Goal: Task Accomplishment & Management: Manage account settings

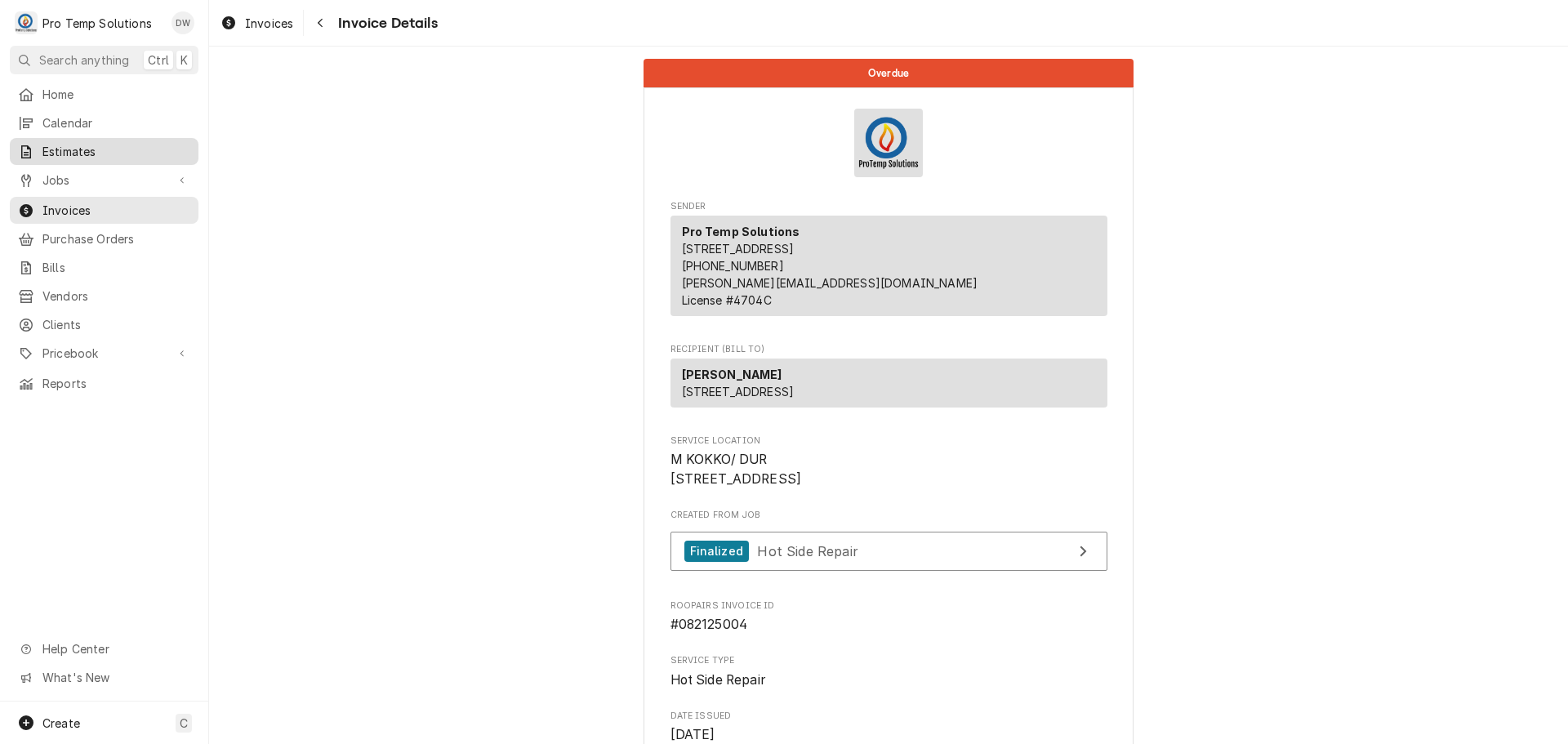
scroll to position [1536, 0]
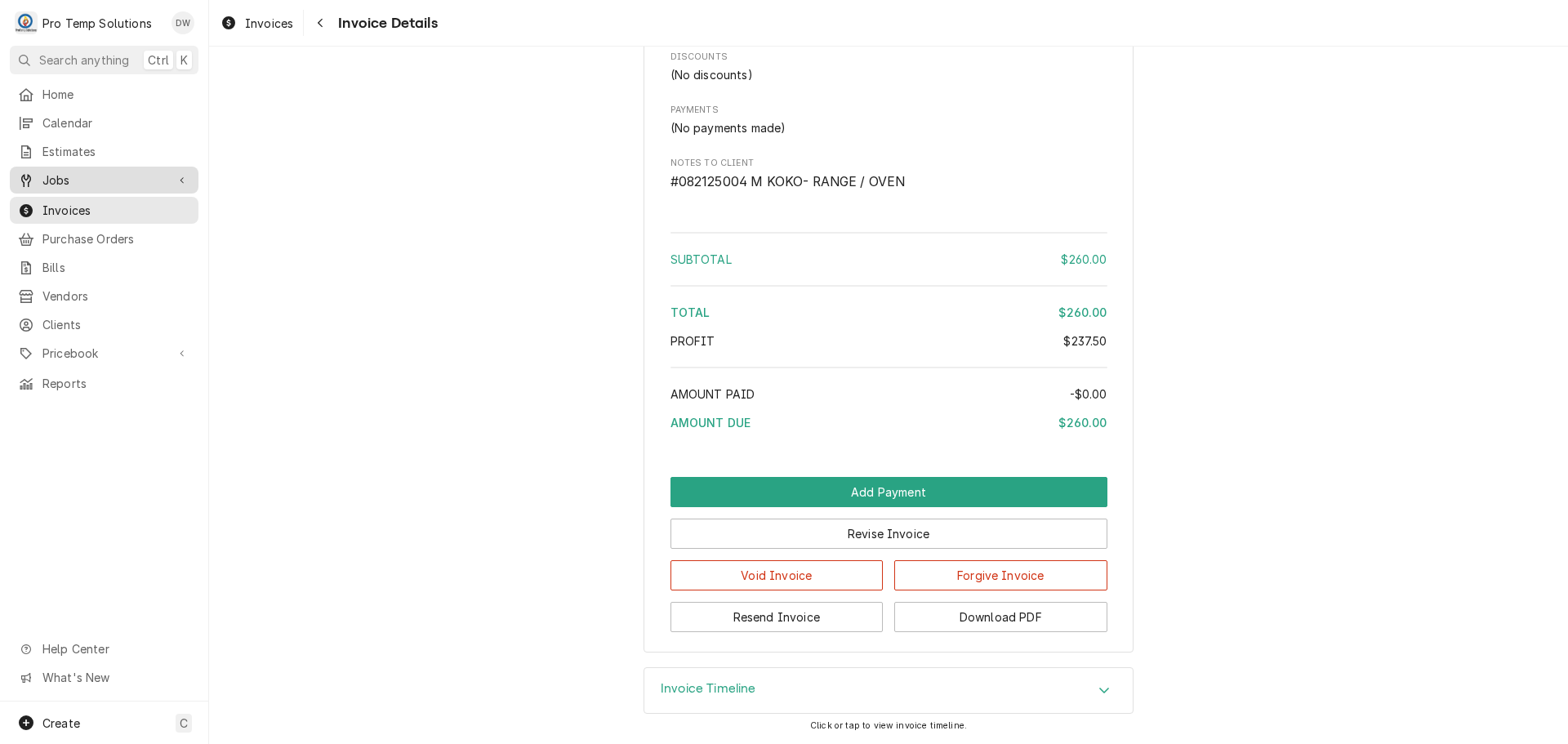
click at [77, 171] on span "Jobs" at bounding box center [104, 180] width 124 height 17
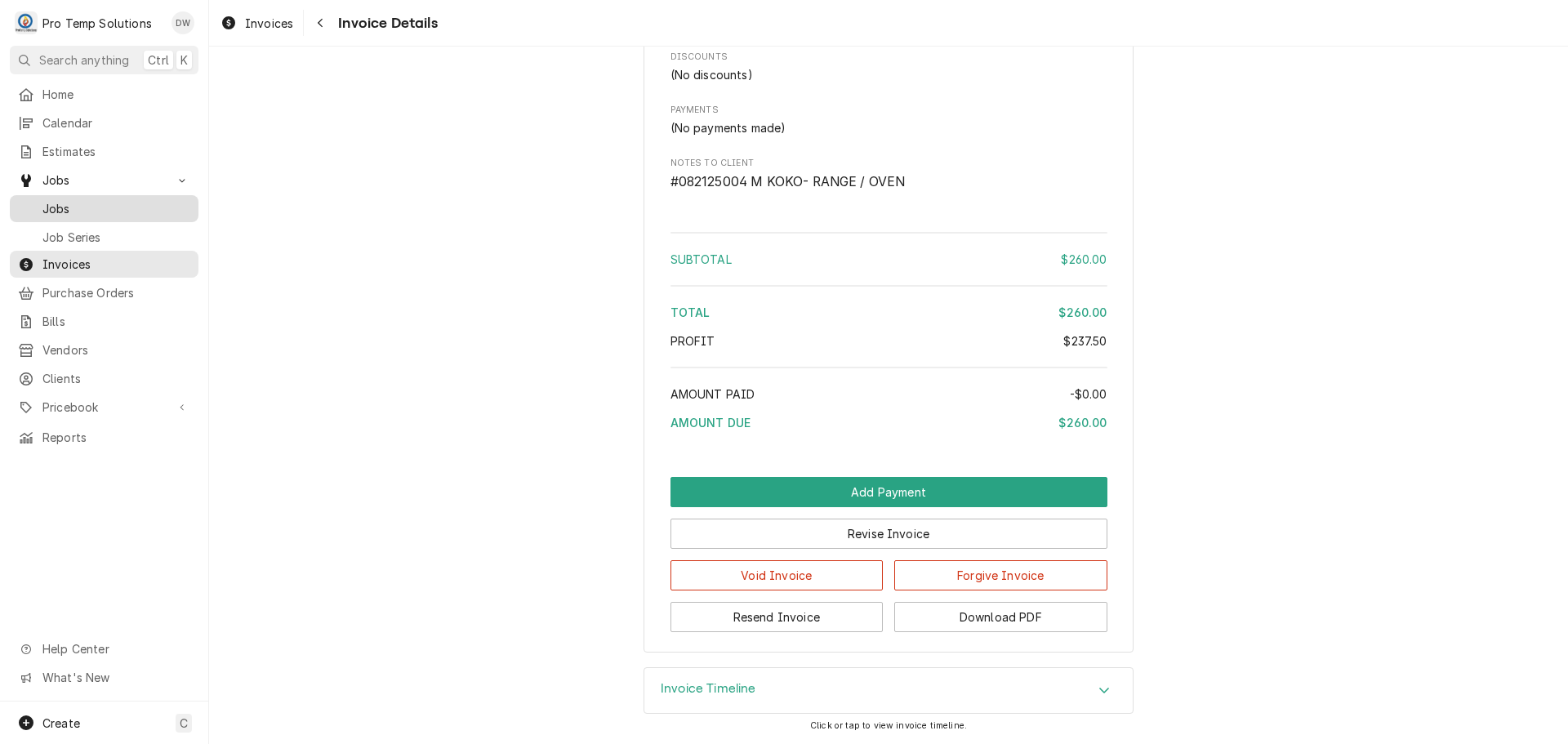
click at [64, 205] on span "Jobs" at bounding box center [115, 208] width 148 height 17
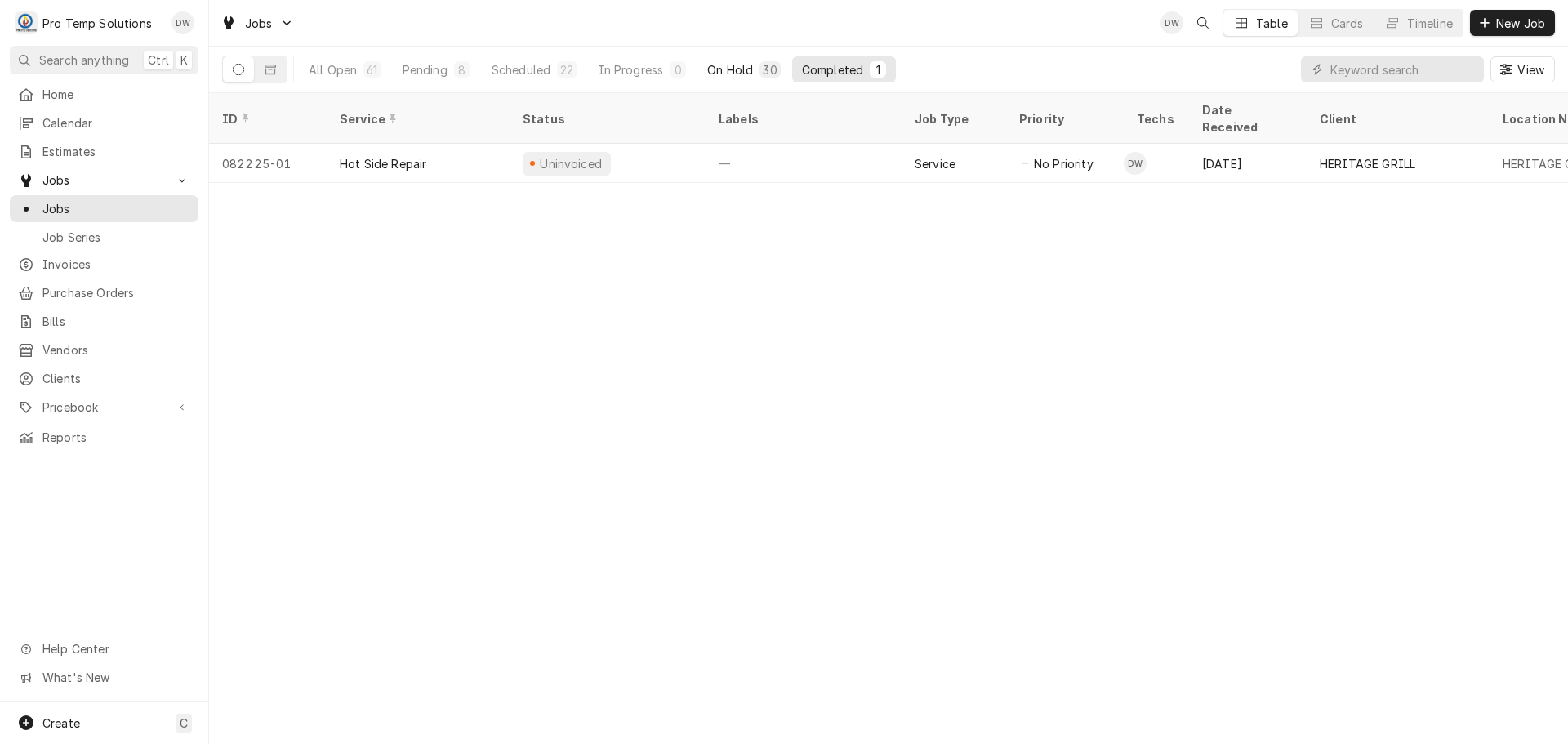
click at [752, 60] on button "On Hold 30" at bounding box center [743, 69] width 93 height 27
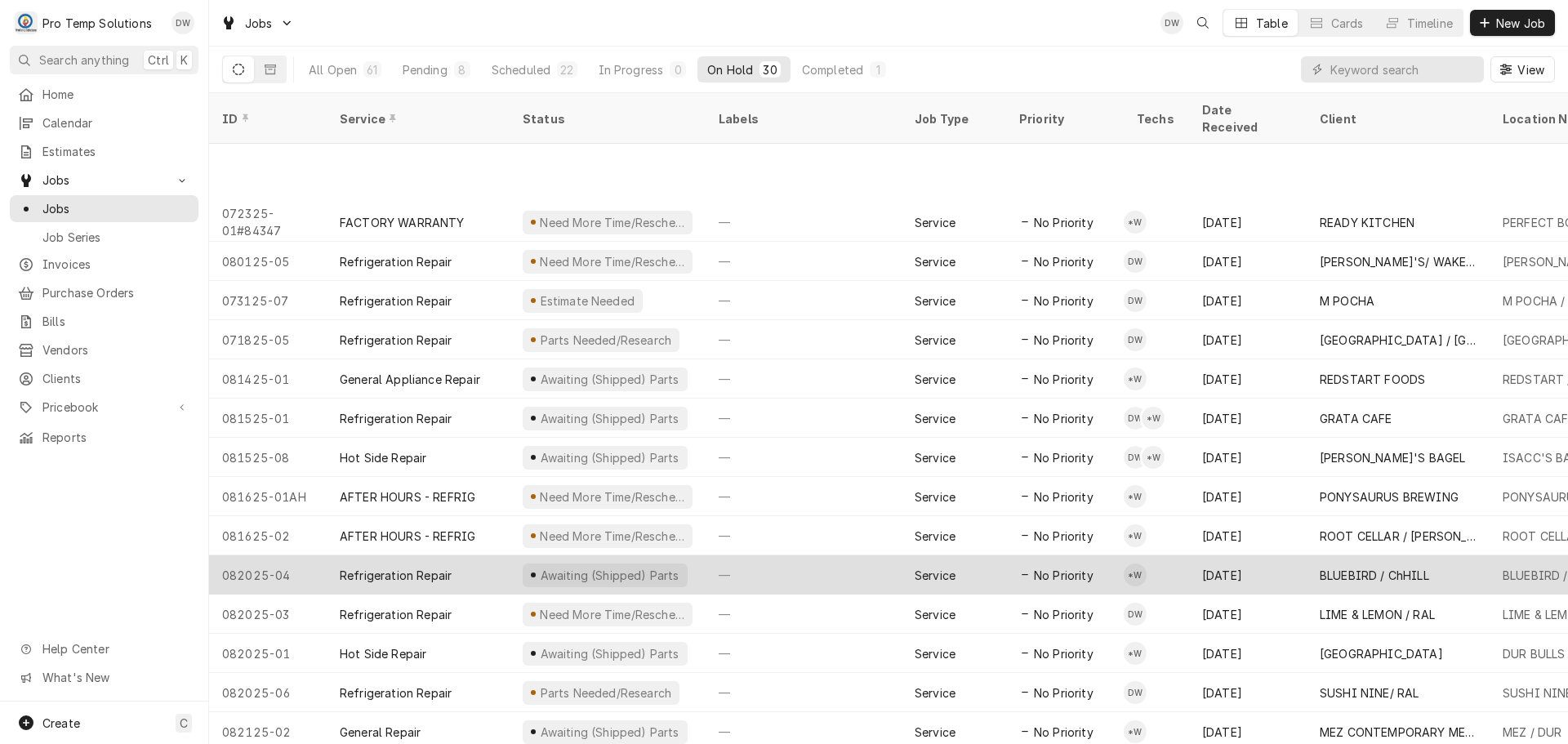
scroll to position [568, 0]
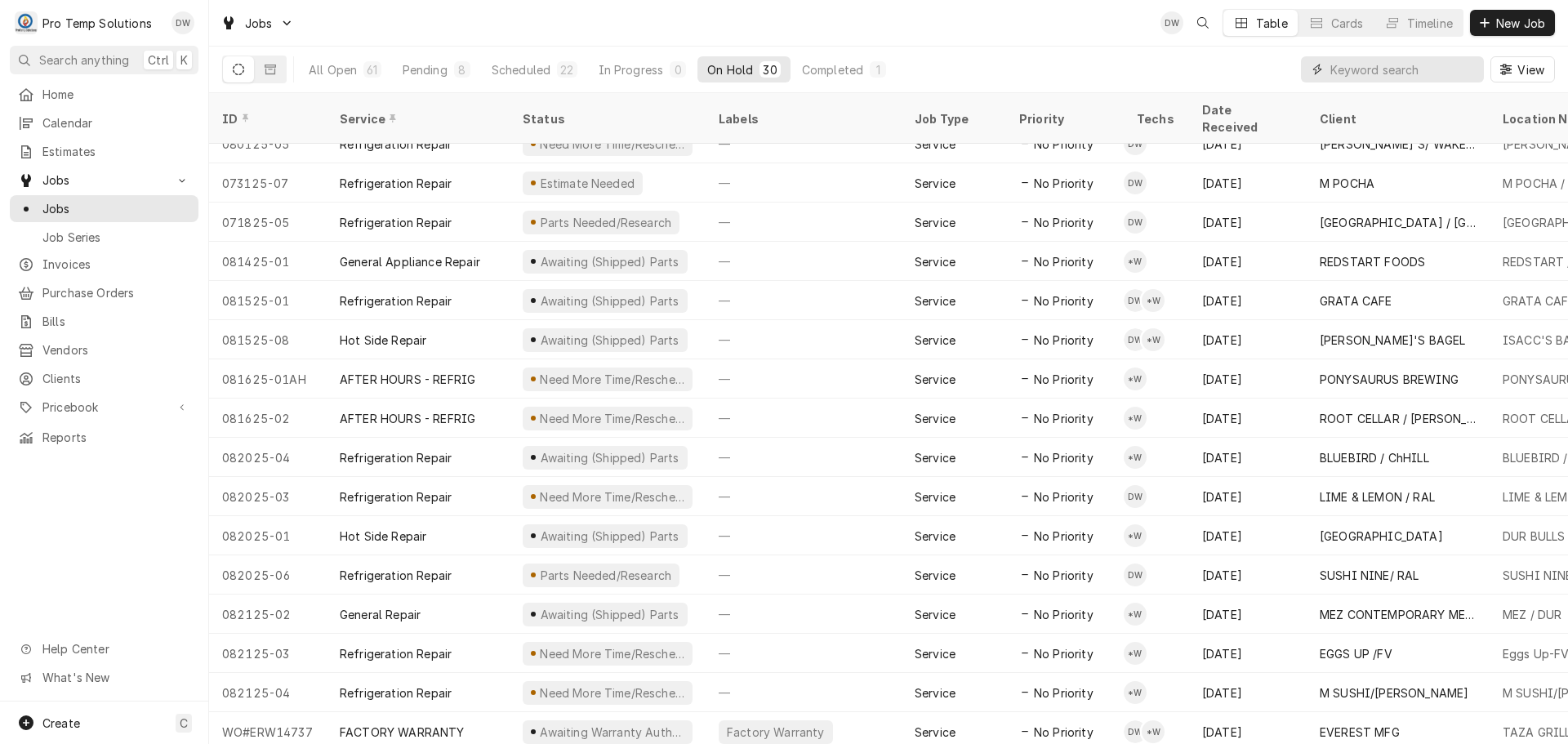
click at [1435, 62] on input "Dynamic Content Wrapper" at bounding box center [1403, 69] width 146 height 27
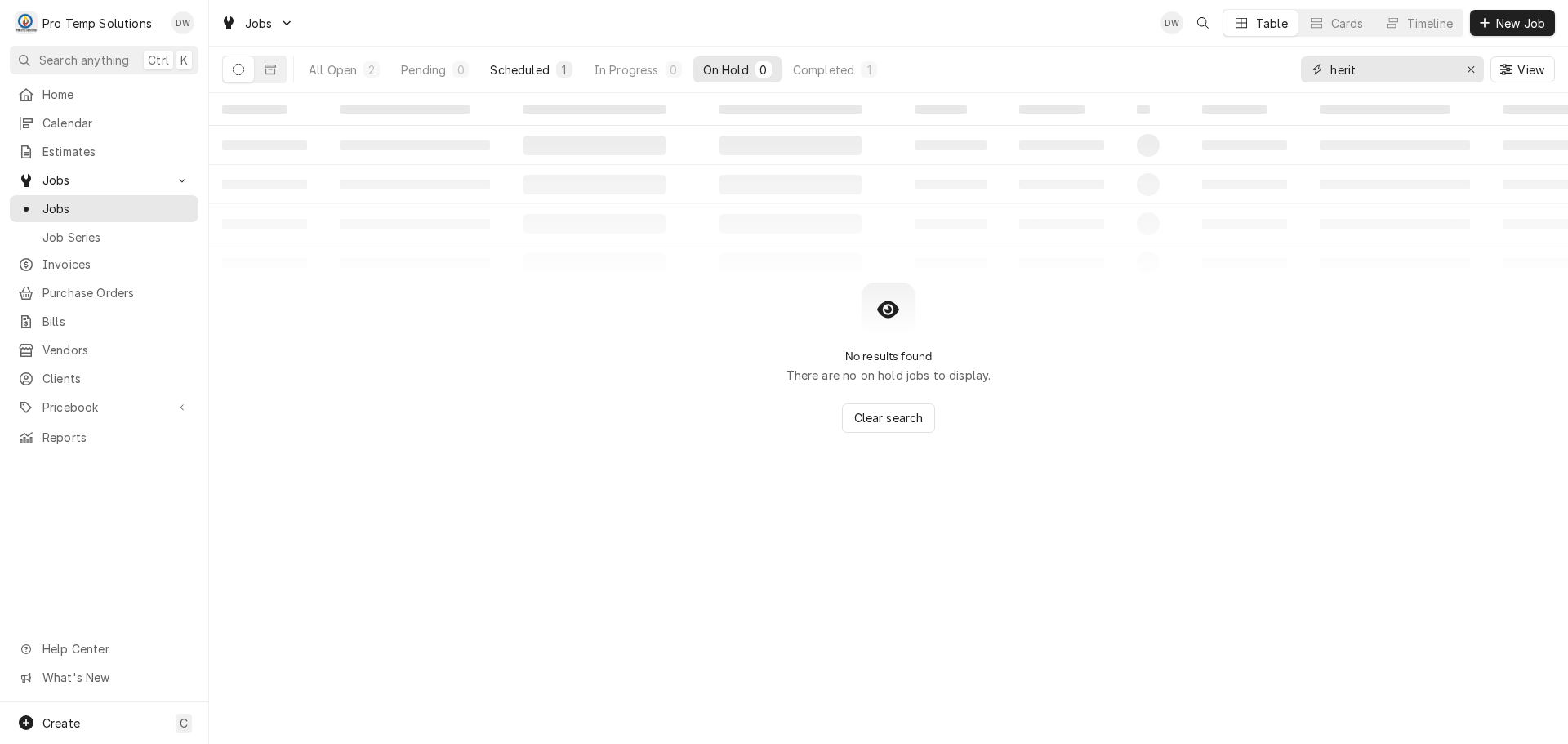
type input "herit"
click at [532, 69] on div "Scheduled" at bounding box center [520, 70] width 59 height 17
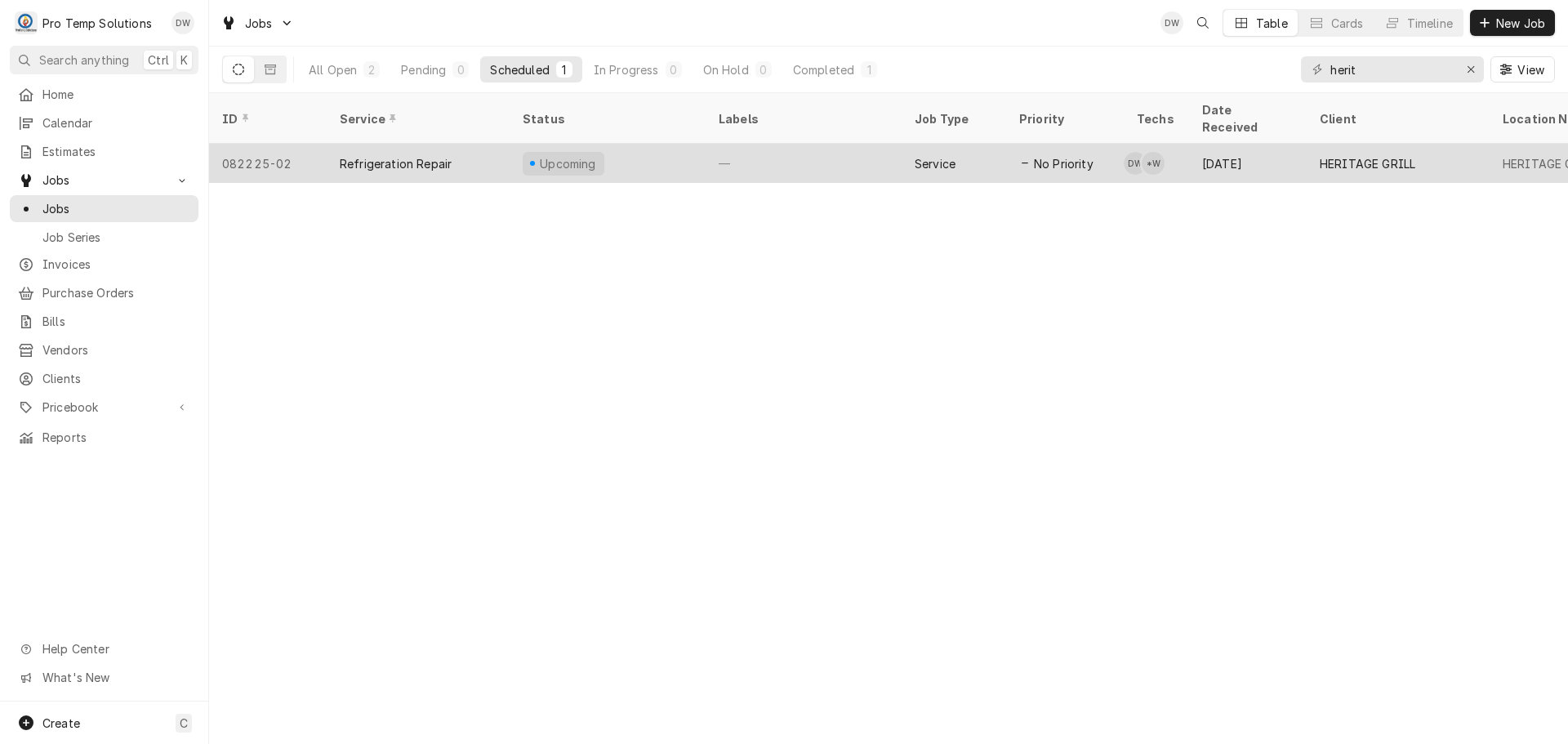
click at [800, 144] on div "—" at bounding box center [804, 163] width 196 height 39
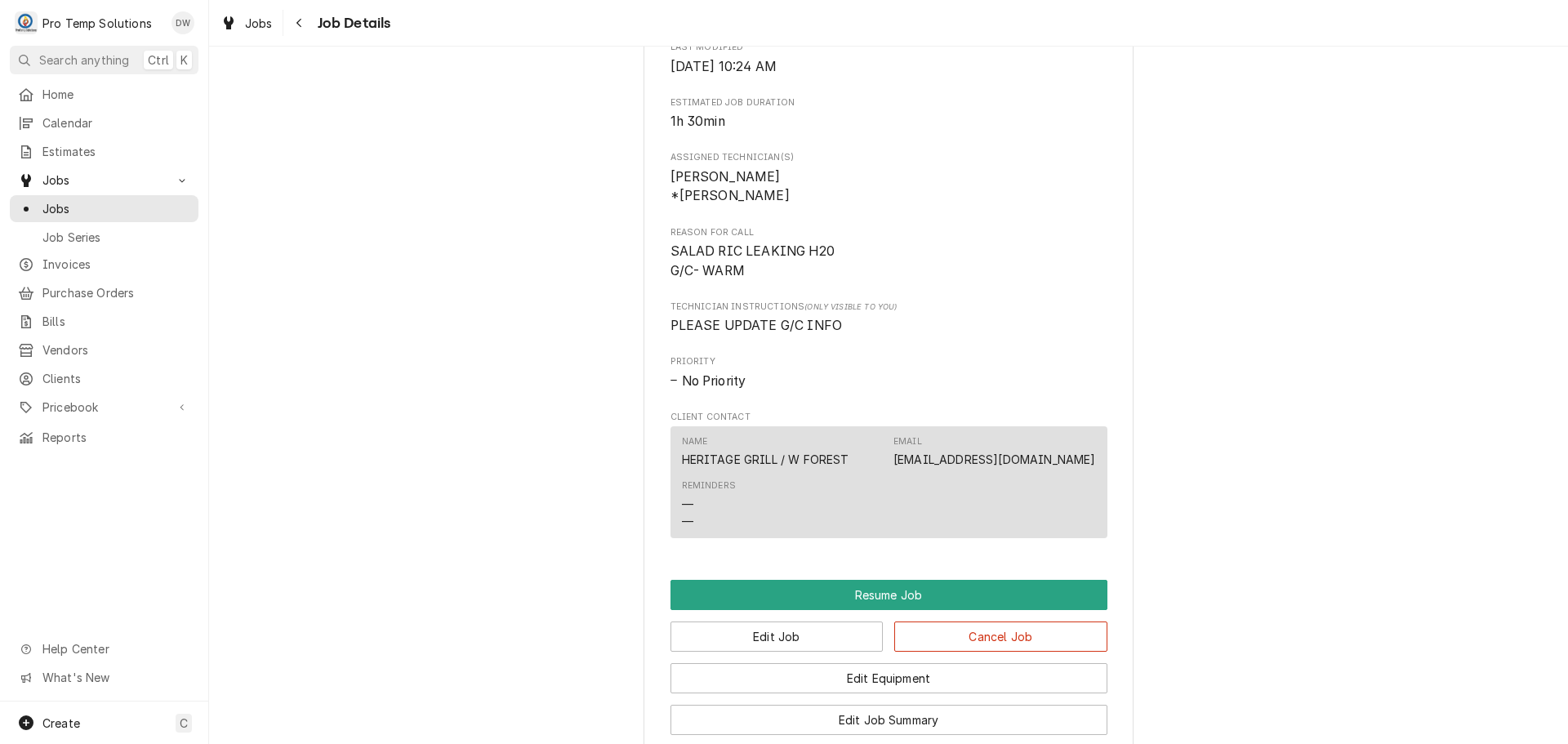
scroll to position [1225, 0]
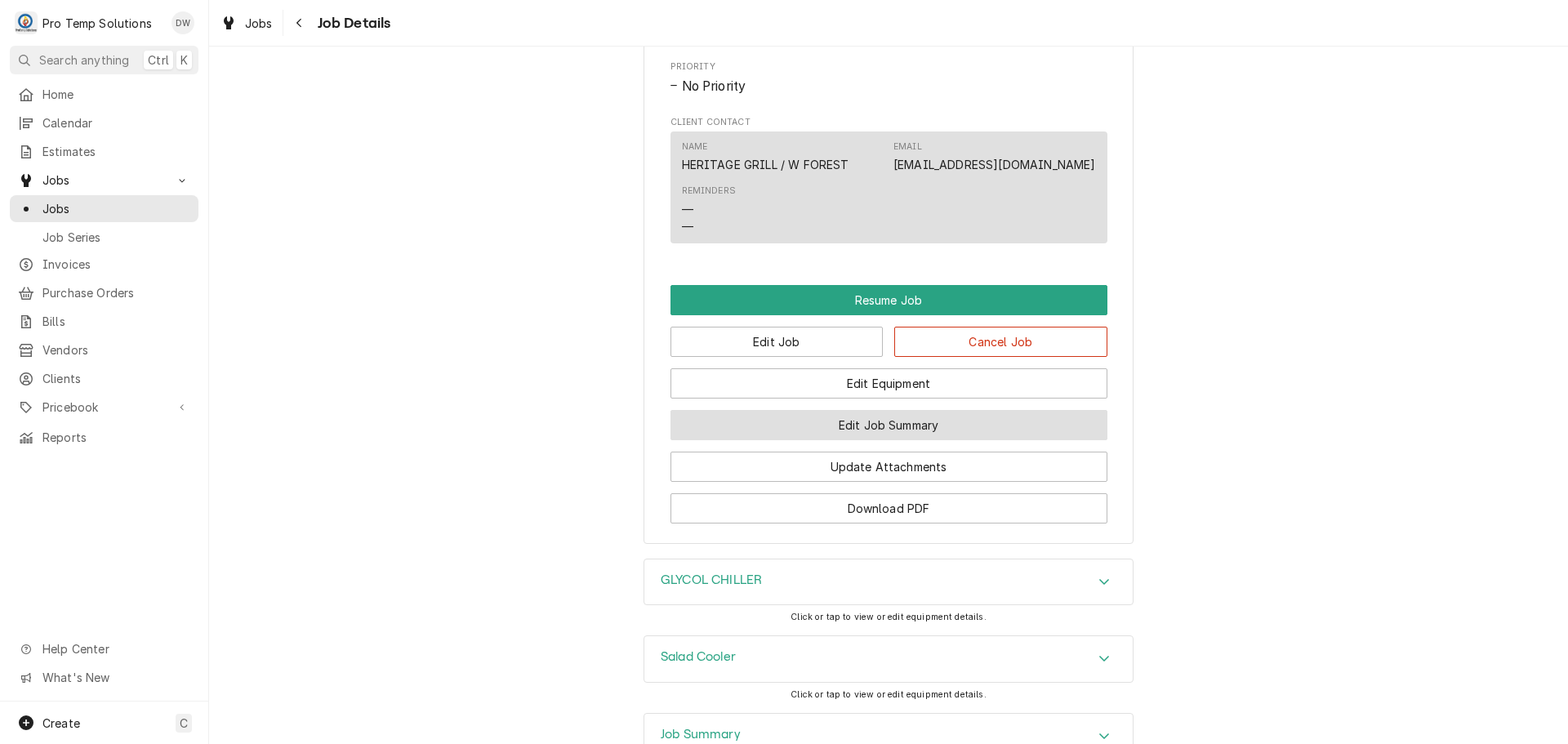
click at [862, 439] on button "Edit Job Summary" at bounding box center [889, 424] width 437 height 30
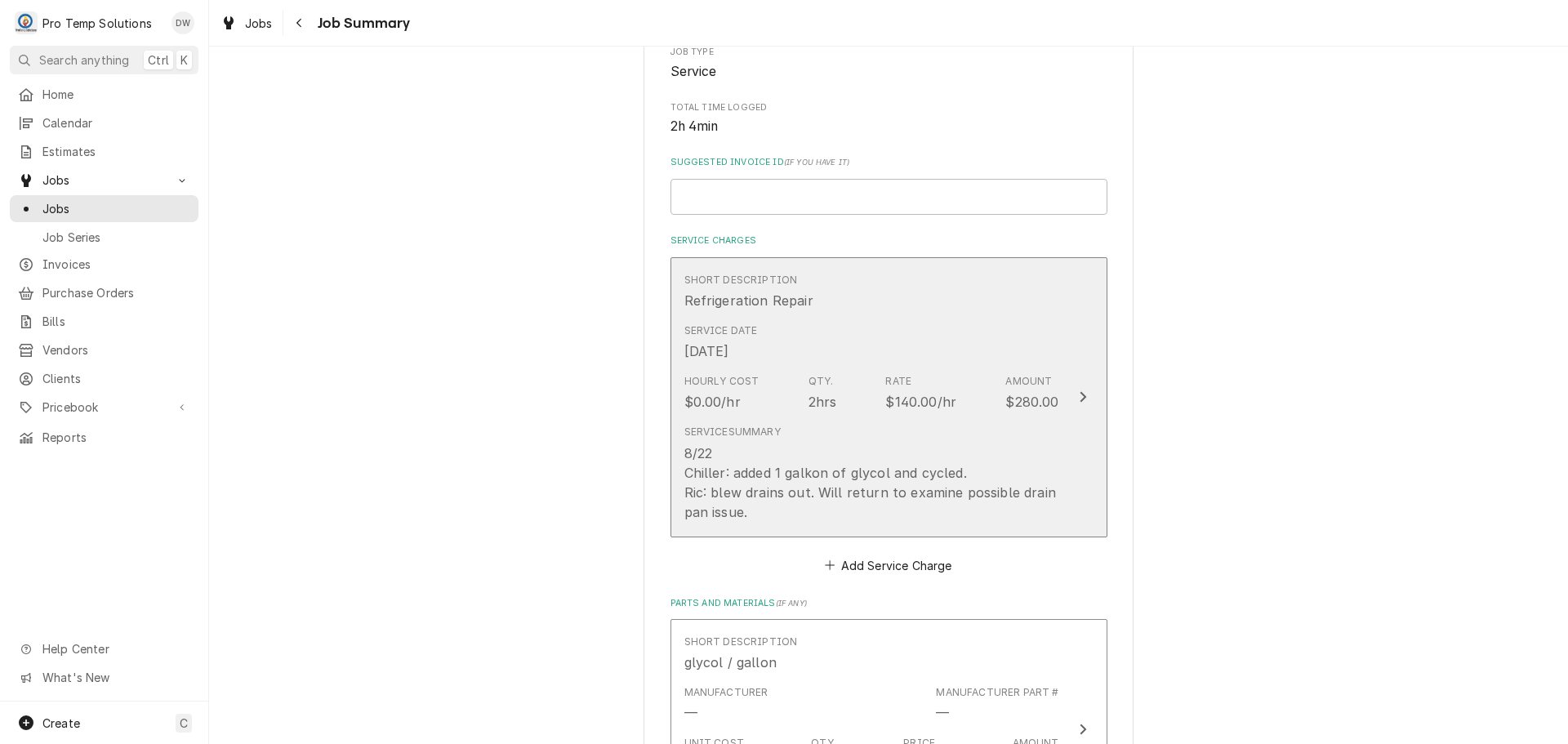
scroll to position [326, 0]
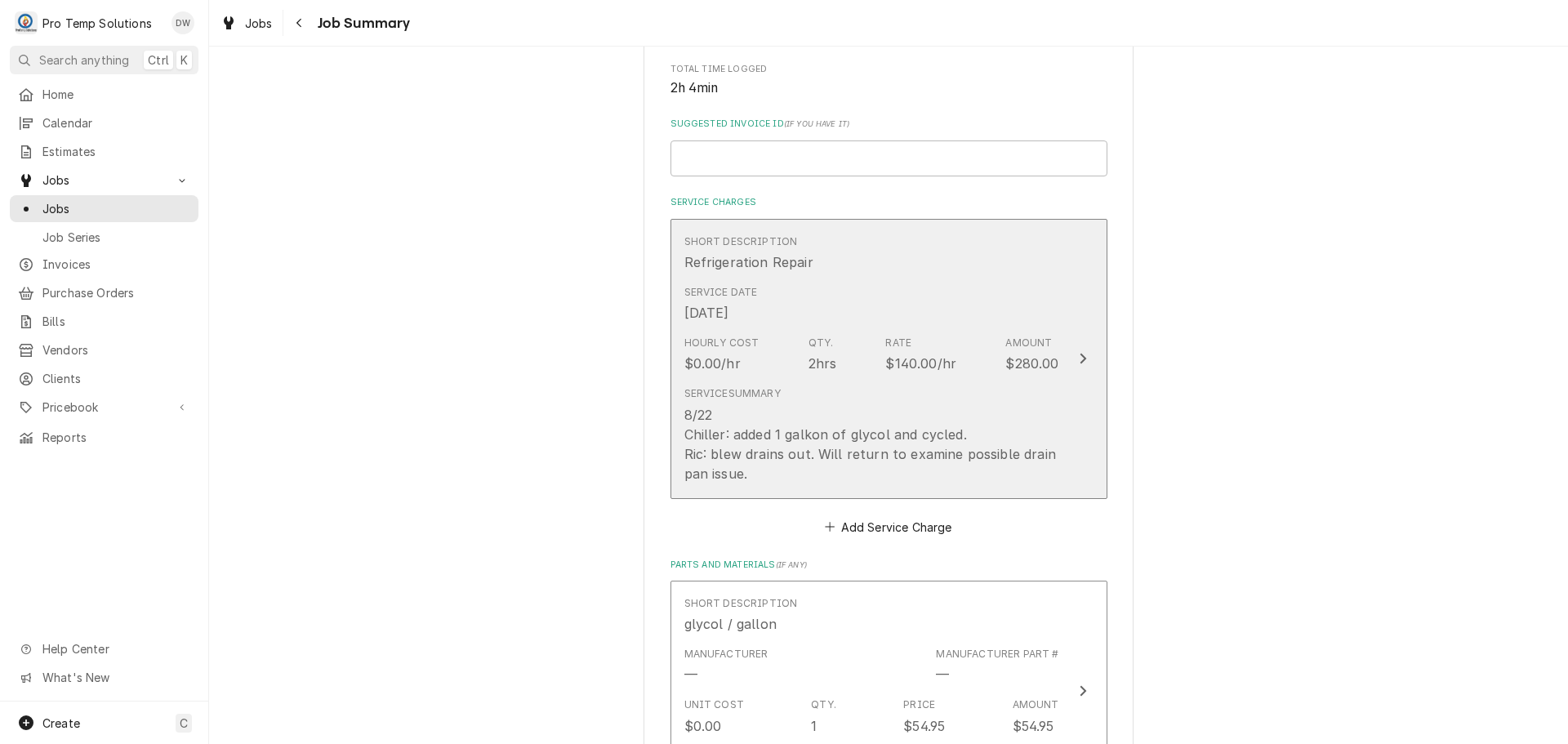
click at [1079, 355] on icon "Update Line Item" at bounding box center [1082, 358] width 8 height 13
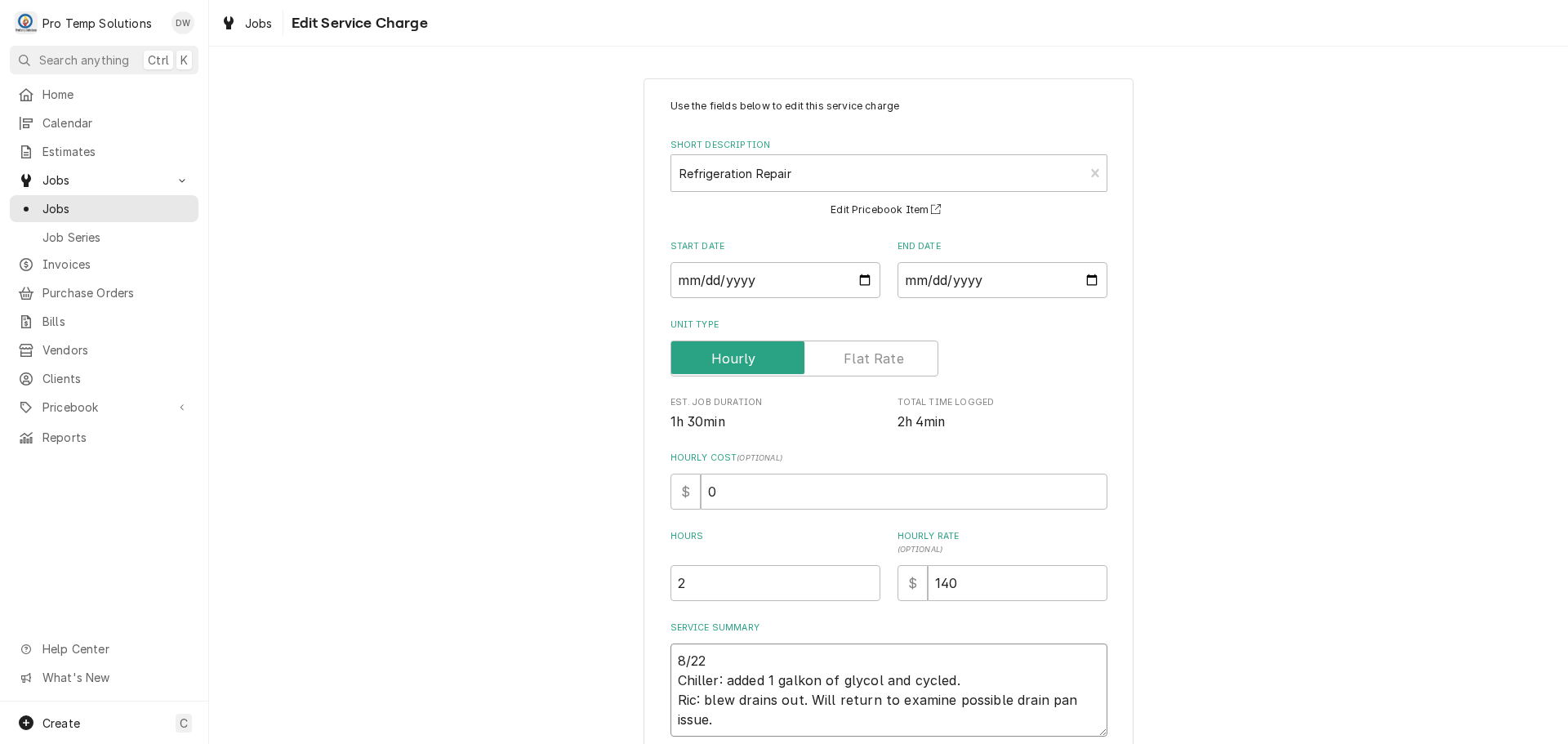
click at [746, 656] on textarea "8/22 Chiller: added 1 galkon of glycol and cycled. Ric: blew drains out. Will r…" at bounding box center [889, 690] width 437 height 93
type textarea "x"
type textarea "8/22 r Chiller: added 1 galkon of glycol and cycled. Ric: blew drains out. Will…"
type textarea "x"
type textarea "8/22 ri Chiller: added 1 galkon of glycol and cycled. Ric: blew drains out. Wil…"
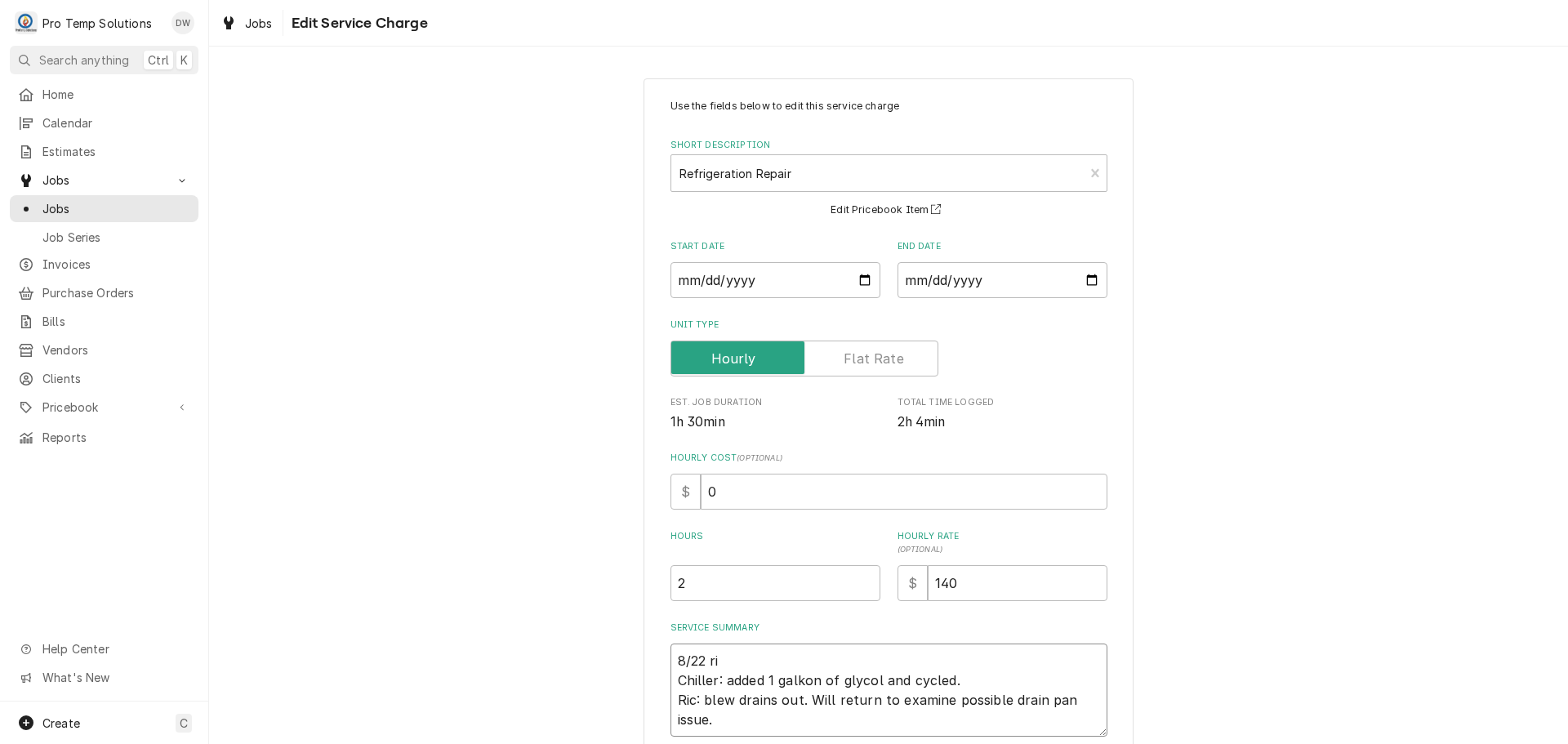
type textarea "x"
type textarea "8/22 ric Chiller: added 1 galkon of glycol and cycled. Ric: blew drains out. Wi…"
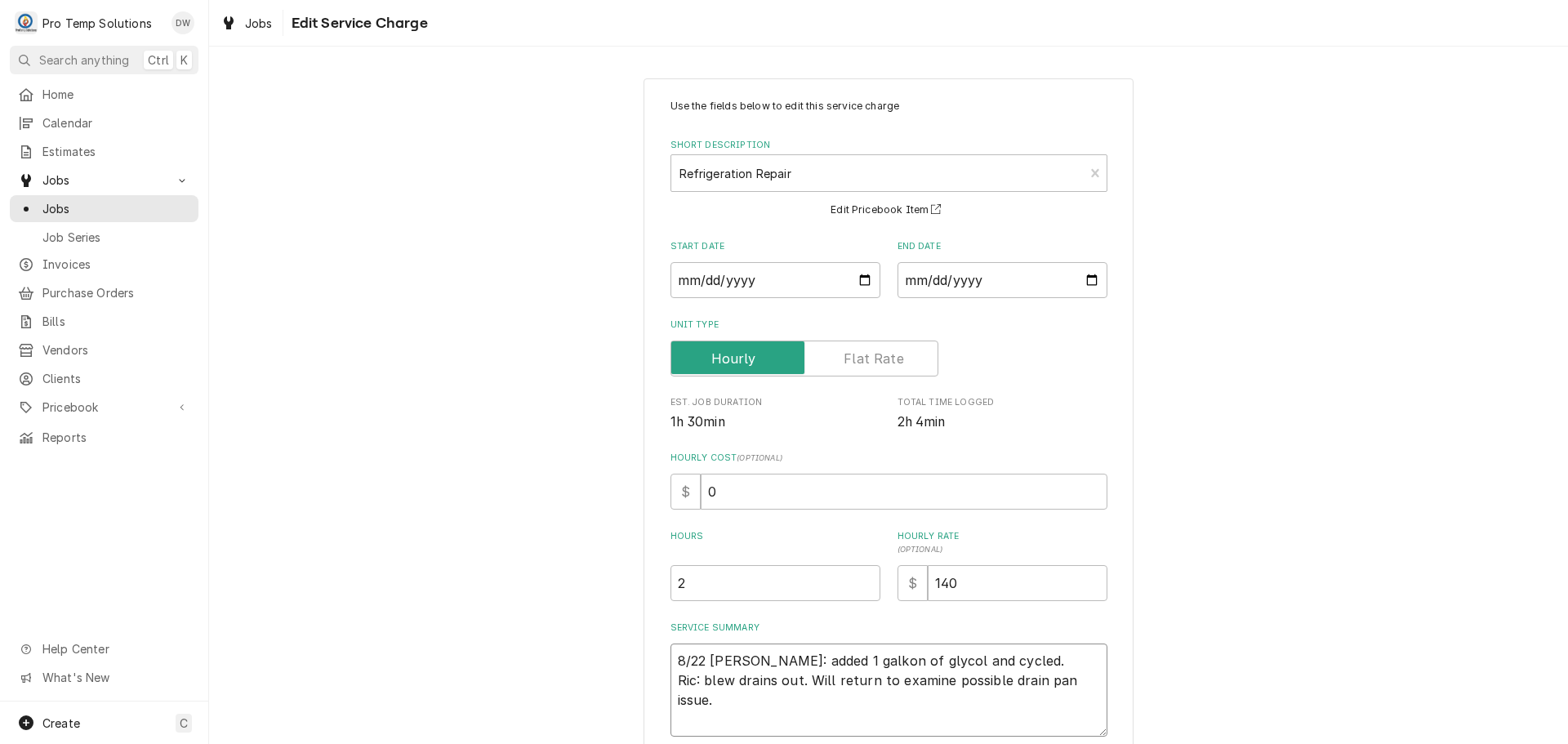
type textarea "x"
type textarea "8/22 ric Chiller: added 1 galkon of glycol and cycled. Ric: blew drains out. Wi…"
type textarea "x"
type textarea "8/22 ric Chiller: added 1 galkon of glycol and cycled. Ric: blew drains out. Wi…"
type textarea "x"
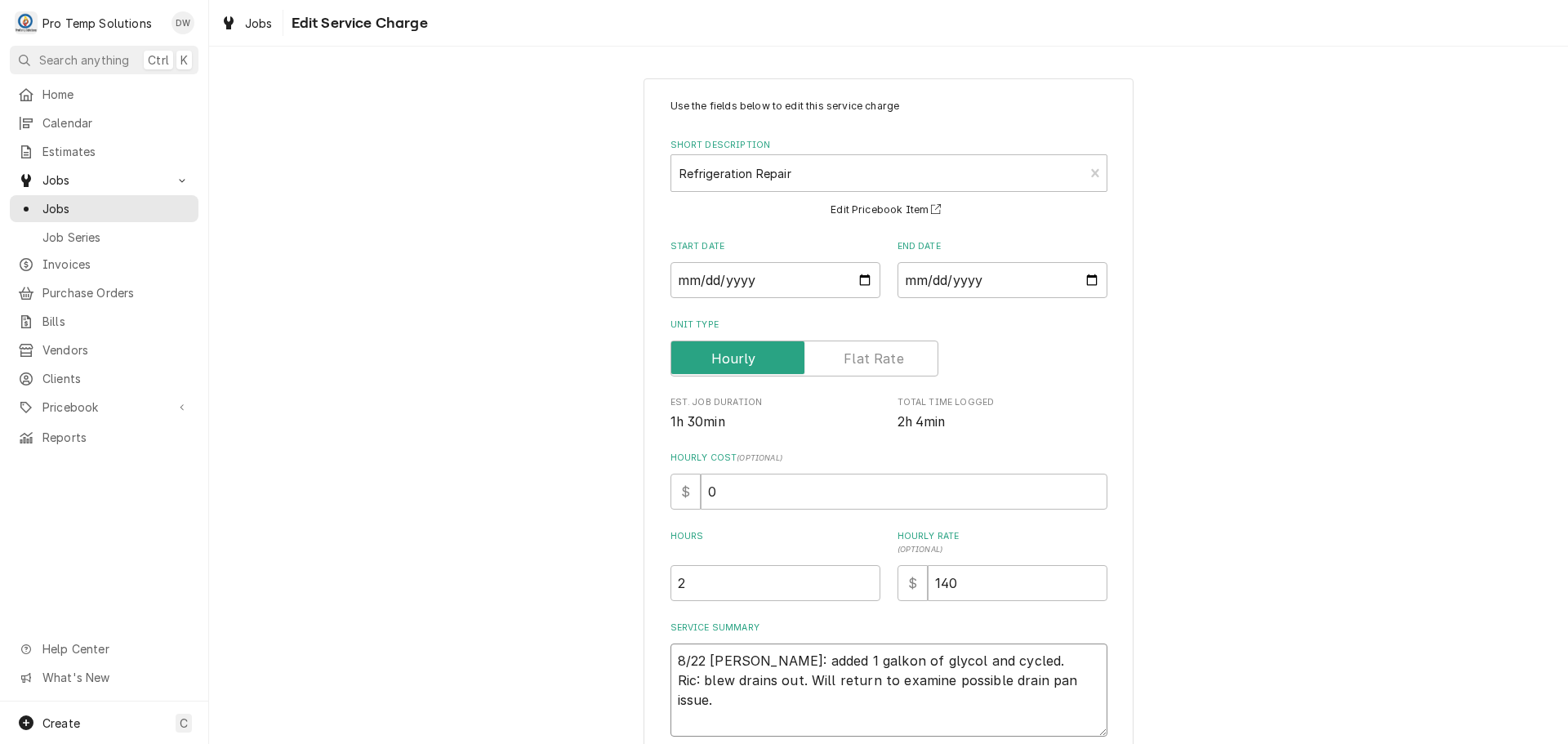
type textarea "8/22 ri Chiller: added 1 galkon of glycol and cycled. Ric: blew drains out. Wil…"
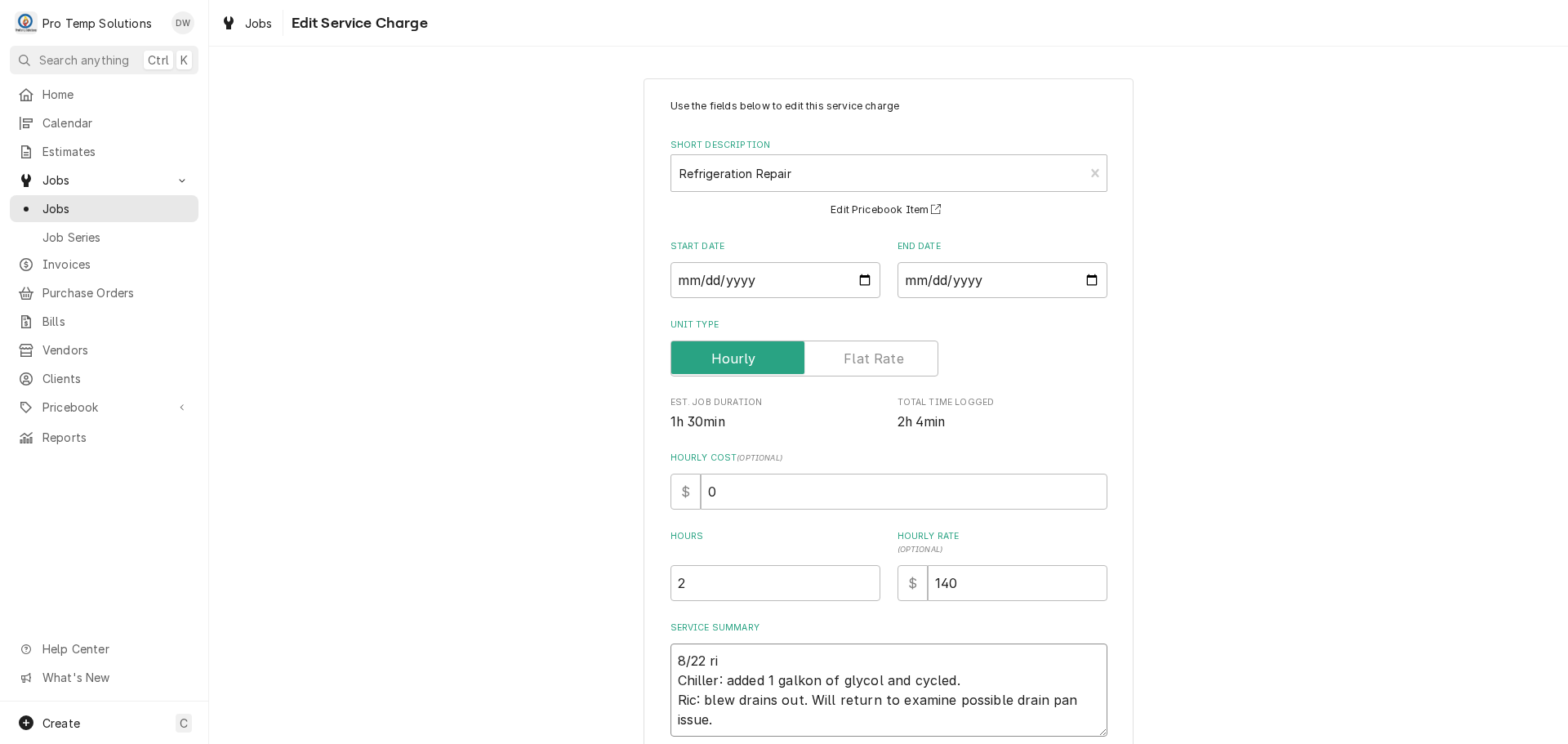
type textarea "x"
type textarea "8/22 r Chiller: added 1 galkon of glycol and cycled. Ric: blew drains out. Will…"
type textarea "x"
type textarea "8/22 Chiller: added 1 galkon of glycol and cycled. Ric: blew drains out. Will r…"
type textarea "x"
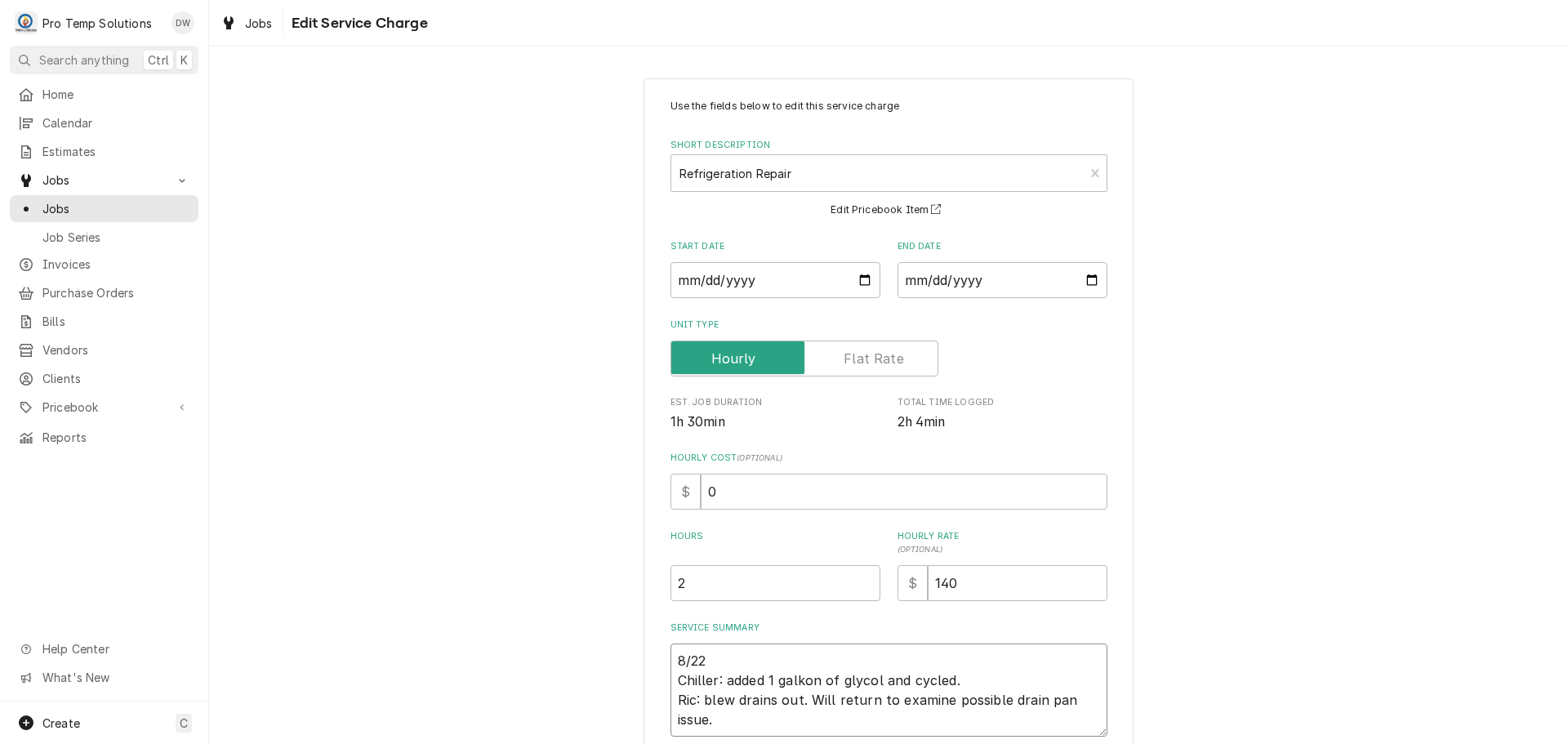
type textarea "8/22 G Chiller: added 1 galkon of glycol and cycled. Ric: blew drains out. Will…"
type textarea "x"
type textarea "8/22 GL Chiller: added 1 galkon of glycol and cycled. Ric: blew drains out. Wil…"
type textarea "x"
type textarea "8/22 GLY Chiller: added 1 galkon of glycol and cycled. Ric: blew drains out. Wi…"
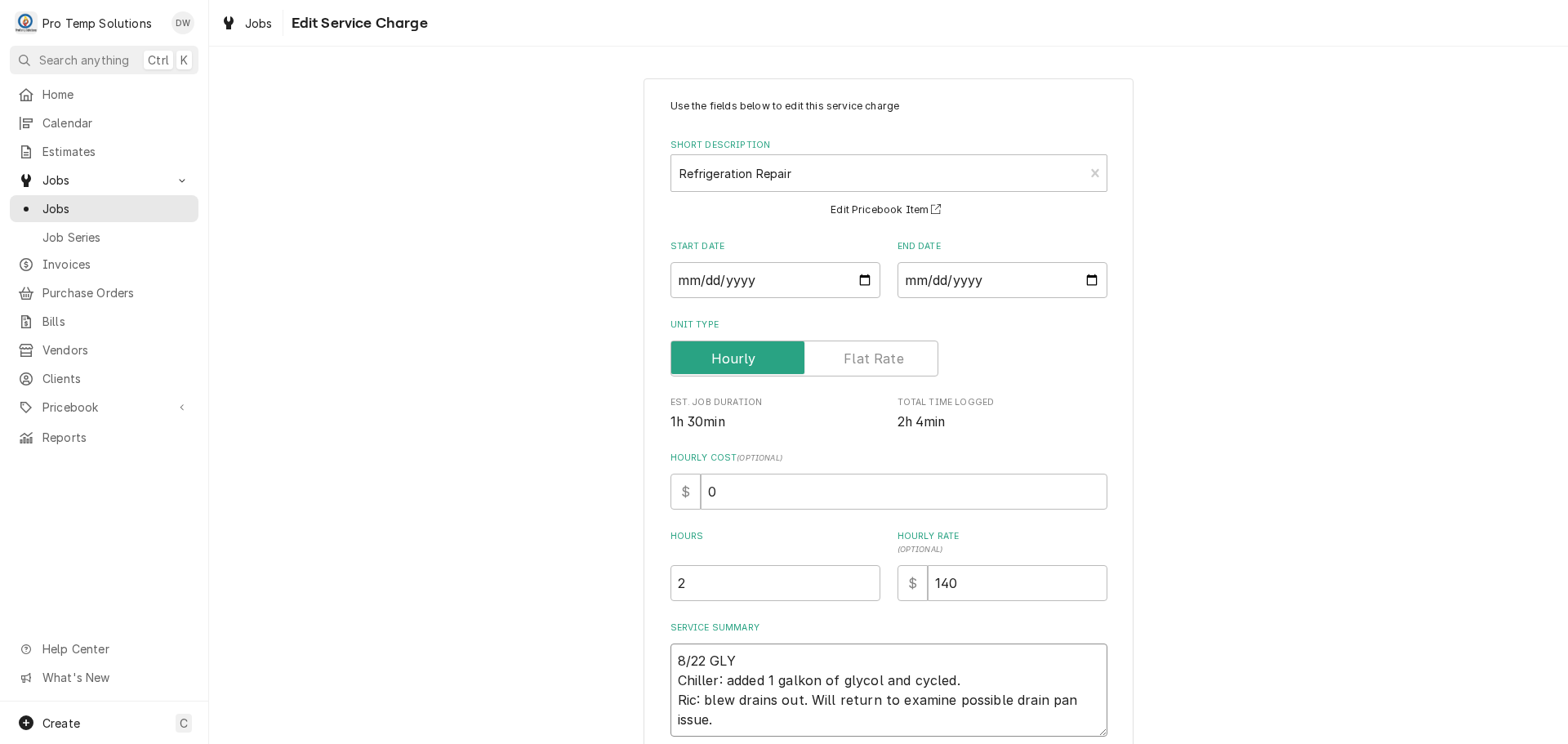
type textarea "x"
type textarea "8/22 GLYC Chiller: added 1 galkon of glycol and cycled. Ric: blew drains out. W…"
type textarea "x"
type textarea "8/22 GLYCI Chiller: added 1 galkon of glycol and cycled. Ric: blew drains out. …"
type textarea "x"
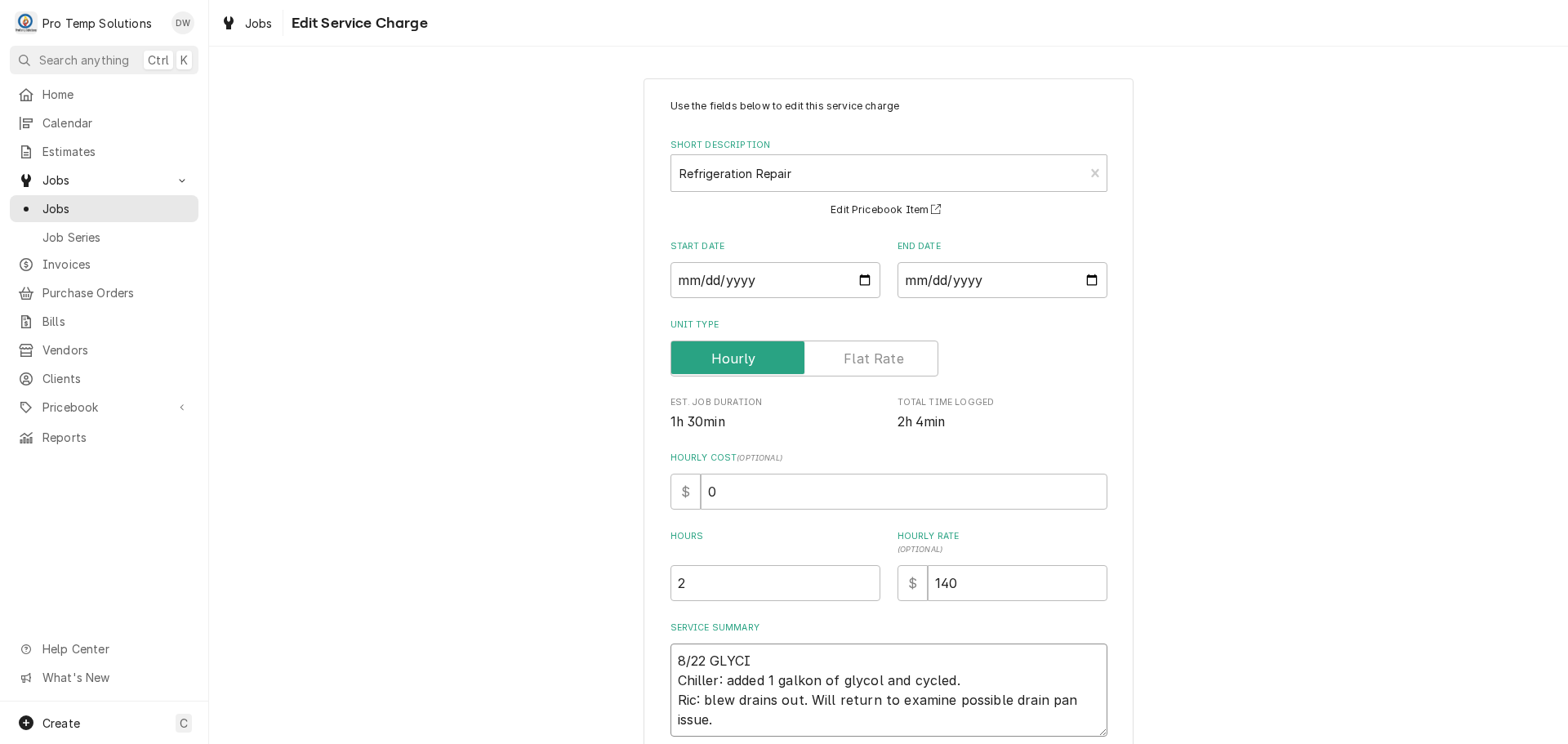
type textarea "8/22 GLYC Chiller: added 1 galkon of glycol and cycled. Ric: blew drains out. W…"
type textarea "x"
type textarea "8/22 GLYCO Chiller: added 1 galkon of glycol and cycled. Ric: blew drains out. …"
type textarea "x"
type textarea "8/22 GLYCOL Chiller: added 1 galkon of glycol and cycled. Ric: blew drains out.…"
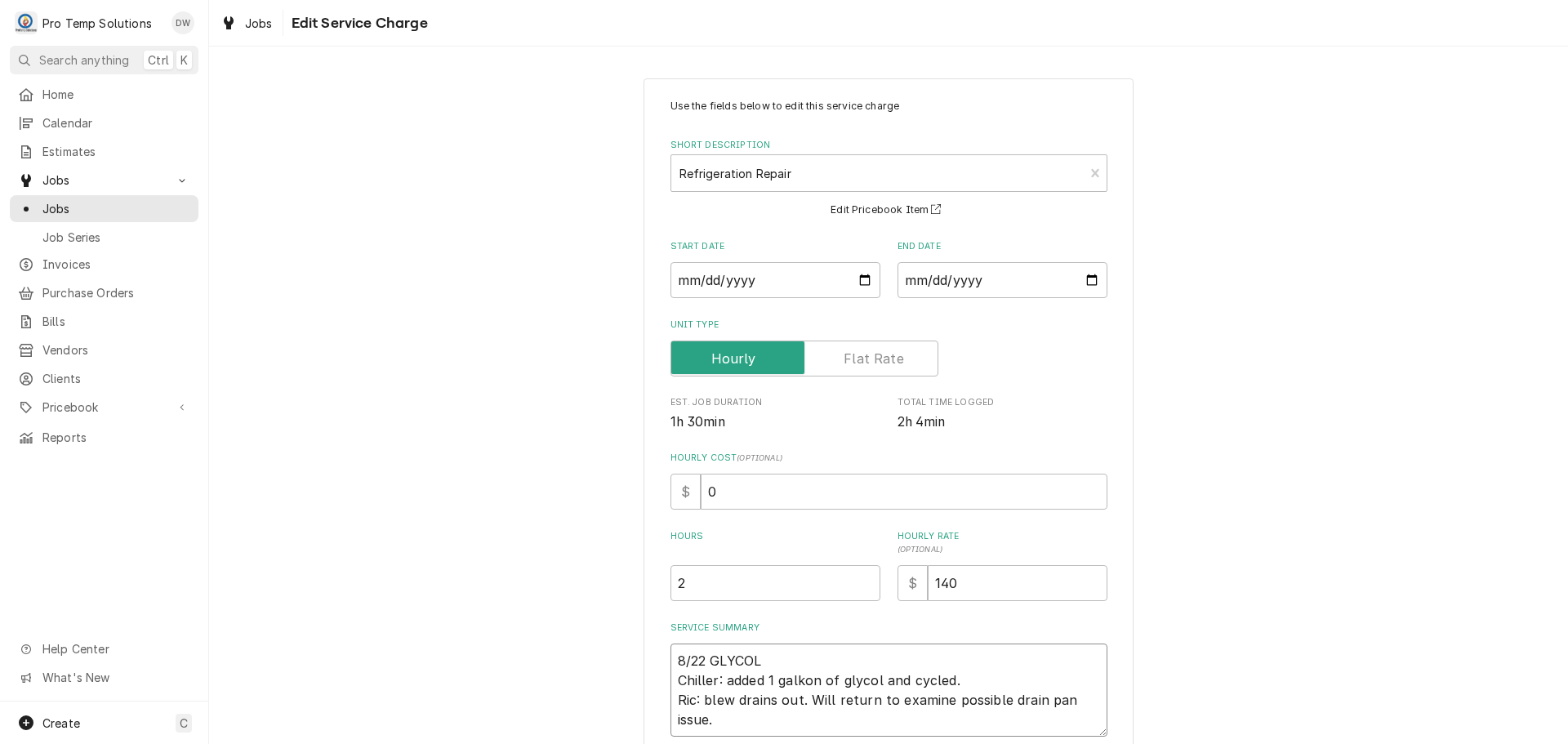
type textarea "x"
type textarea "8/22 GLYCOL Chiller: added 1 galkon of glycol and cycled. Ric: blew drains out.…"
type textarea "x"
type textarea "8/22 GLYCOL / Chiller: added 1 galkon of glycol and cycled. Ric: blew drains ou…"
type textarea "x"
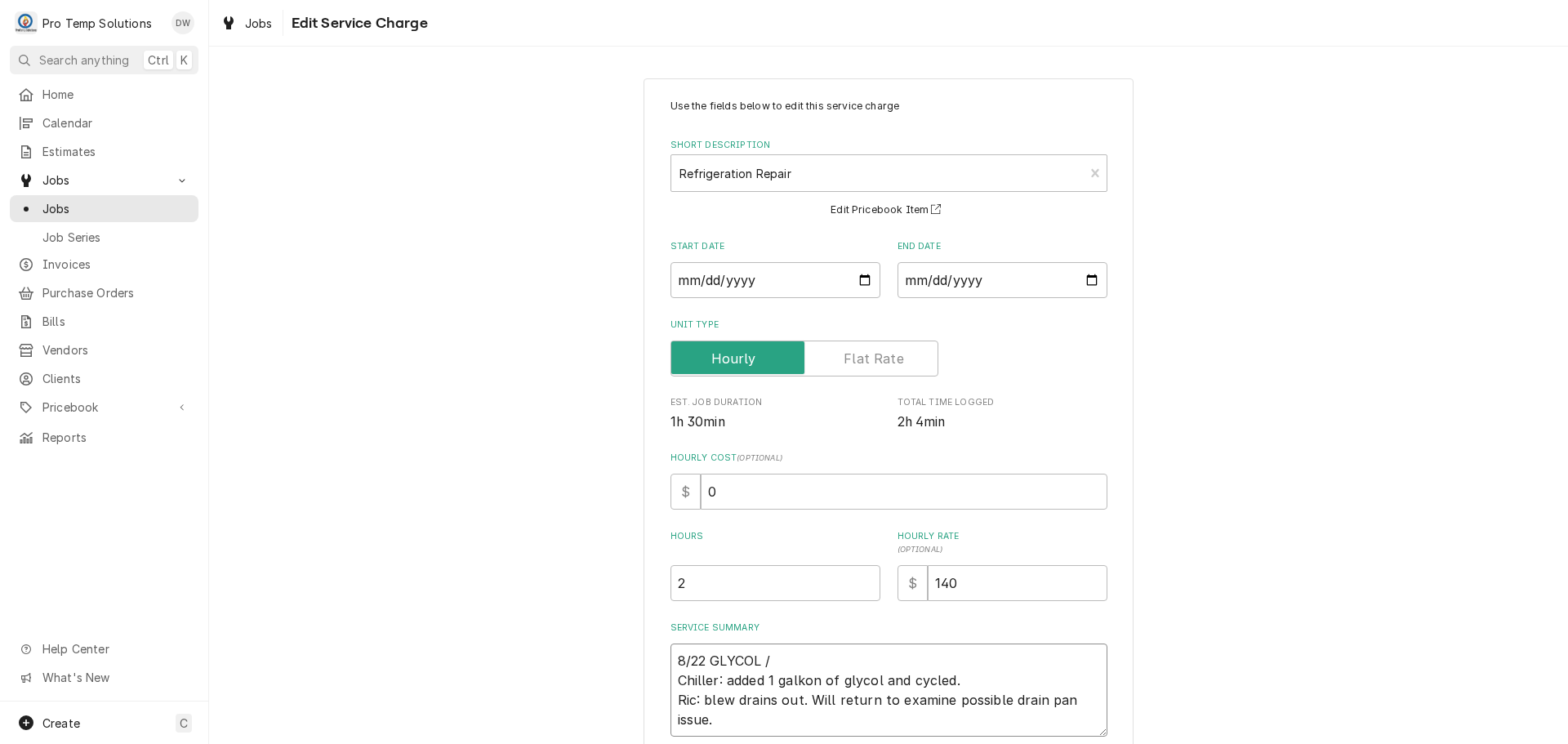
type textarea "8/22 GLYCOL / Chiller: added 1 galkon of glycol and cycled. Ric: blew drains ou…"
type textarea "x"
type textarea "8/22 GLYCOL / R Chiller: added 1 galkon of glycol and cycled. Ric: blew drains …"
type textarea "x"
type textarea "8/22 GLYCOL / RI Chiller: added 1 galkon of glycol and cycled. Ric: blew drains…"
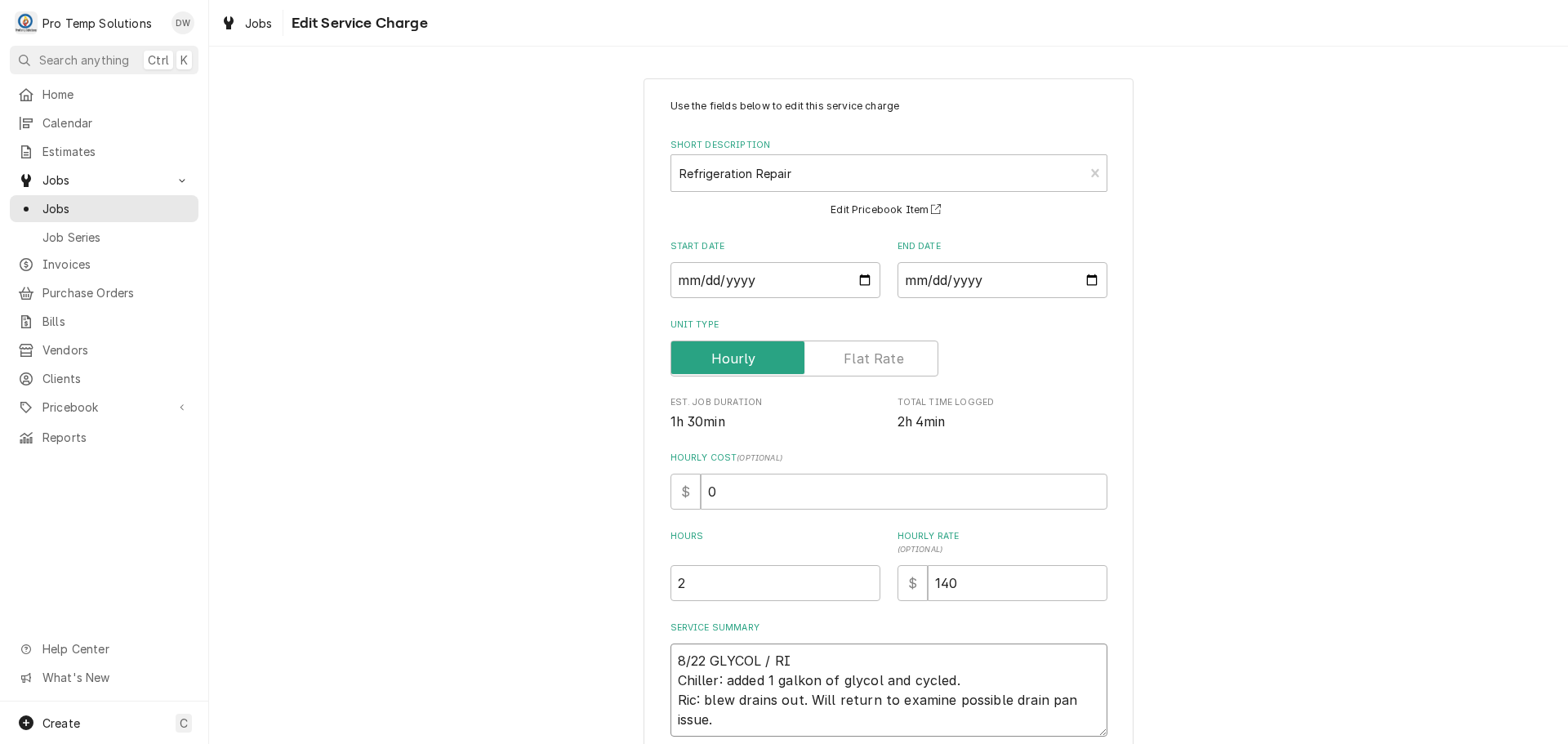
type textarea "x"
type textarea "8/22 GLYCOL / RIC Chiller: added 1 galkon of glycol and cycled. Ric: blew drain…"
type textarea "x"
type textarea "8/22 GLYCOL / RIC Chiller: added 1 galkon of glycol and cycled. Ric: blew drain…"
type textarea "x"
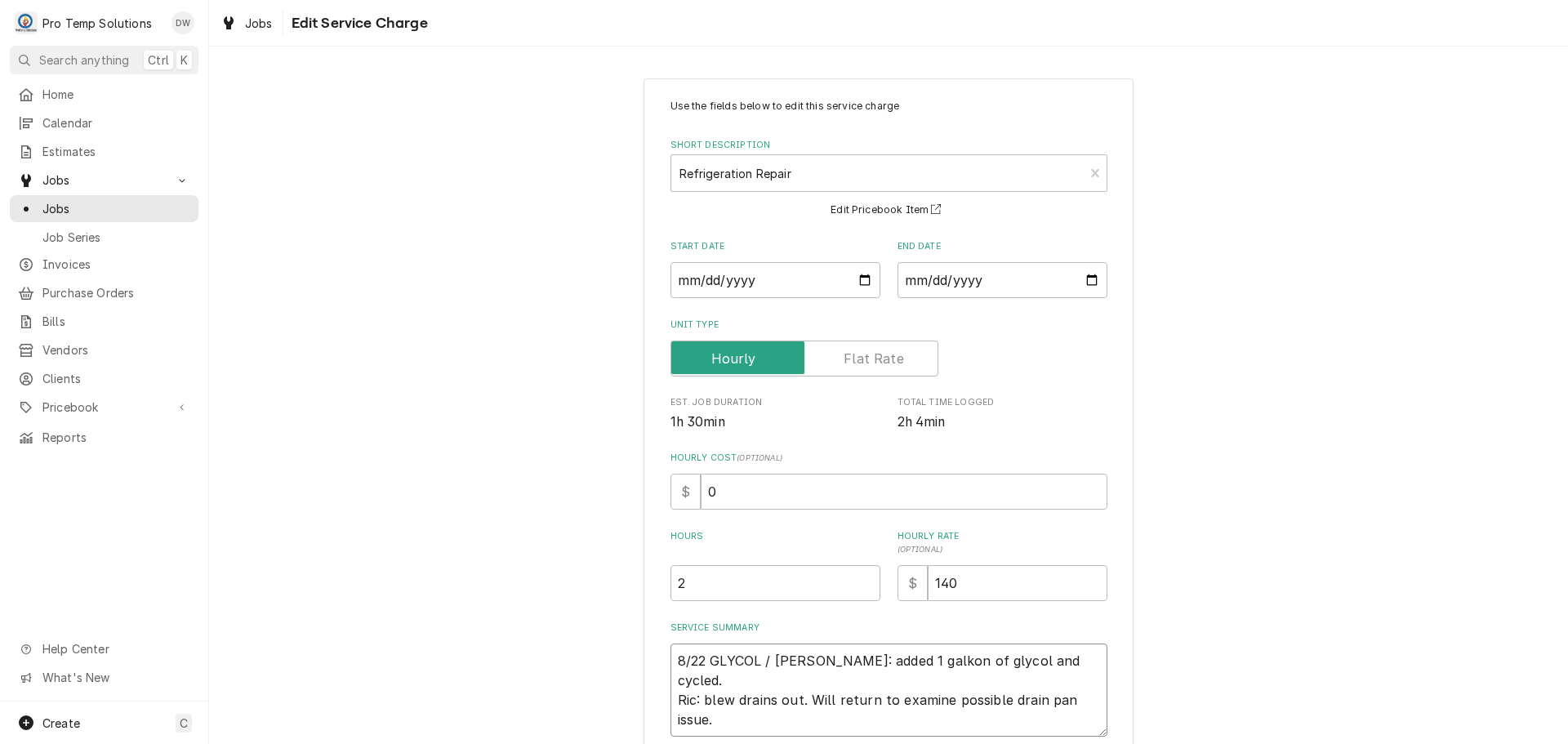
type textarea "8/22 GLYCOL / RIC 8 Chiller: added 1 galkon of glycol and cycled. Ric: blew dra…"
type textarea "x"
type textarea "8/22 GLYCOL / RIC 82 Chiller: added 1 galkon of glycol and cycled. Ric: blew dr…"
type textarea "x"
type textarea "8/22 GLYCOL / RIC 820 Chiller: added 1 galkon of glycol and cycled. Ric: blew d…"
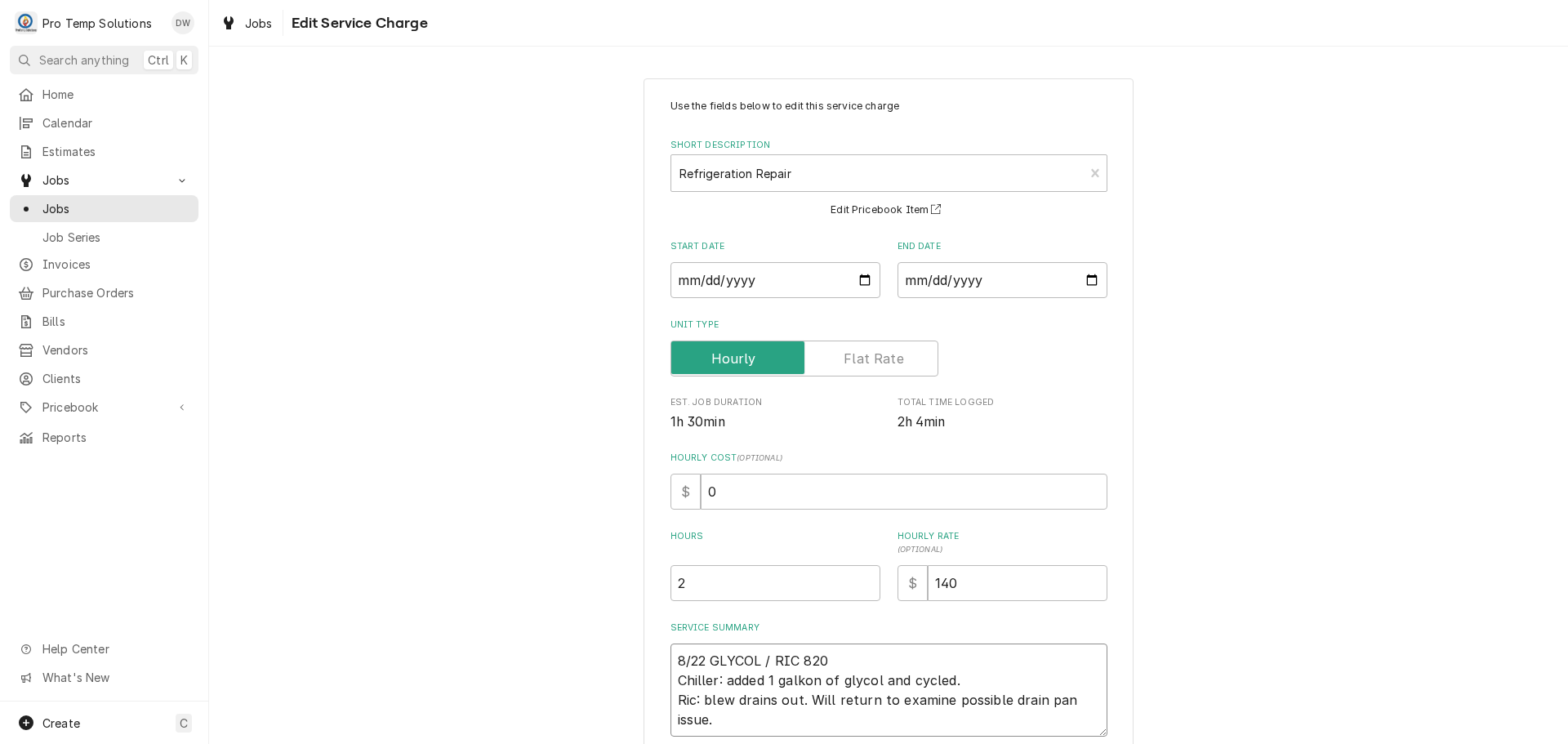
type textarea "x"
type textarea "8/22 GLYCOL / RIC 820- Chiller: added 1 galkon of glycol and cycled. Ric: blew …"
type textarea "x"
type textarea "8/22 GLYCOL / RIC 820-1 Chiller: added 1 galkon of glycol and cycled. Ric: blew…"
type textarea "x"
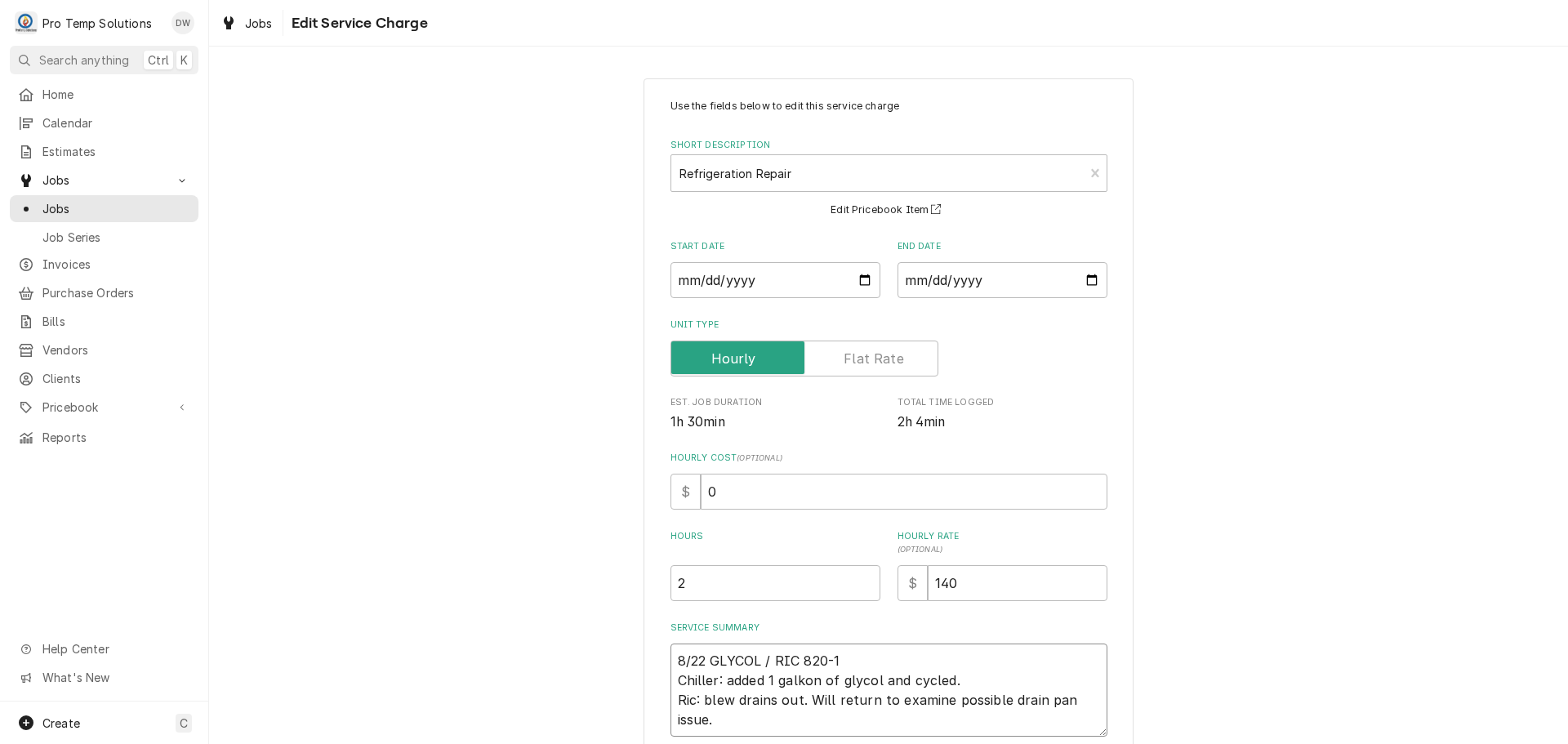
type textarea "8/22 GLYCOL / RIC 820-10 Chiller: added 1 galkon of glycol and cycled. Ric: ble…"
type textarea "x"
type textarea "8/22 GLYCOL / RIC 820-102 Chiller: added 1 galkon of glycol and cycled. Ric: bl…"
type textarea "x"
type textarea "8/22 GLYCOL / RIC 820-1025 Chiller: added 1 galkon of glycol and cycled. Ric: b…"
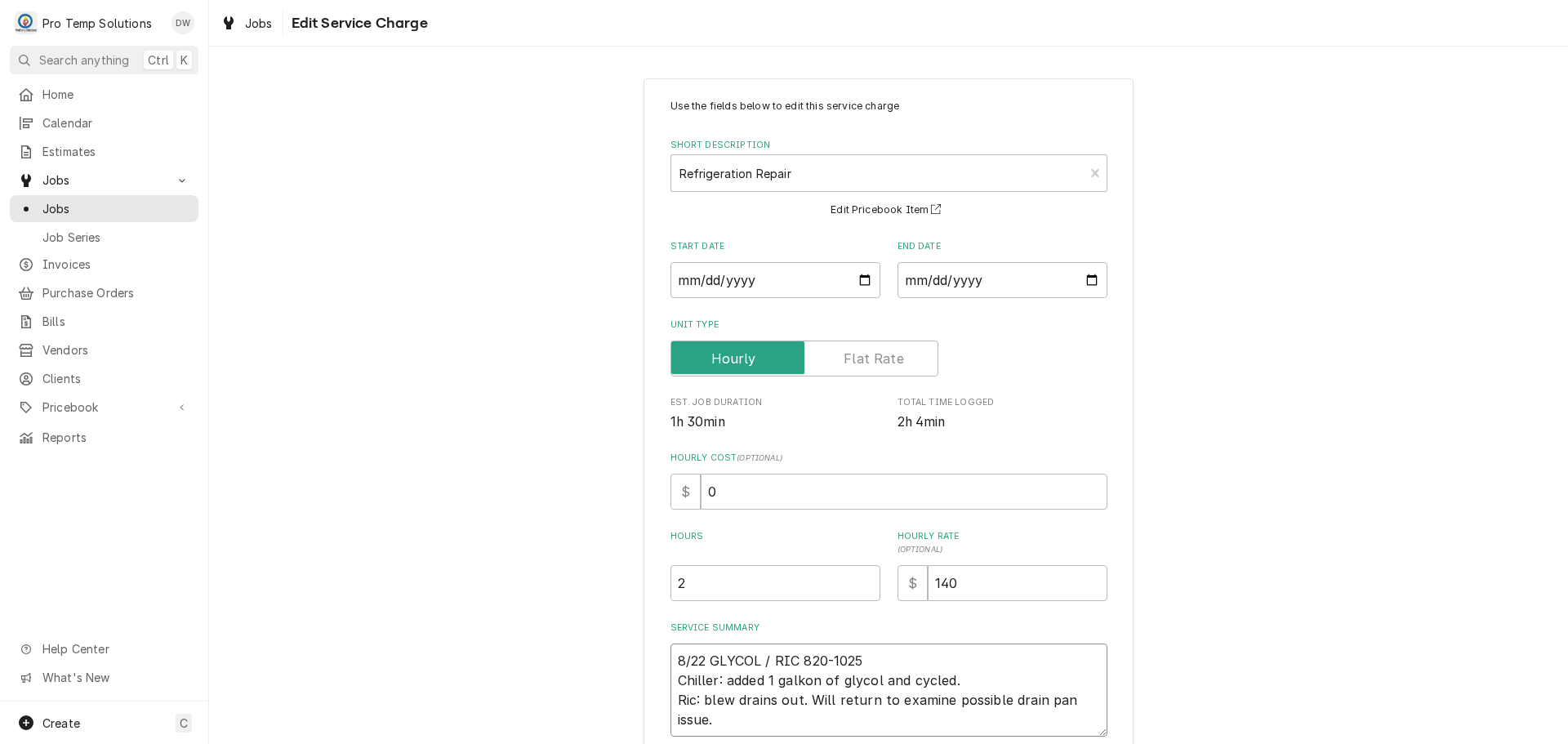
type textarea "x"
type textarea "8/22 GLYCOL / RIC 820-1025 Chiller: added 1 galkon of glycol and cycled. Ric: b…"
type textarea "x"
type textarea "8/22 GLYCOL / RIC 820-1025 K Chiller: added 1 galkon of glycol and cycled. Ric:…"
type textarea "x"
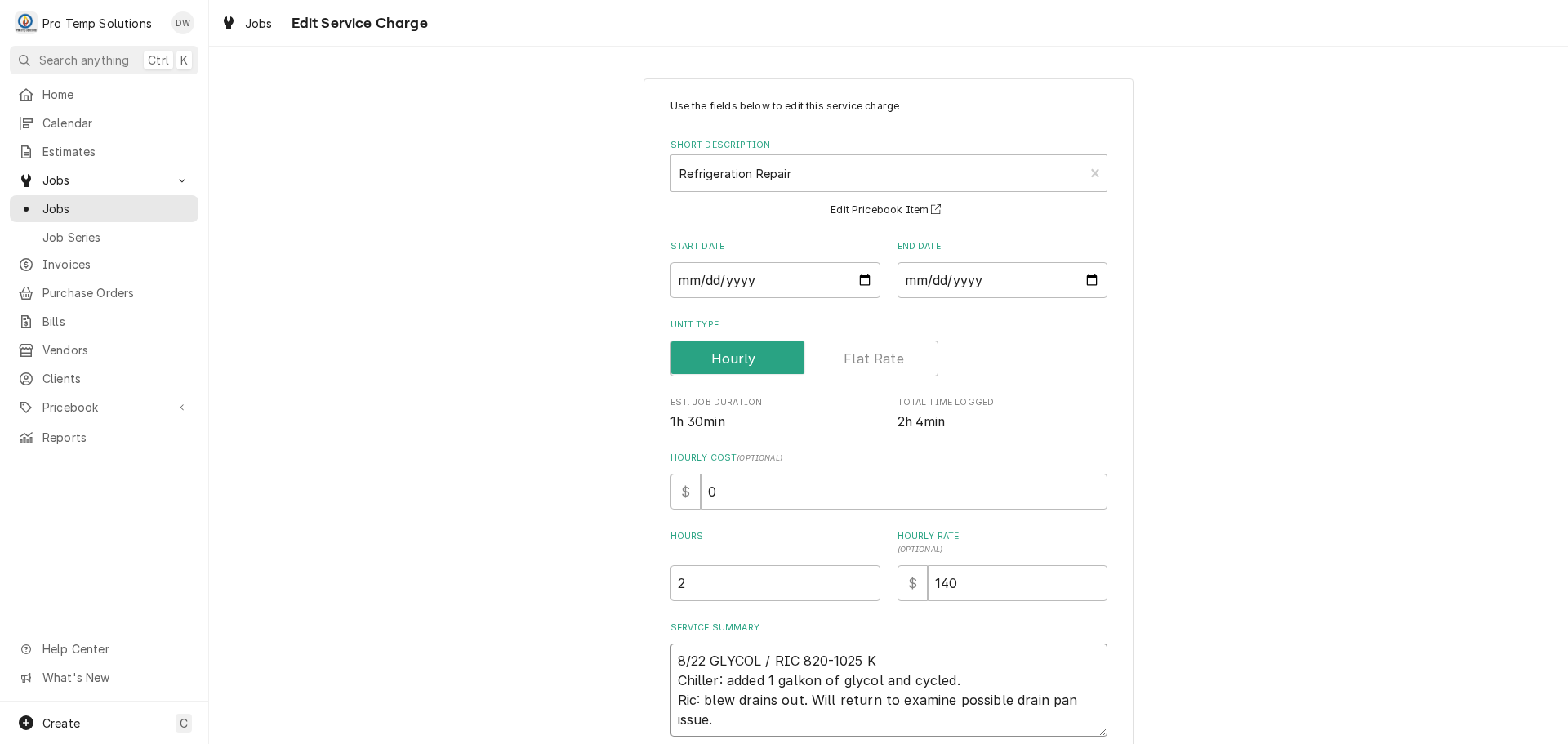
type textarea "8/22 GLYCOL / RIC 820-1025 KE Chiller: added 1 galkon of glycol and cycled. Ric…"
type textarea "x"
type textarea "8/22 GLYCOL / RIC 820-1025 KEV Chiller: added 1 galkon of glycol and cycled. Ri…"
type textarea "x"
type textarea "8/22 GLYCOL / RIC 820-1025 KEVI Chiller: added 1 galkon of glycol and cycled. R…"
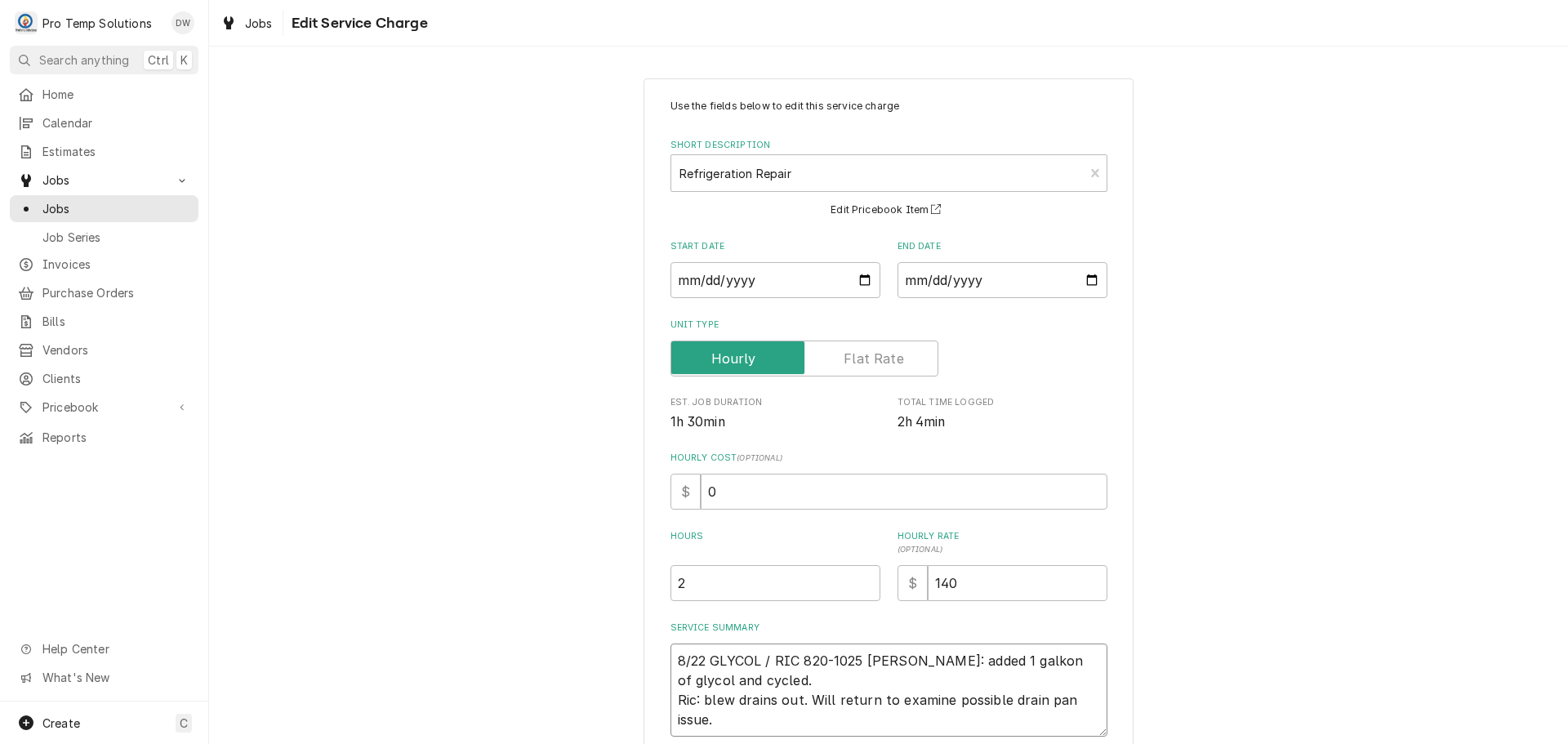
type textarea "x"
type textarea "8/22 GLYCOL / RIC 820-1025 KEVIN Chiller: added 1 galkon of glycol and cycled. …"
type textarea "x"
type textarea "8/22 GLYCOL / RIC 820-1025 KEVIN Chiller: added 1 galkon of glycol and cycled. …"
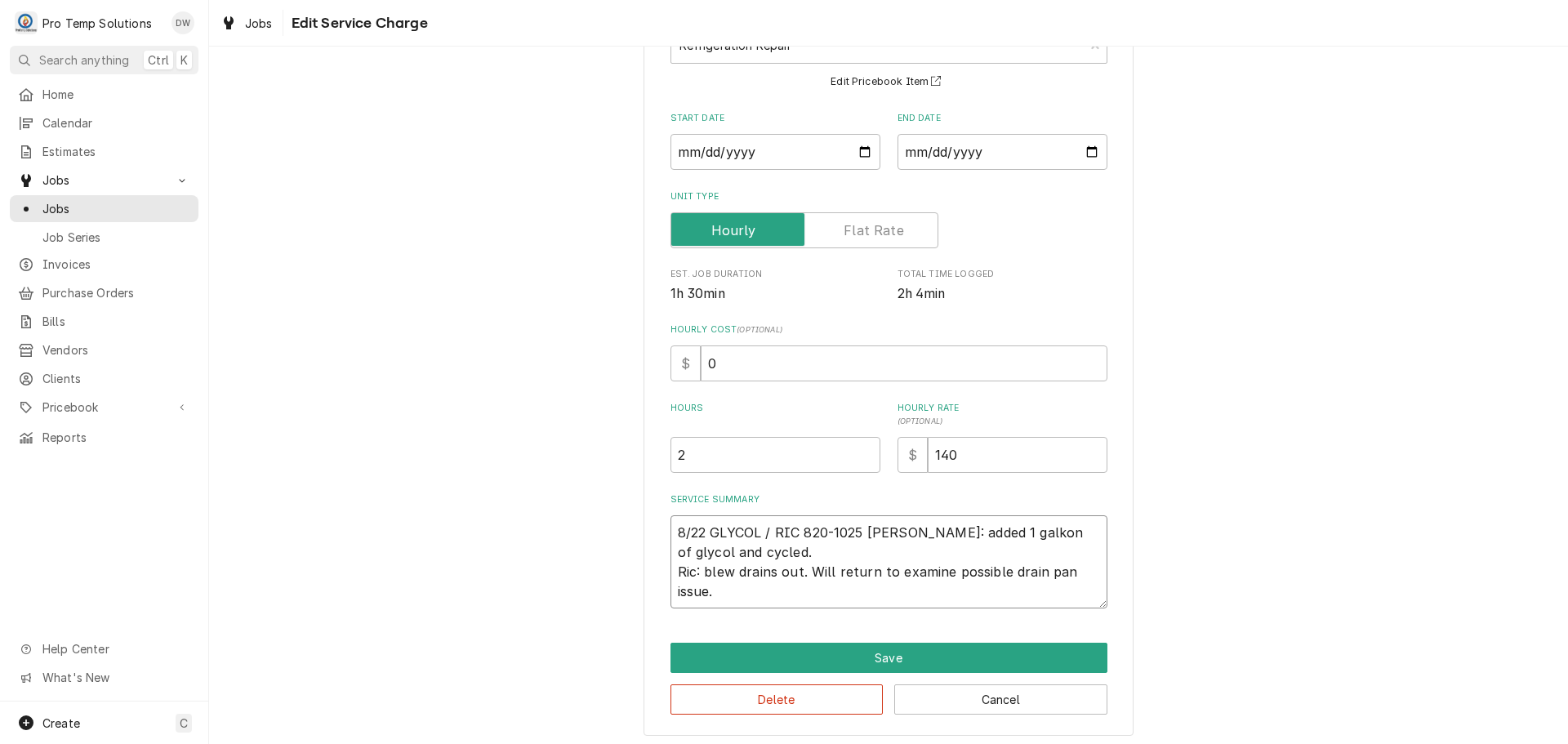
scroll to position [134, 0]
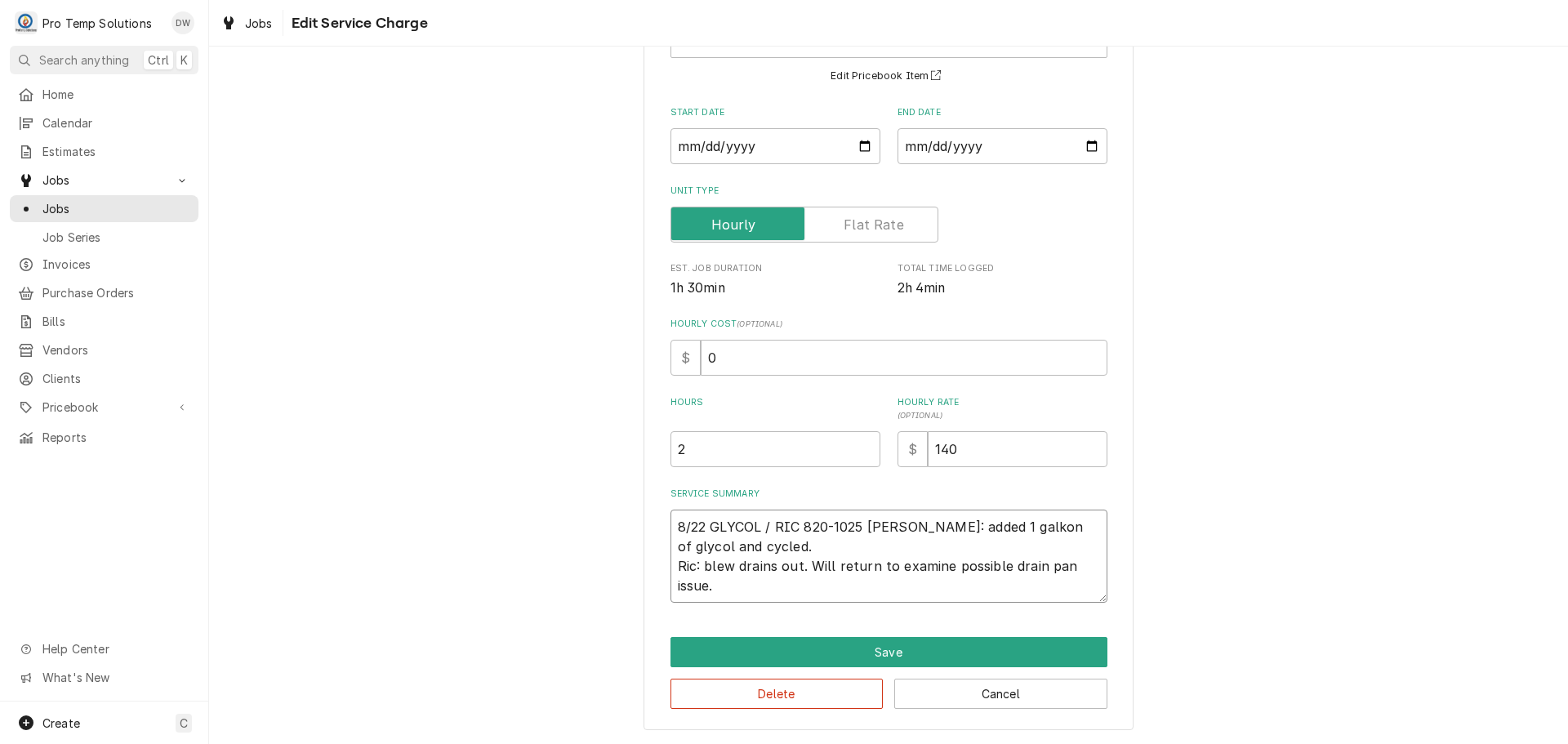
click at [799, 542] on textarea "8/22 GLYCOL / RIC 820-1025 KEVIN Chiller: added 1 galkon of glycol and cycled. …" at bounding box center [889, 556] width 437 height 93
click at [814, 546] on textarea "8/22 GLYCOL / RIC 820-1025 KEVIN Chiller: added 1 galkon of glycol and cycled. …" at bounding box center [889, 556] width 437 height 93
type textarea "x"
type textarea "8/22 GLYCOL / RIC 820-1025 KEVIN Chiller: added 1 galko of glycol and cycled. R…"
type textarea "x"
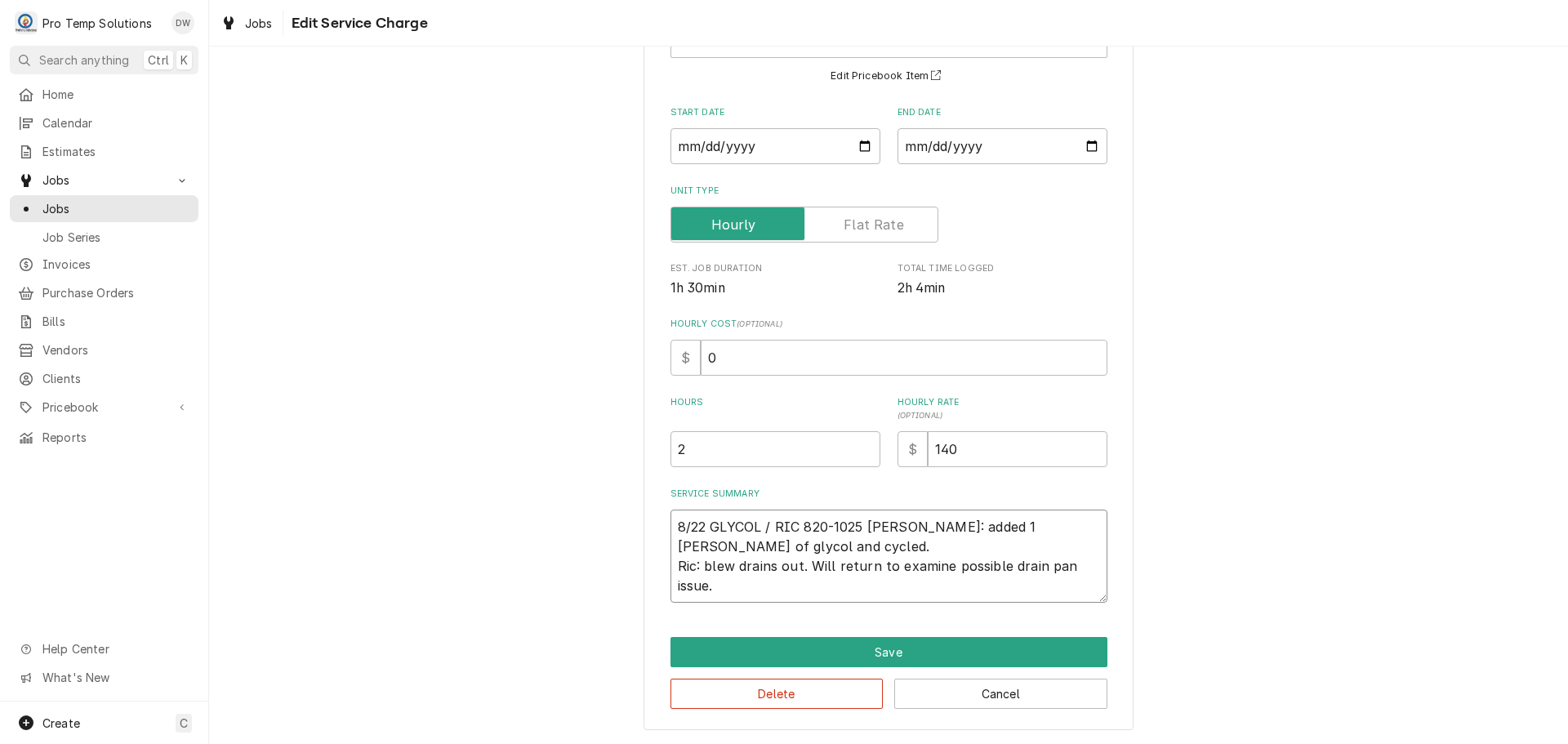
type textarea "8/22 GLYCOL / RIC 820-1025 KEVIN Chiller: added 1 galk of glycol and cycled. Ri…"
type textarea "x"
type textarea "8/22 GLYCOL / RIC 820-1025 KEVIN Chiller: added 1 gal of glycol and cycled. Ric…"
click at [729, 563] on textarea "8/22 GLYCOL / RIC 820-1025 KEVIN Chiller: added 1 gal of glycol and cycled. Ric…" at bounding box center [889, 556] width 437 height 93
type textarea "x"
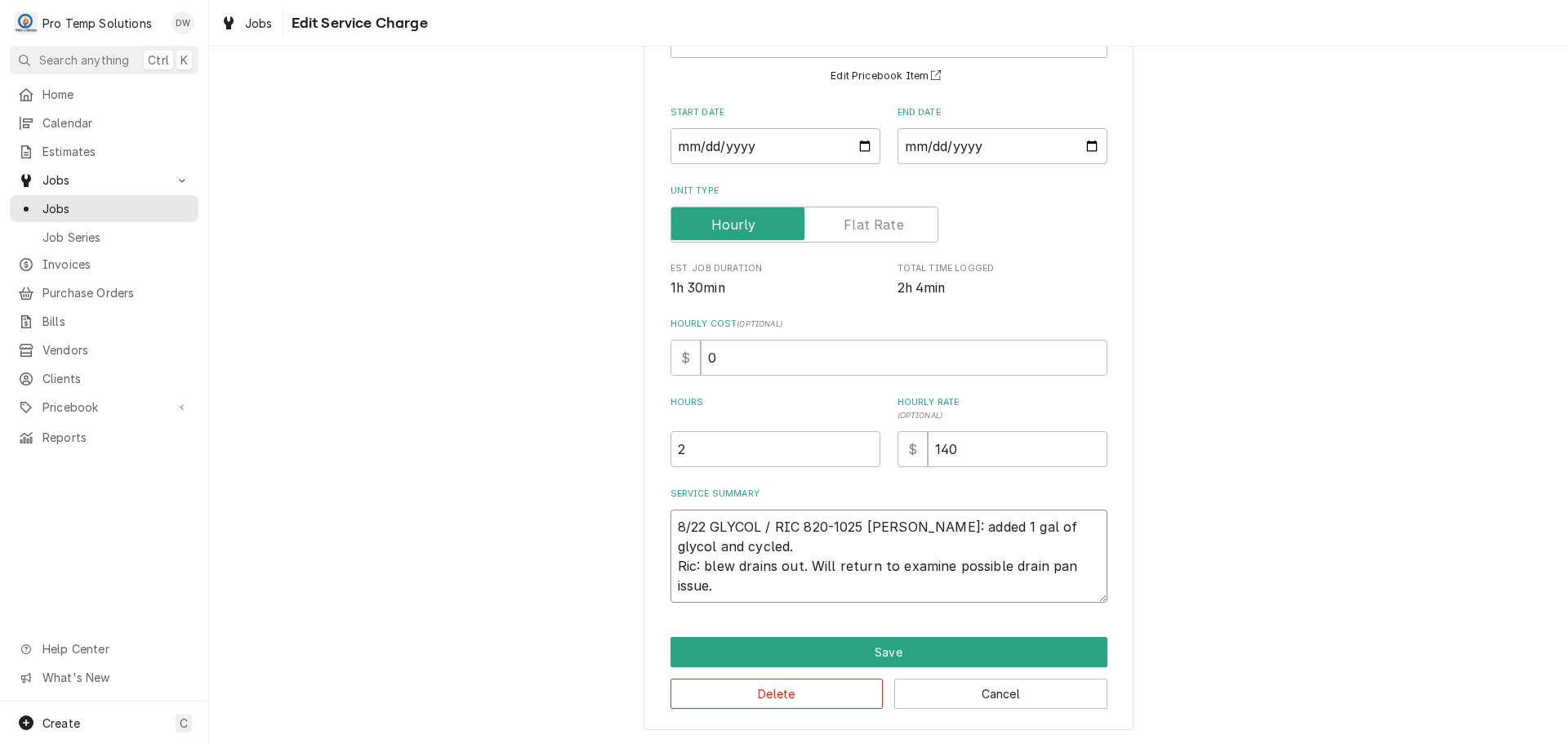
type textarea "8/22 GLYCOL / RIC 820-1025 KEVIN Chiller: added 1 gal of glycol and cycled. Ric…"
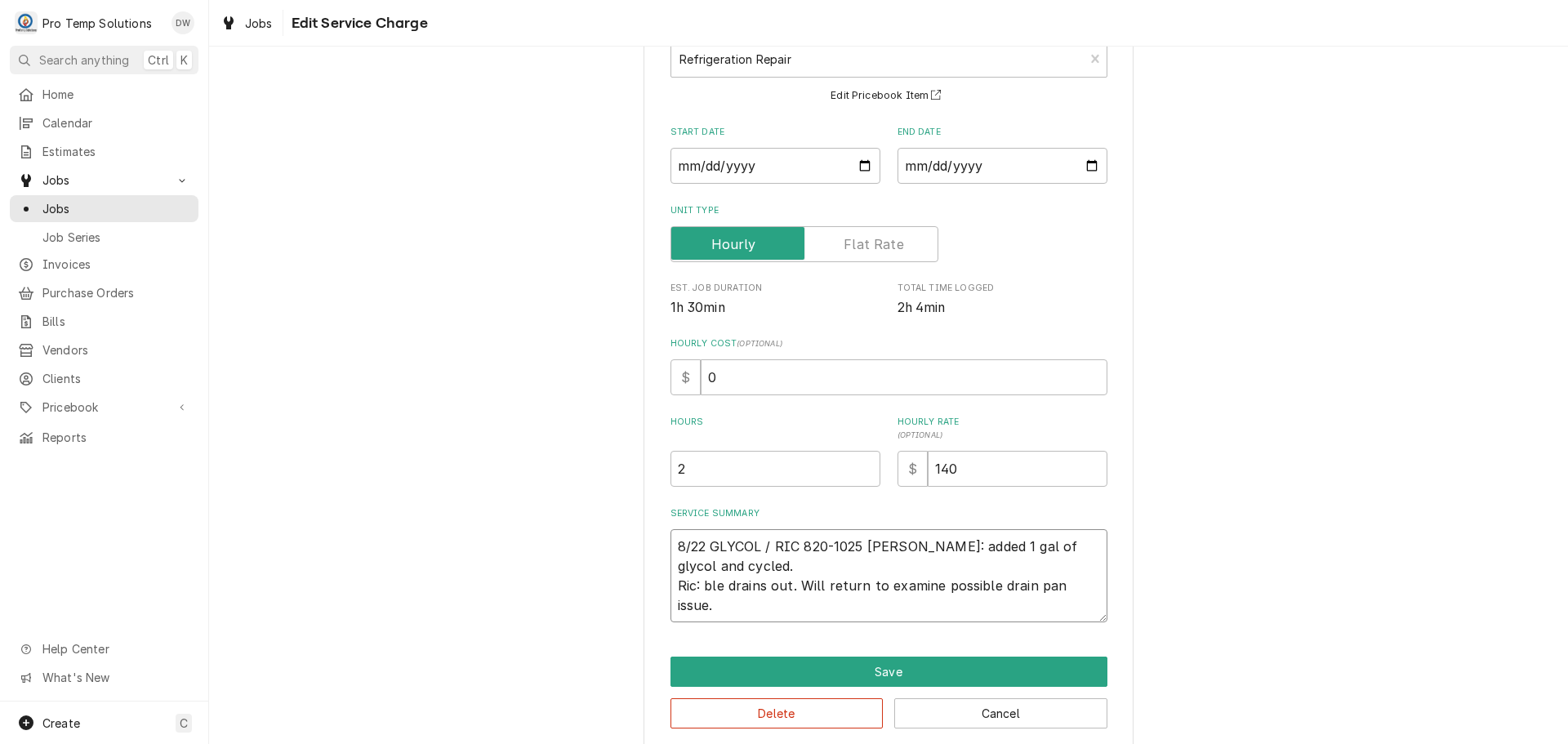
type textarea "x"
type textarea "8/22 GLYCOL / RIC 820-1025 KEVIN Chiller: added 1 gal of glycol and cycled. Ric…"
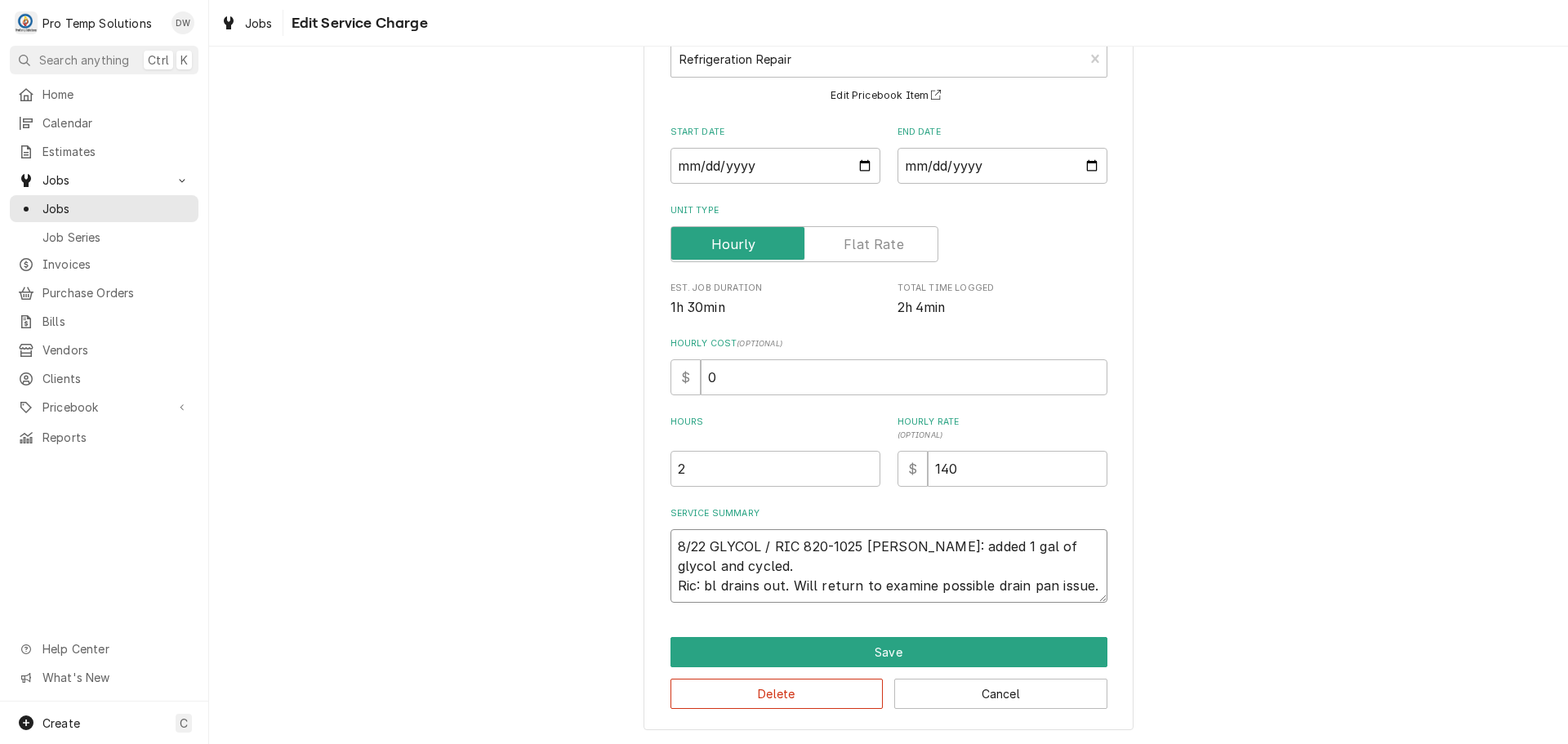
type textarea "x"
type textarea "8/22 GLYCOL / RIC 820-1025 KEVIN Chiller: added 1 gal of glycol and cycled. Ric…"
type textarea "x"
type textarea "8/22 GLYCOL / RIC 820-1025 KEVIN Chiller: added 1 gal of glycol and cycled. Ric…"
type textarea "x"
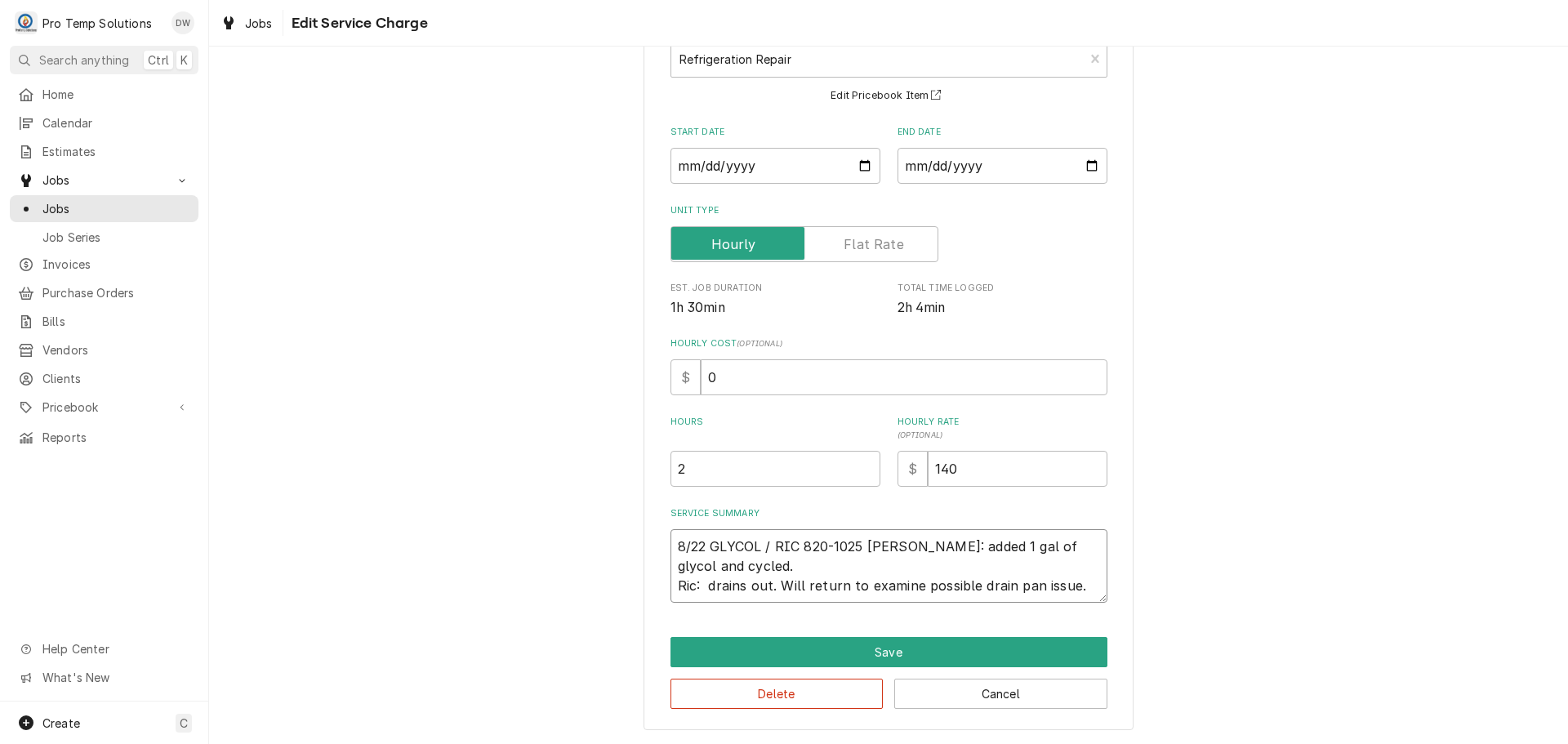
type textarea "8/22 GLYCOL / RIC 820-1025 KEVIN Chiller: added 1 gal of glycol and cycled. Ric…"
type textarea "x"
type textarea "8/22 GLYCOL / RIC 820-1025 KEVIN Chiller: added 1 gal of glycol and cycled. Ric…"
type textarea "x"
type textarea "8/22 GLYCOL / RIC 820-1025 KEVIN Chiller: added 1 gal of glycol and cycled. Ric…"
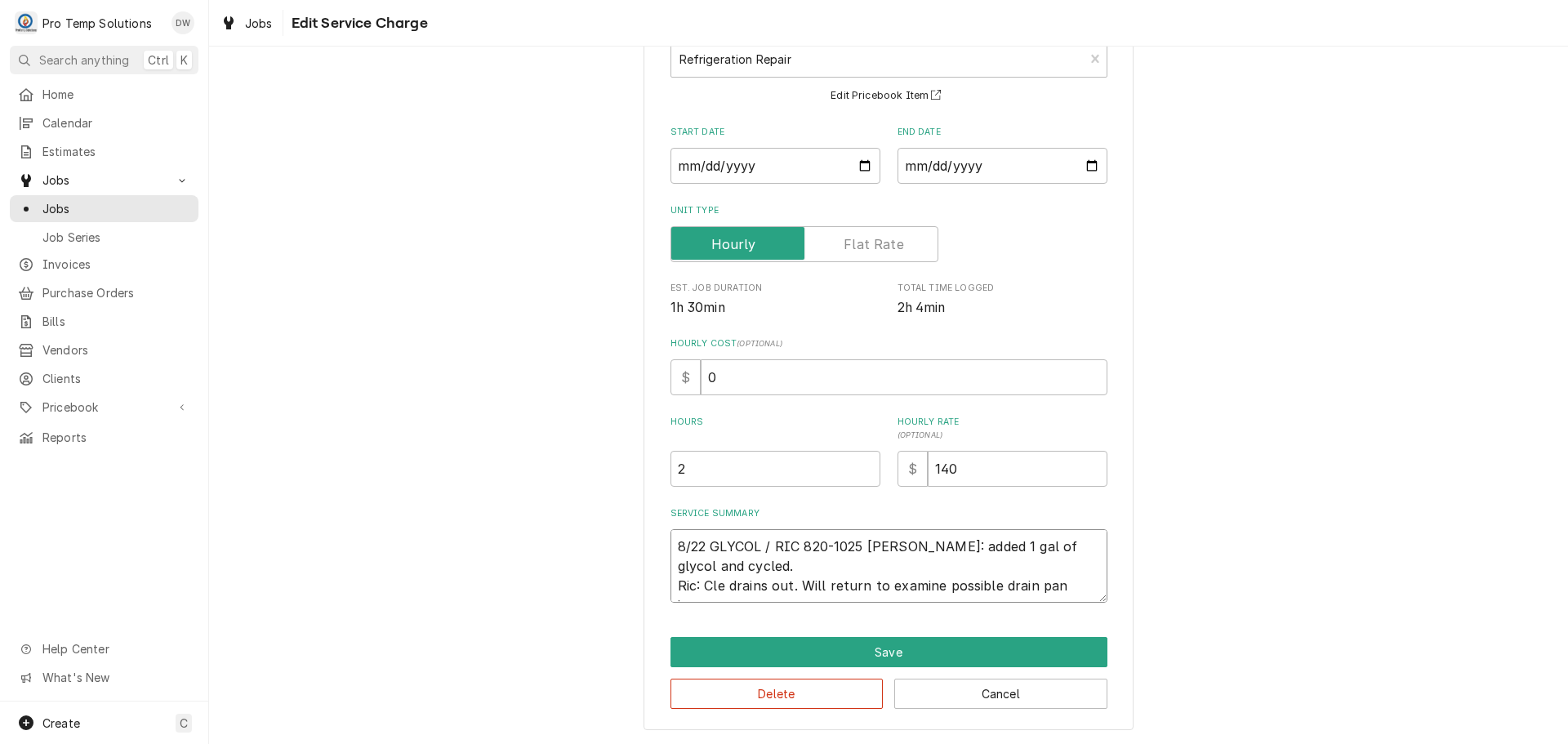
type textarea "x"
type textarea "8/22 GLYCOL / RIC 820-1025 KEVIN Chiller: added 1 gal of glycol and cycled. Ric…"
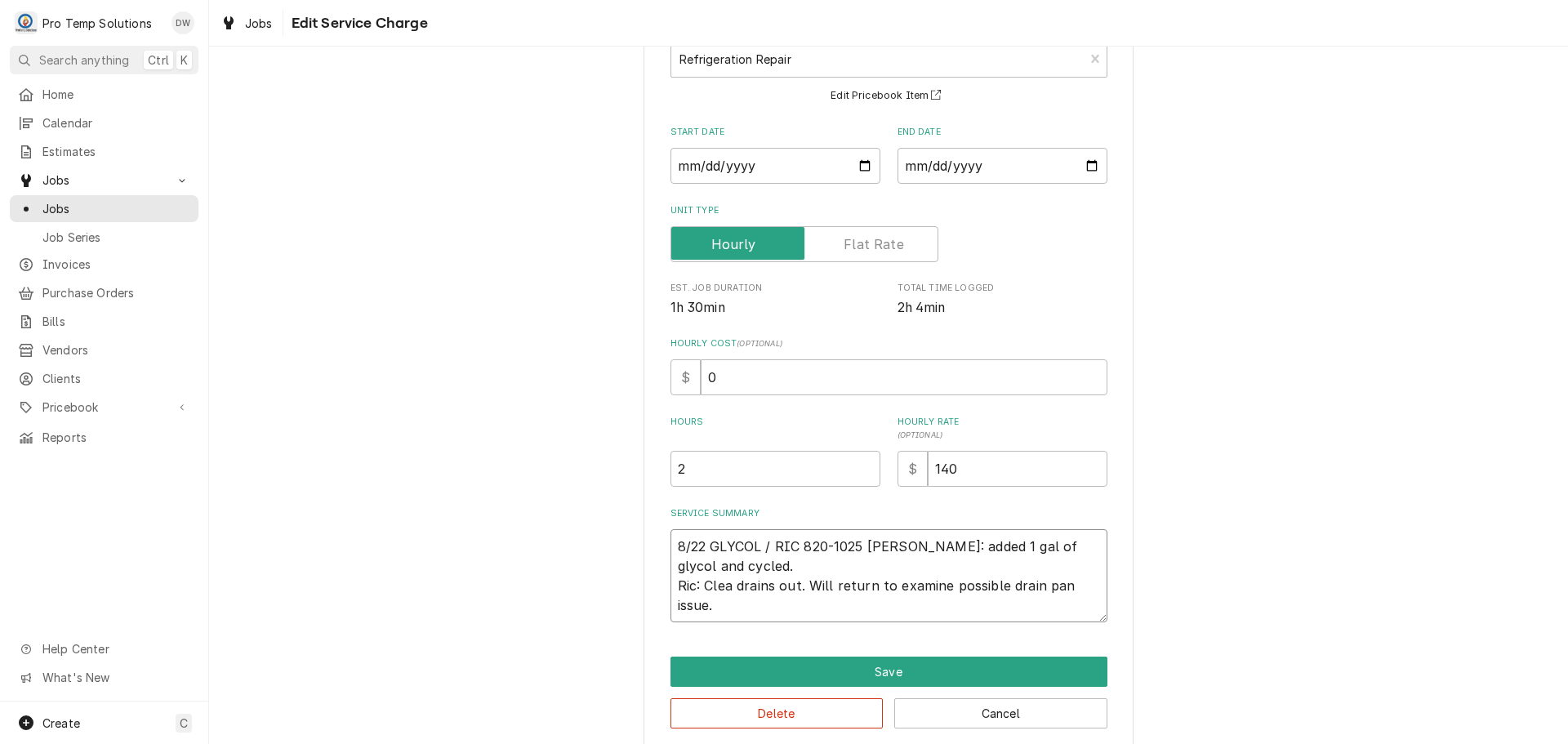
scroll to position [134, 0]
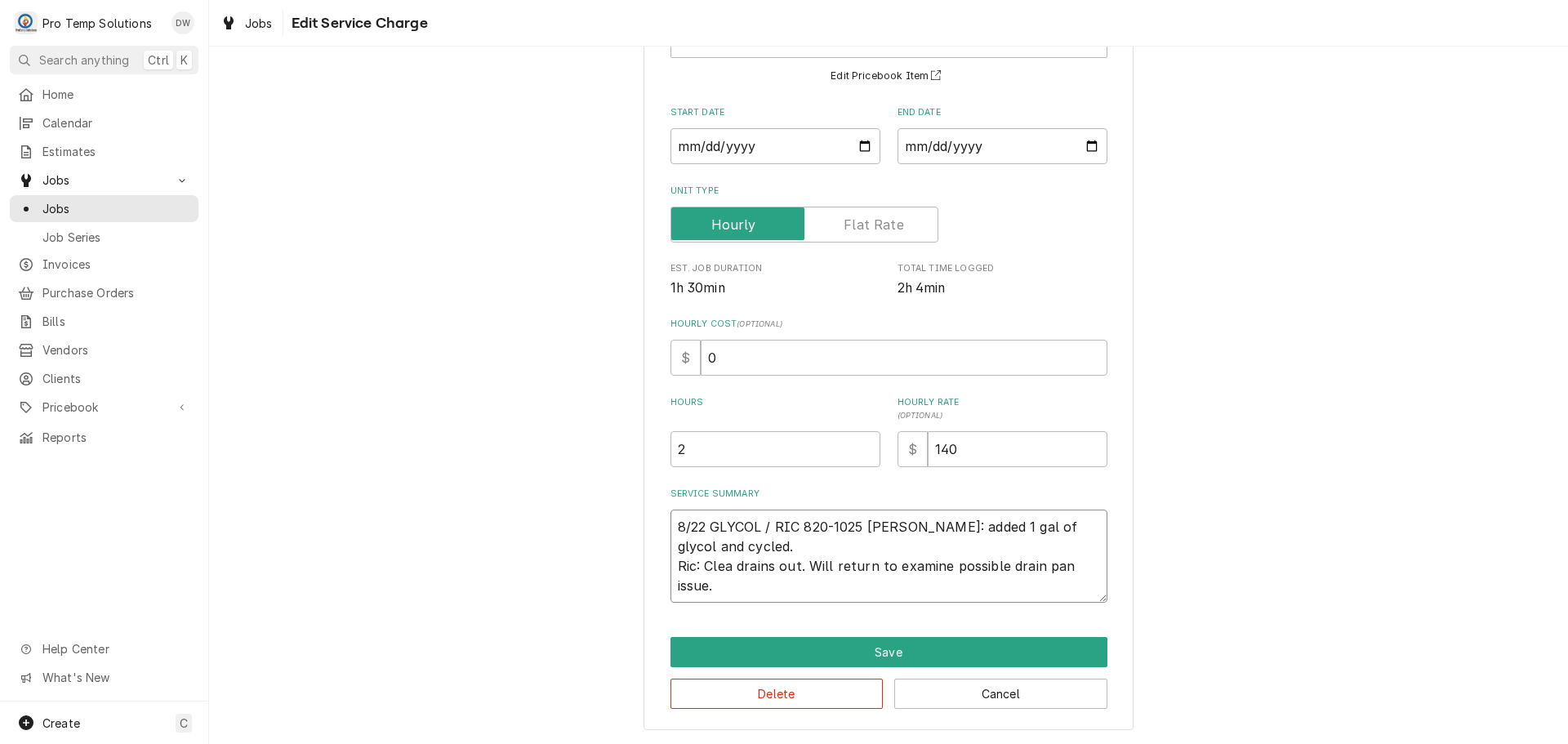
type textarea "x"
type textarea "8/22 GLYCOL / RIC 820-1025 KEVIN Chiller: added 1 gal of glycol and cycled. Ric…"
type textarea "x"
type textarea "8/22 GLYCOL / RIC 820-1025 KEVIN Chiller: added 1 gal of glycol and cycled. Ric…"
type textarea "x"
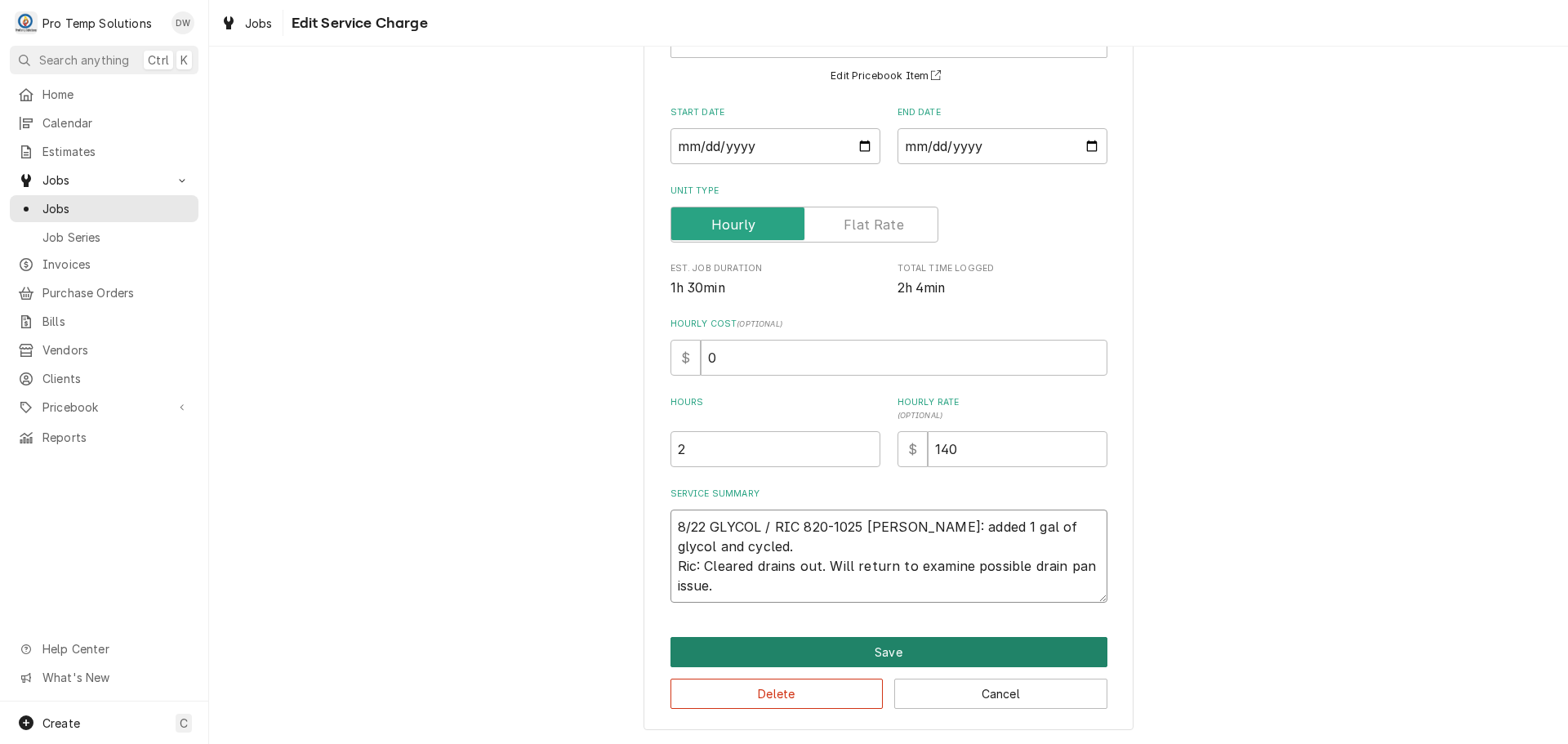
type textarea "8/22 GLYCOL / RIC 820-1025 [PERSON_NAME]: added 1 gal of glycol and cycled. Ric…"
click at [884, 649] on button "Save" at bounding box center [889, 651] width 437 height 30
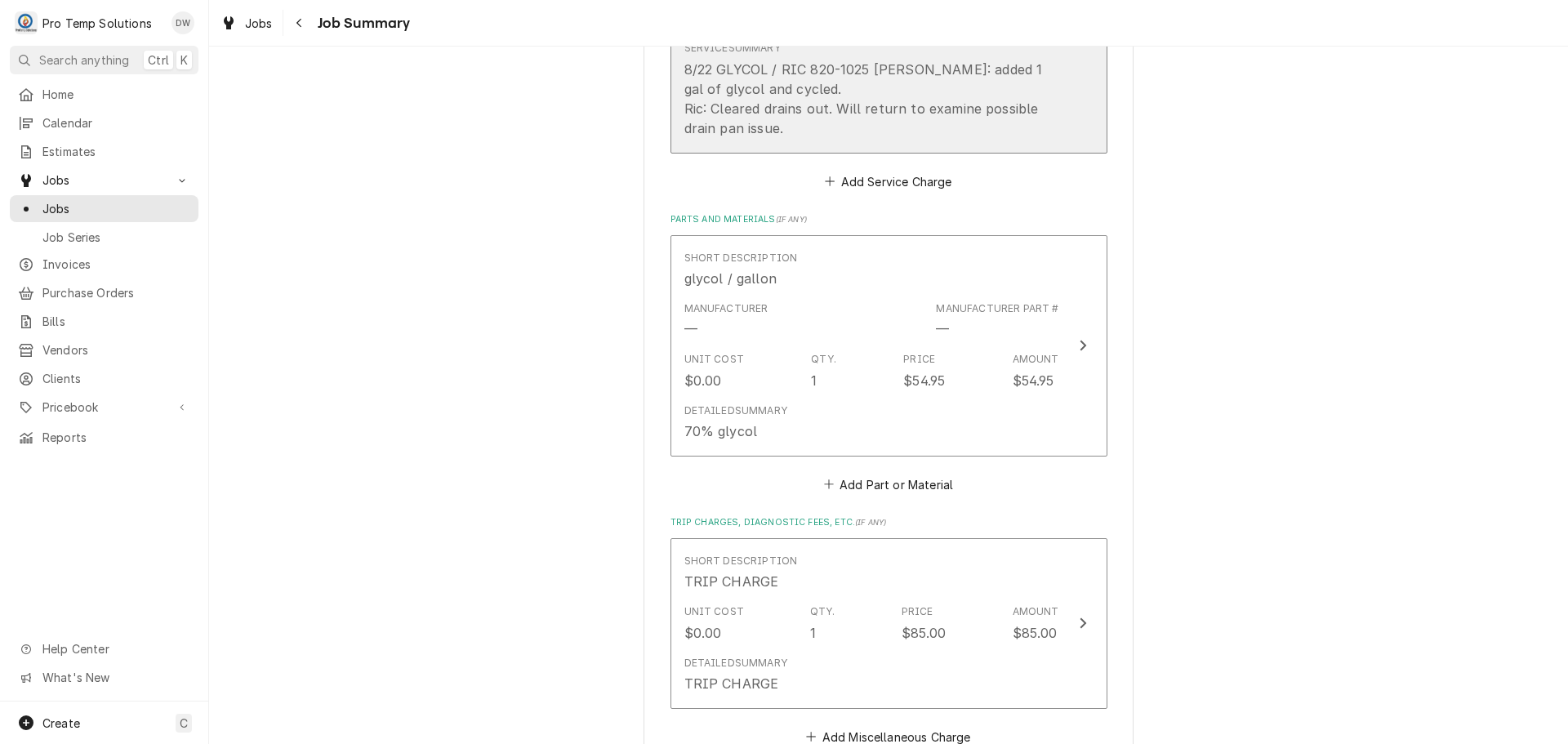
scroll to position [735, 0]
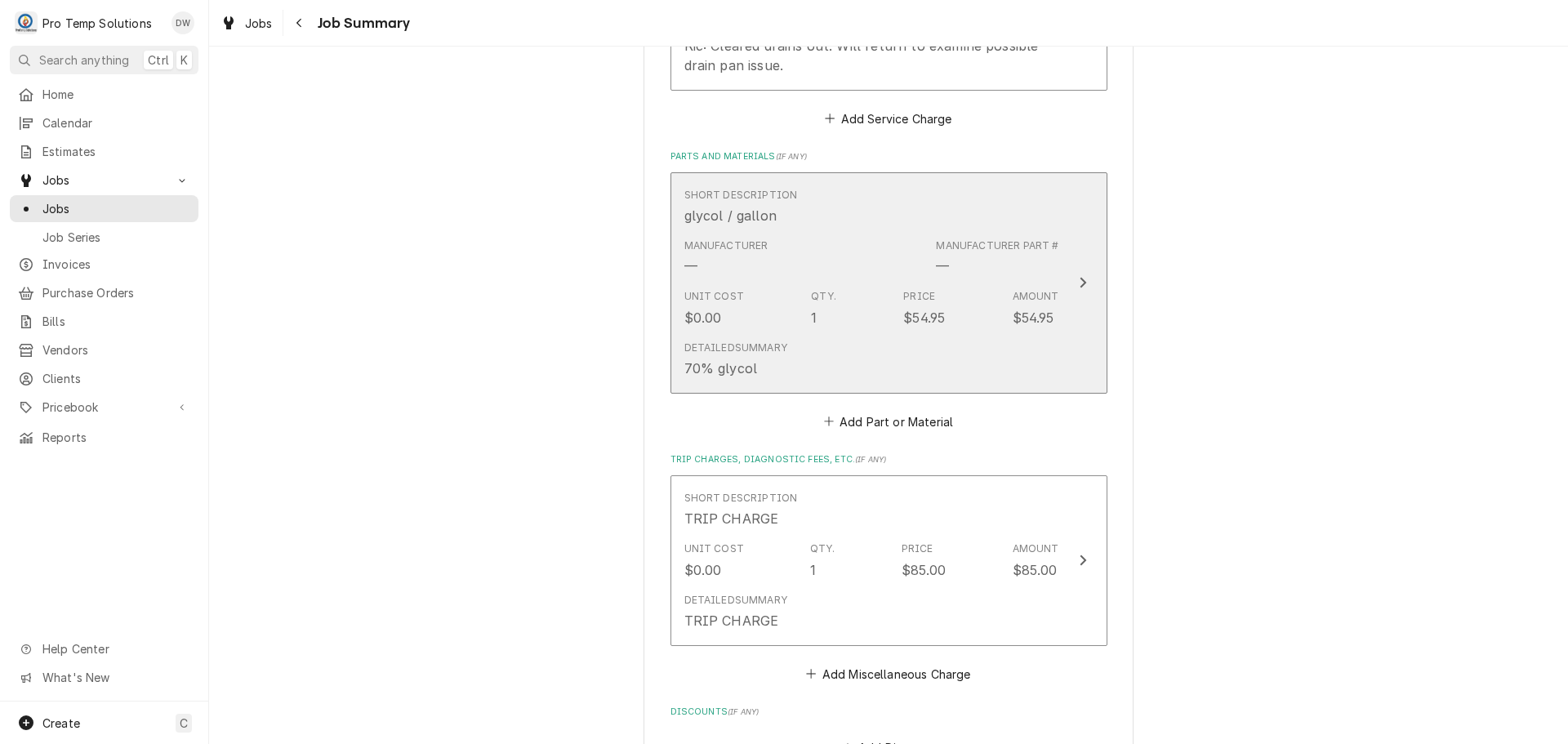
click at [1079, 283] on icon "Update Line Item" at bounding box center [1082, 282] width 8 height 13
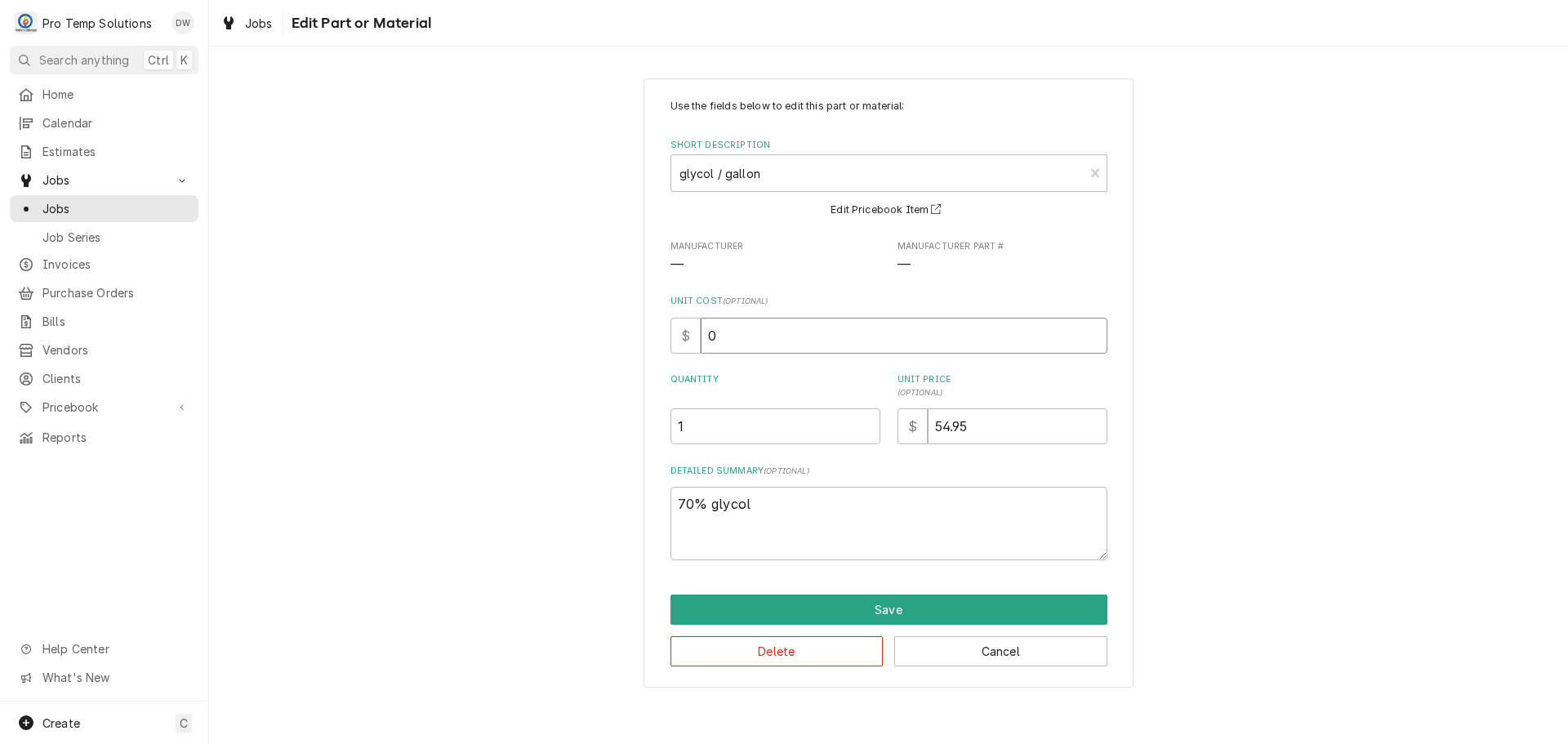
click at [736, 323] on input "0" at bounding box center [905, 335] width 407 height 36
type textarea "x"
type input "4"
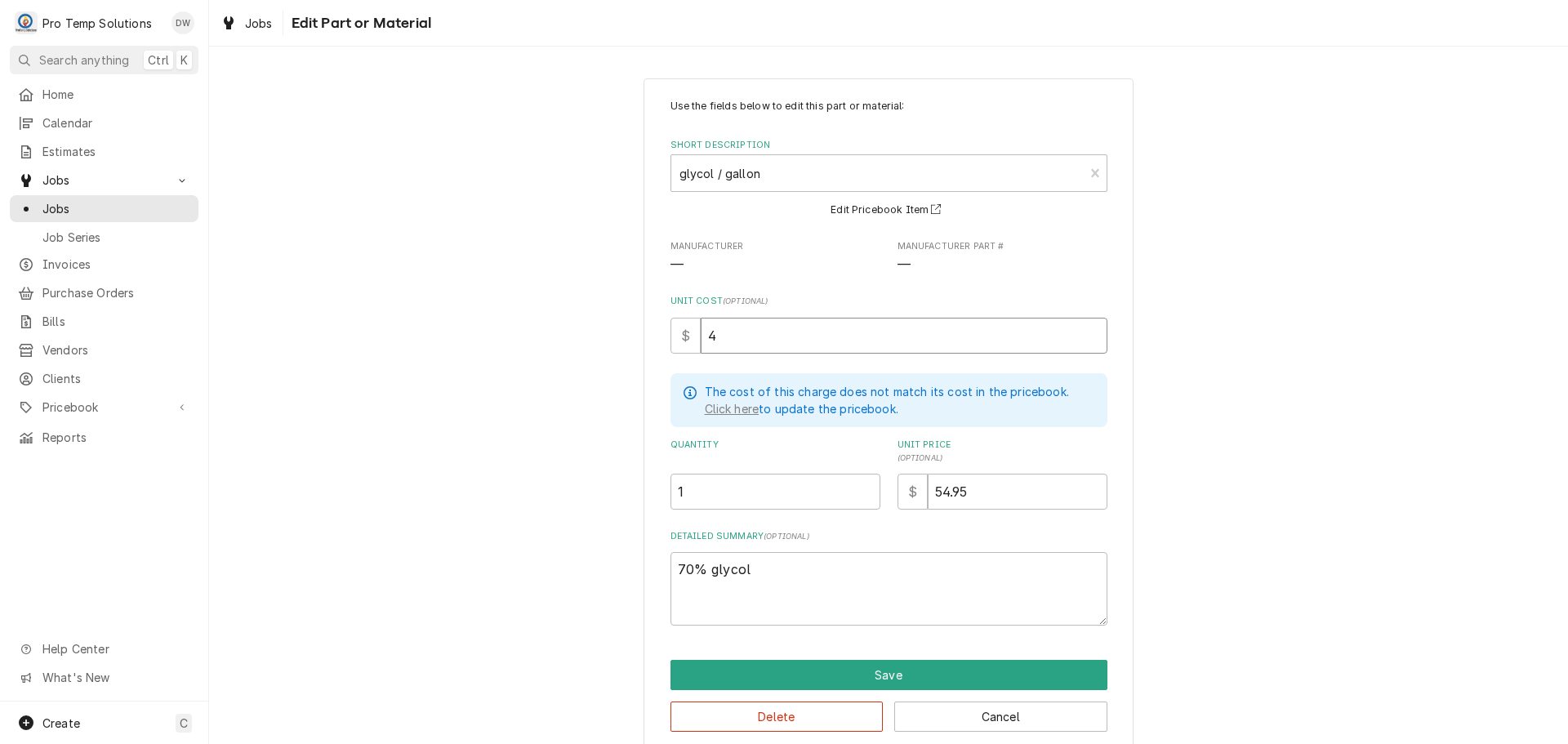
type textarea "x"
type input "48"
type textarea "x"
type input "48.2"
type textarea "x"
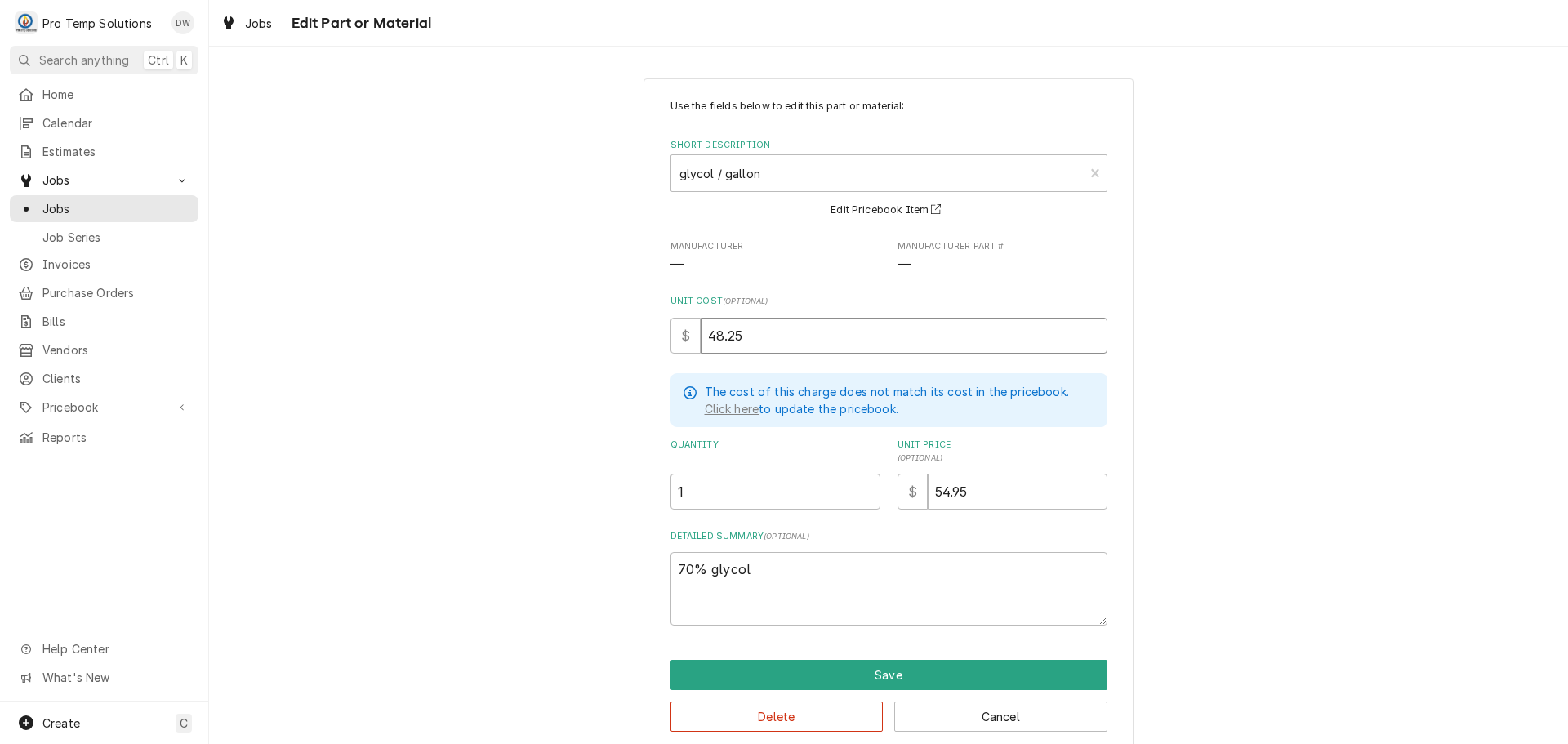
type input "48.25"
click at [1047, 491] on input "54.95" at bounding box center [1017, 491] width 180 height 36
type textarea "x"
type input "54.9"
type textarea "x"
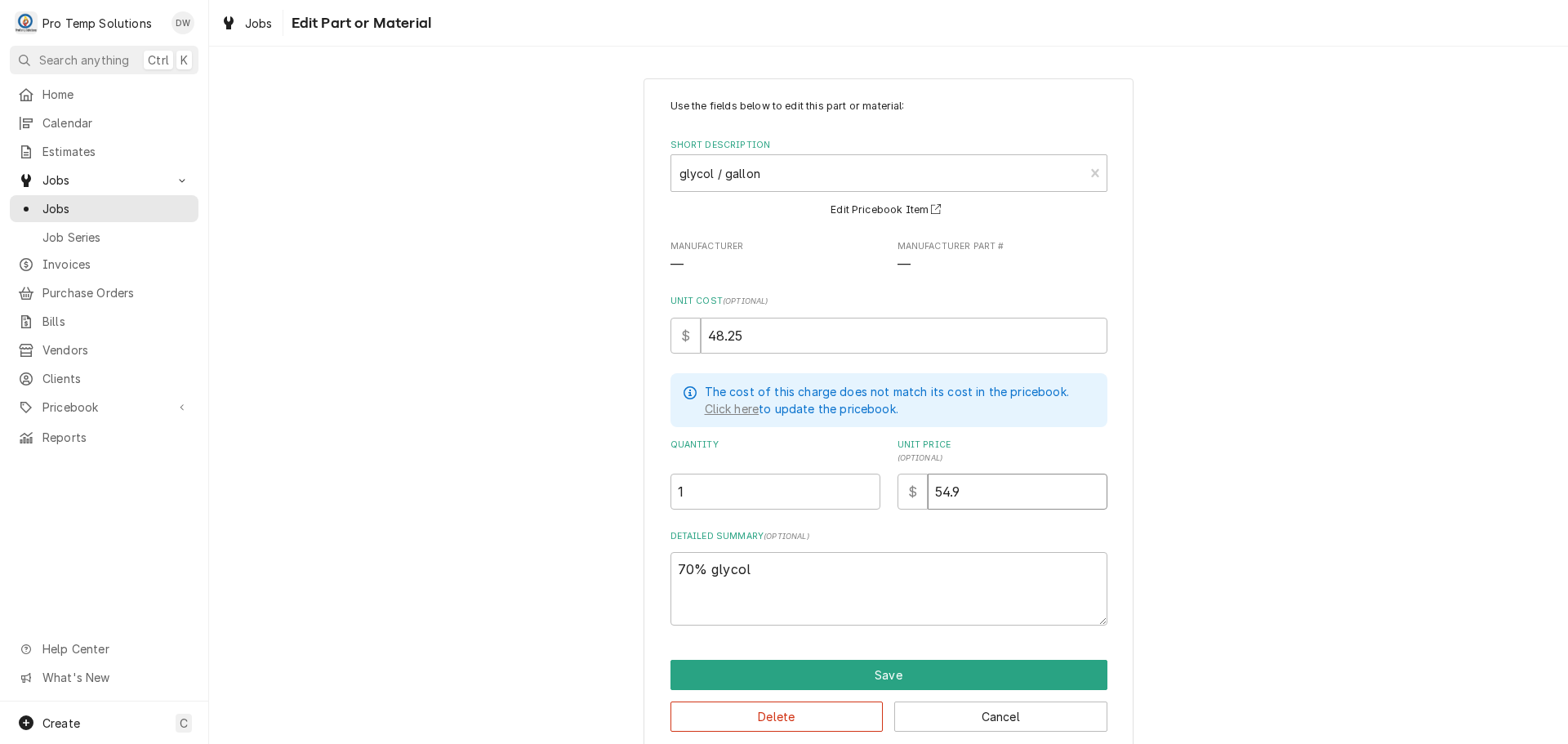
type input "54"
type textarea "x"
type input "5"
type textarea "x"
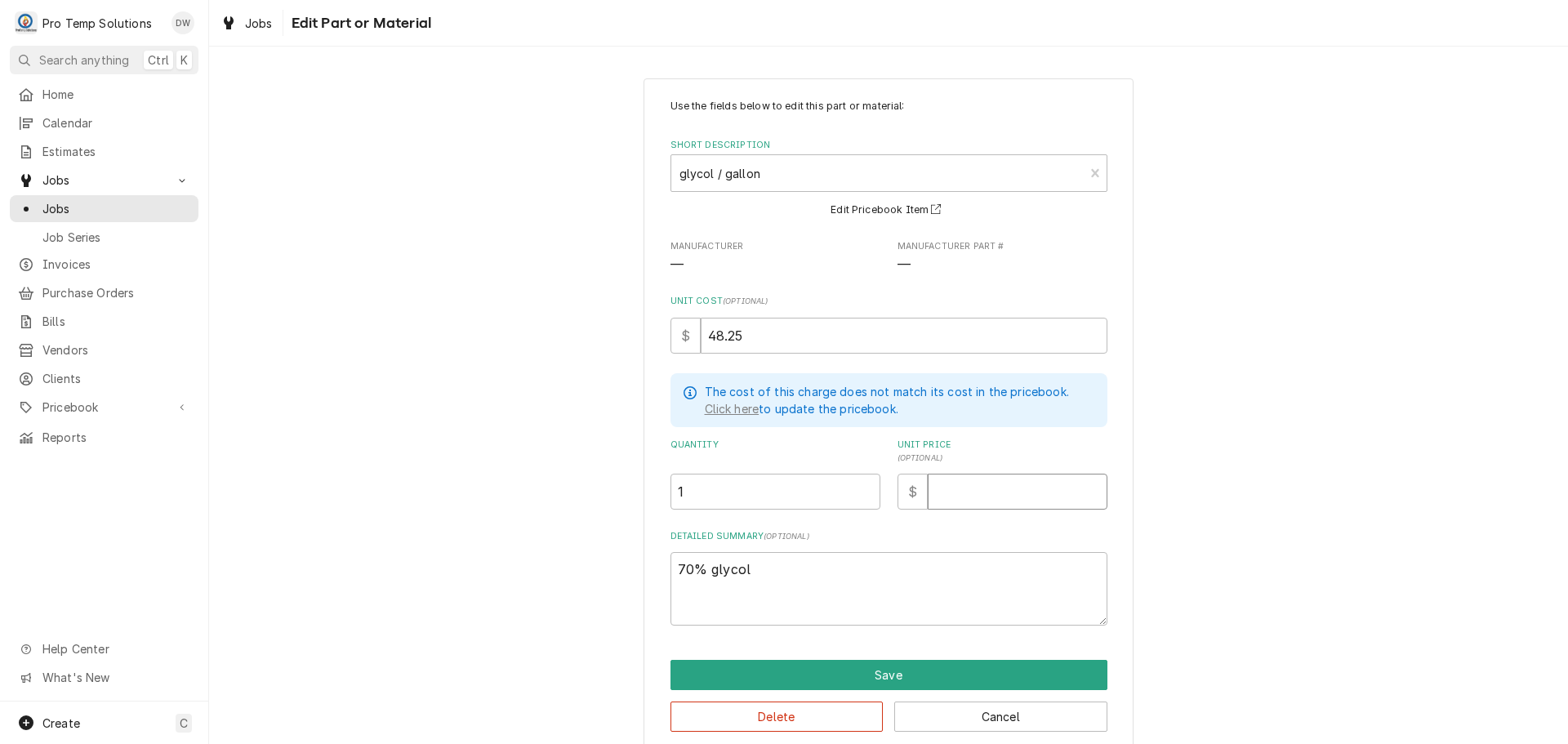
type input "6"
type textarea "x"
type input "65"
type textarea "x"
type input "65.0"
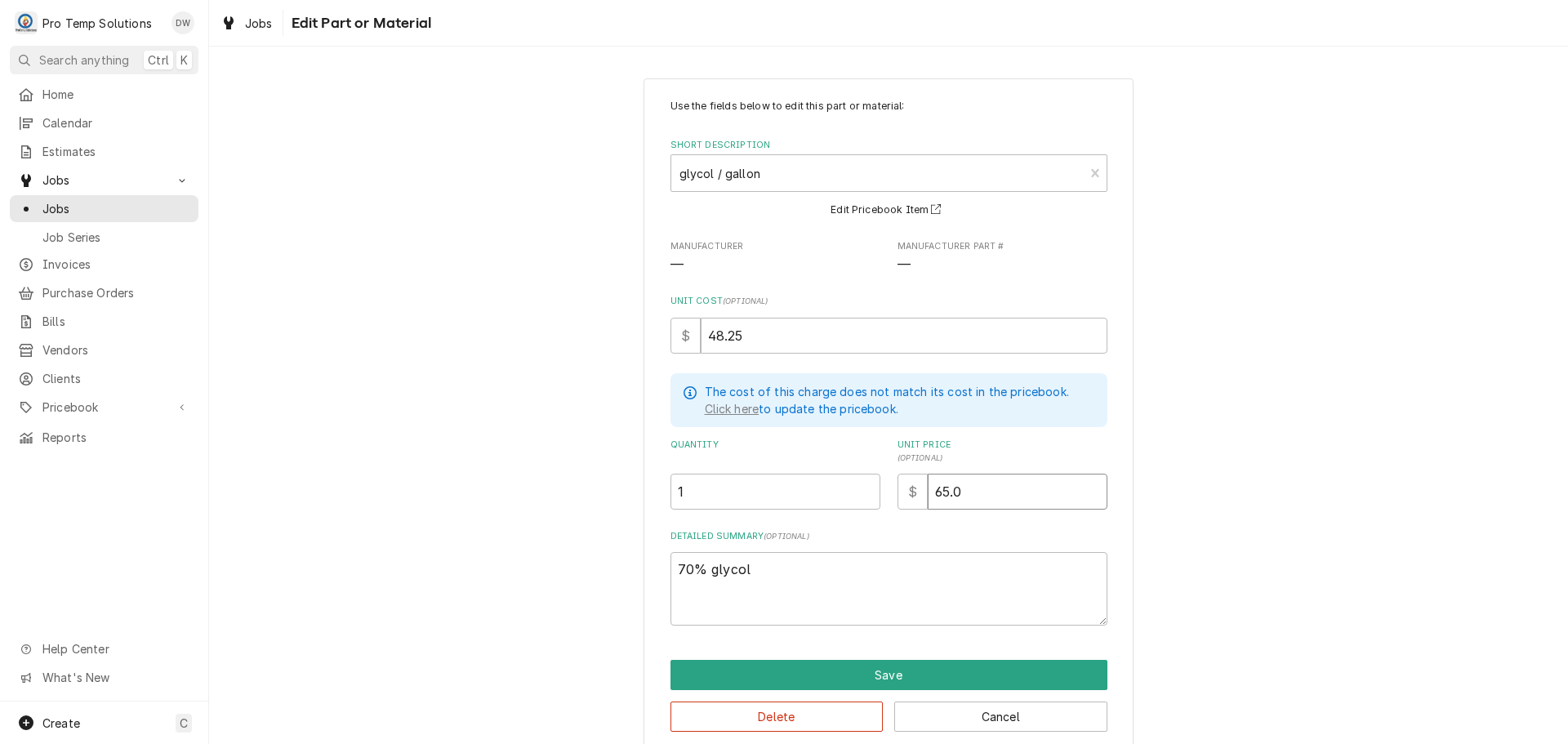
type textarea "x"
type input "65.00"
click at [775, 564] on textarea "70% glycol" at bounding box center [889, 588] width 437 height 73
type textarea "x"
type textarea "70% glycol"
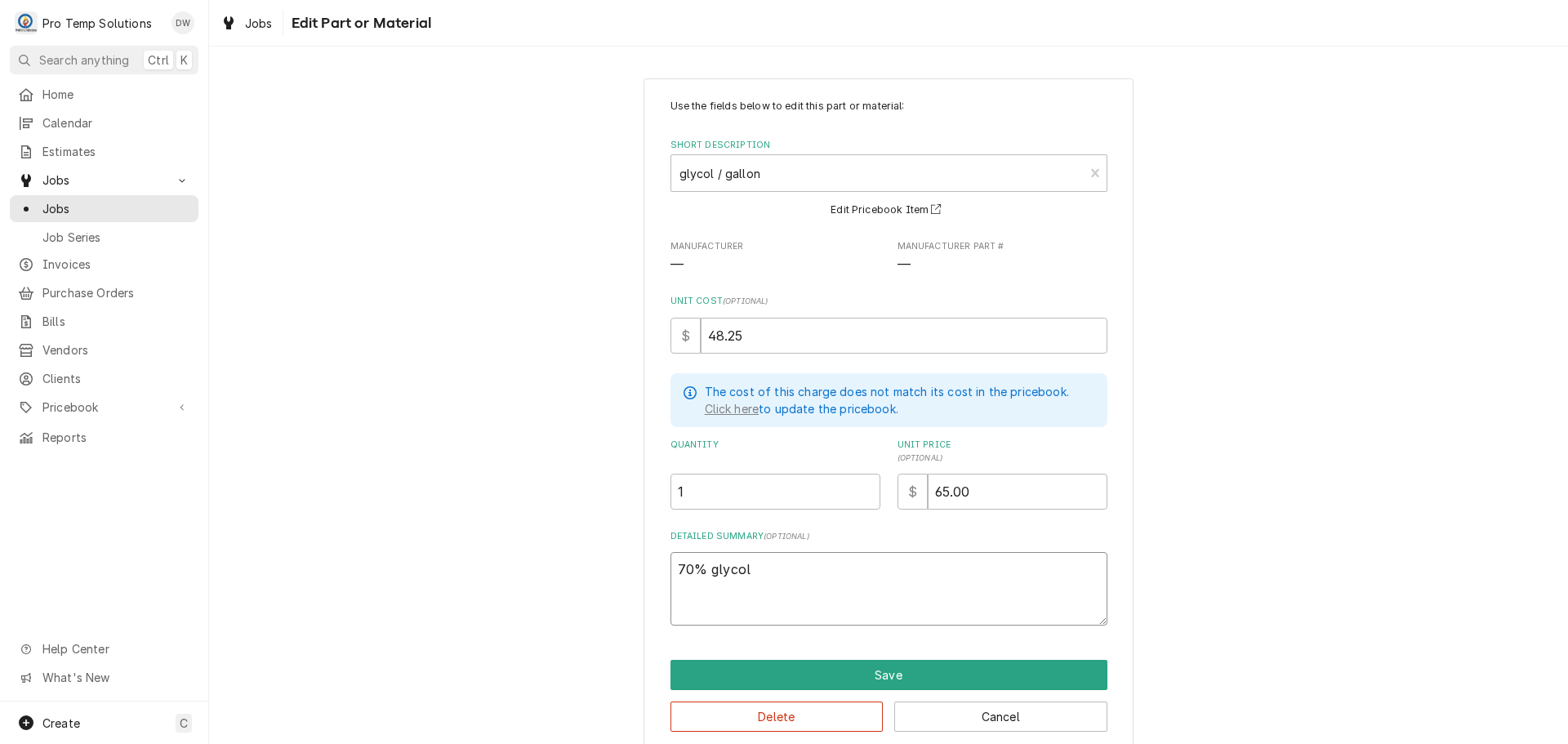
type textarea "x"
type textarea "70% glycol 1"
type textarea "x"
type textarea "70% glycol 1"
type textarea "x"
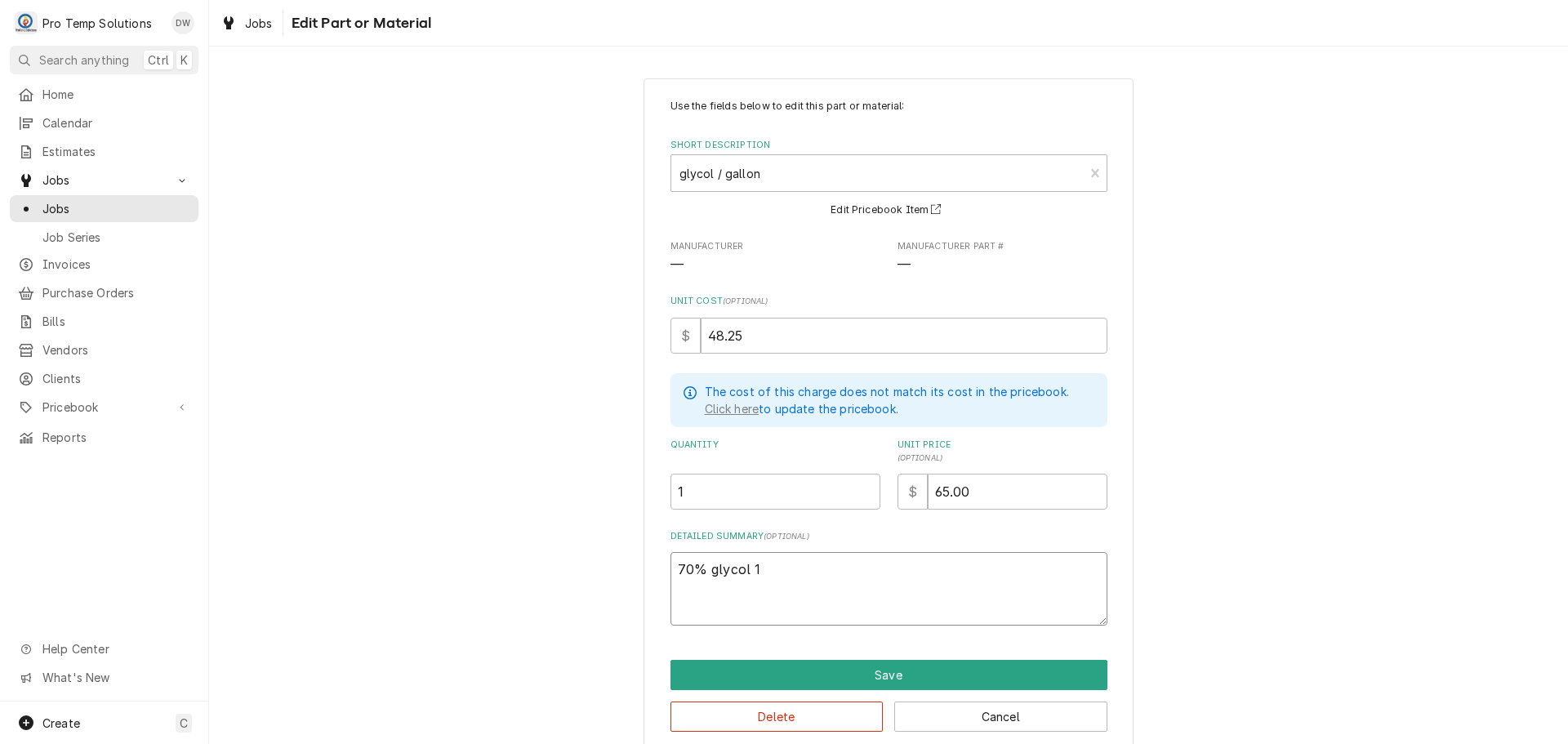
type textarea "70% glycol 1 G"
type textarea "x"
type textarea "70% glycol 1 GA"
type textarea "x"
type textarea "70% glycol 1 GAL"
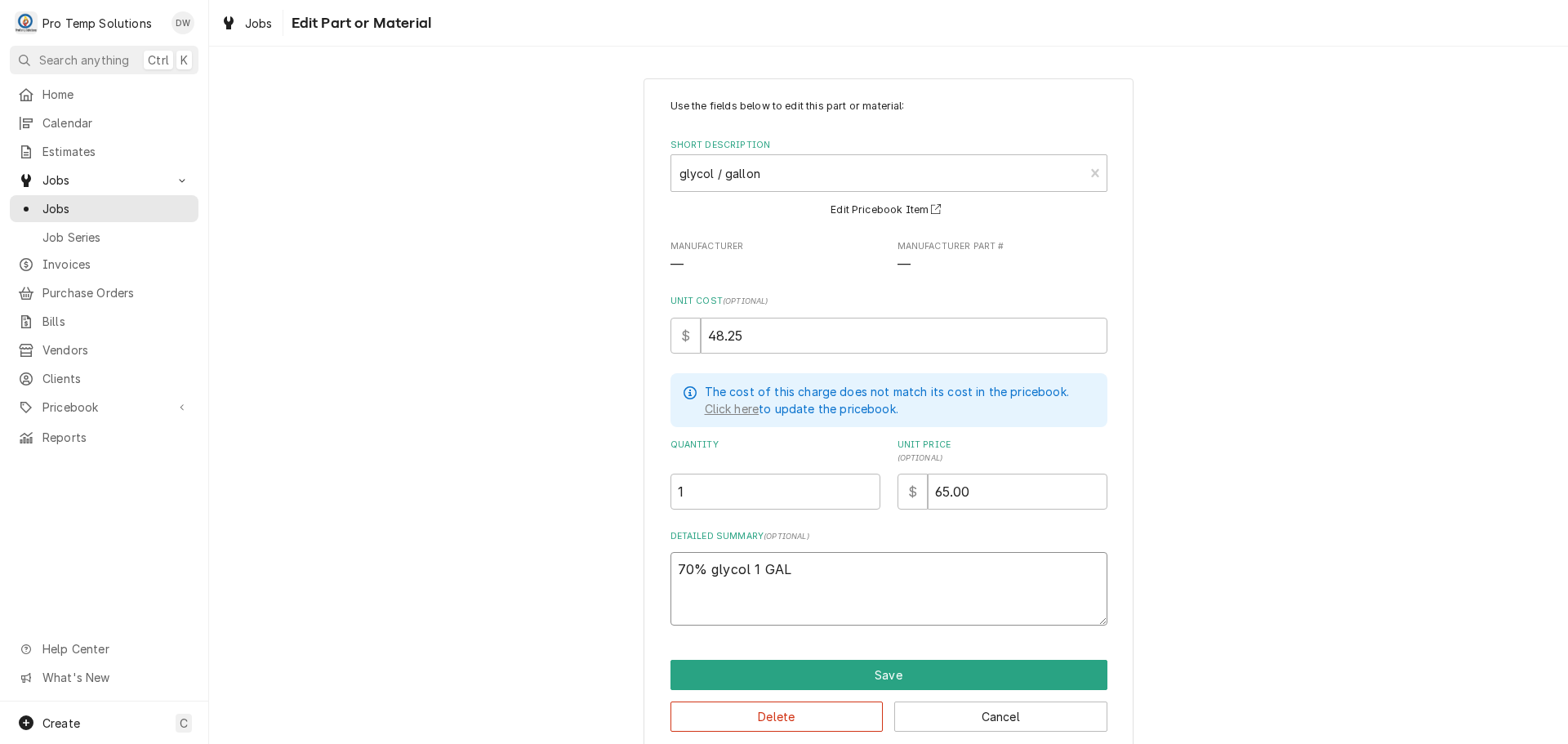
type textarea "x"
type textarea "70% glycol 1 GAL"
type textarea "x"
type textarea "70% glycol 1 GAL U"
type textarea "x"
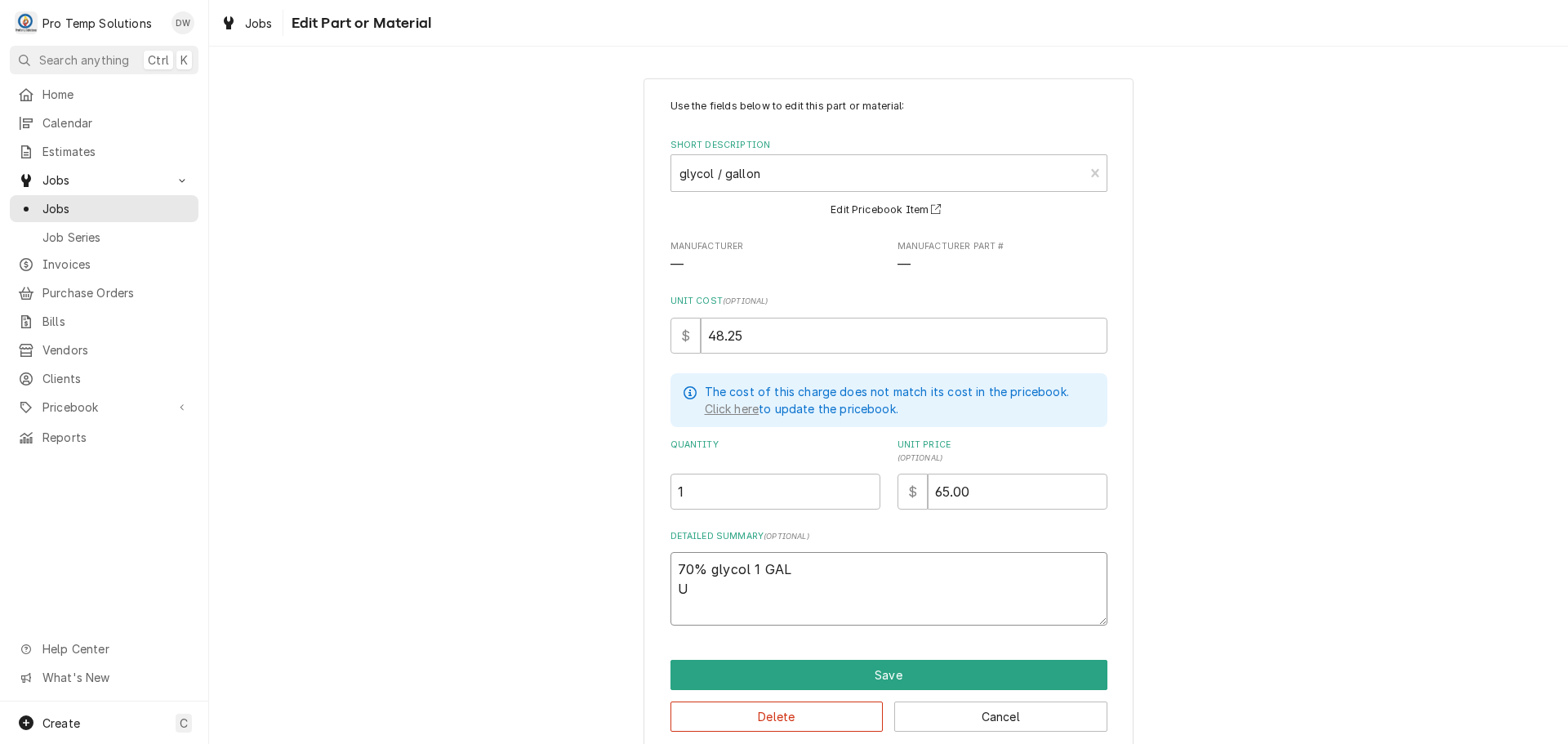
type textarea "70% glycol 1 GAL UR"
type textarea "x"
type textarea "70% glycol 1 GAL URI"
type textarea "x"
type textarea "70% glycol 1 GAL URI"
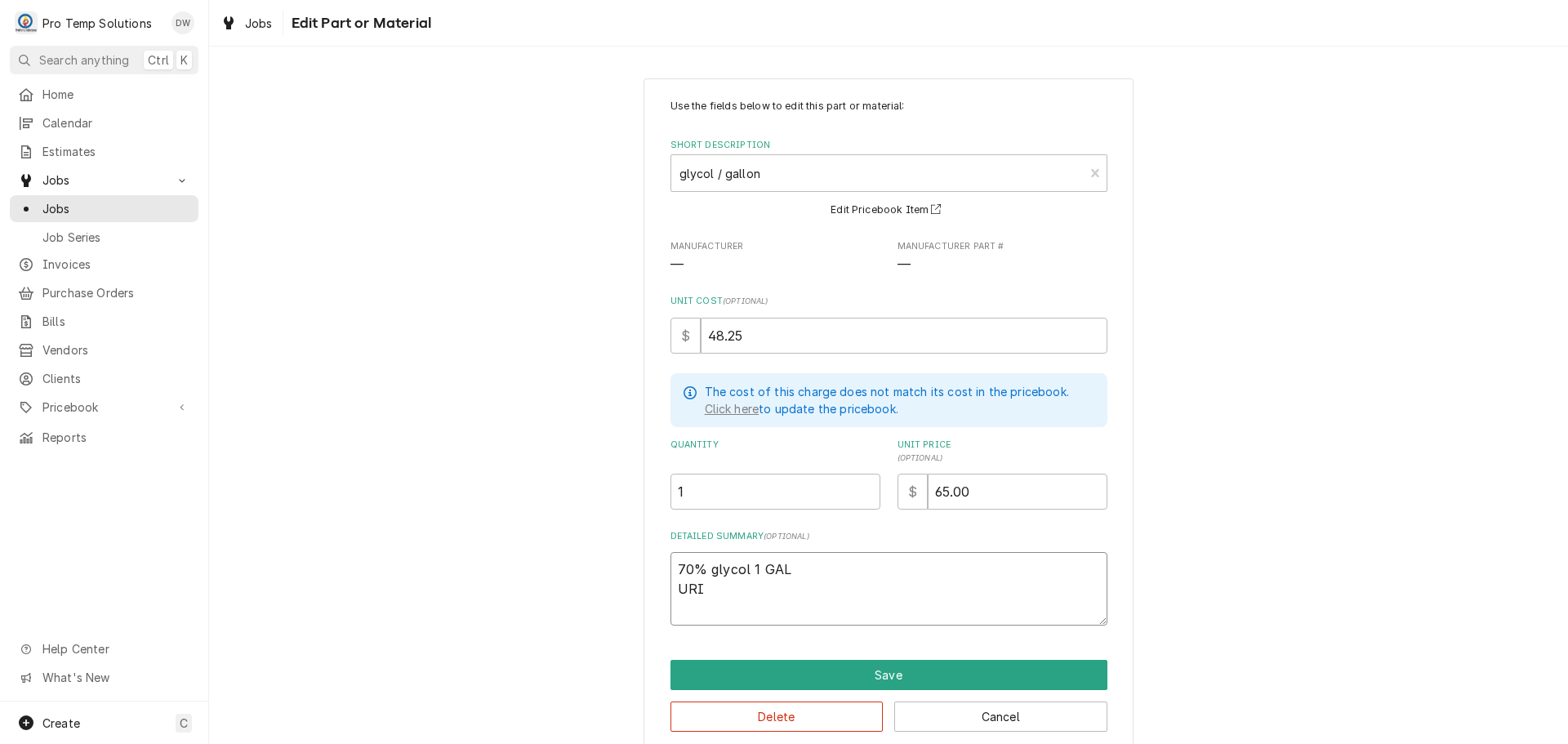
type textarea "x"
type textarea "70% glycol 1 GAL URI L"
type textarea "x"
type textarea "70% glycol 1 GAL URI LI"
type textarea "x"
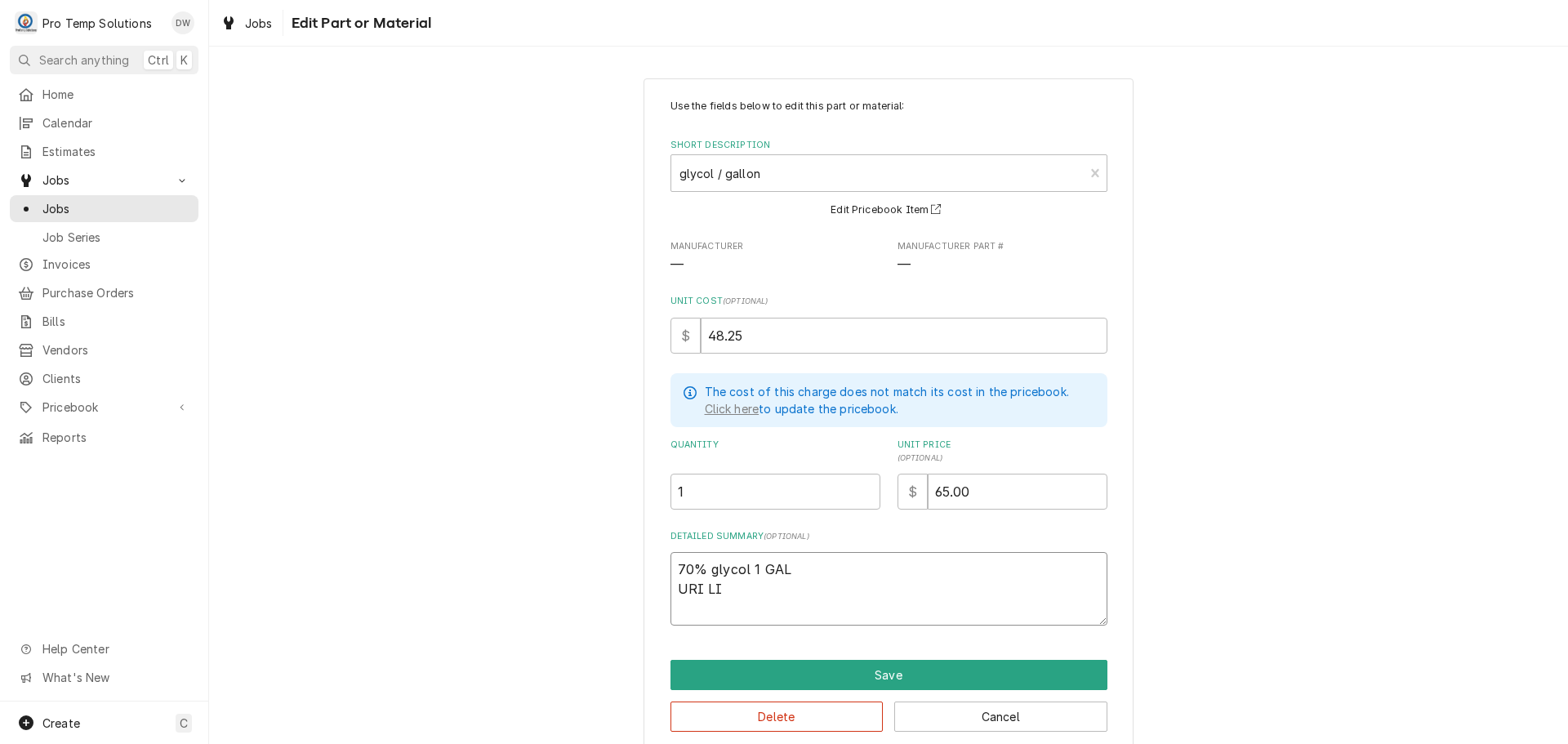
type textarea "70% glycol 1 GAL URI LIS"
type textarea "x"
type textarea "70% glycol 1 GAL URI LIST"
type textarea "x"
type textarea "70% glycol 1 GAL URI LIST"
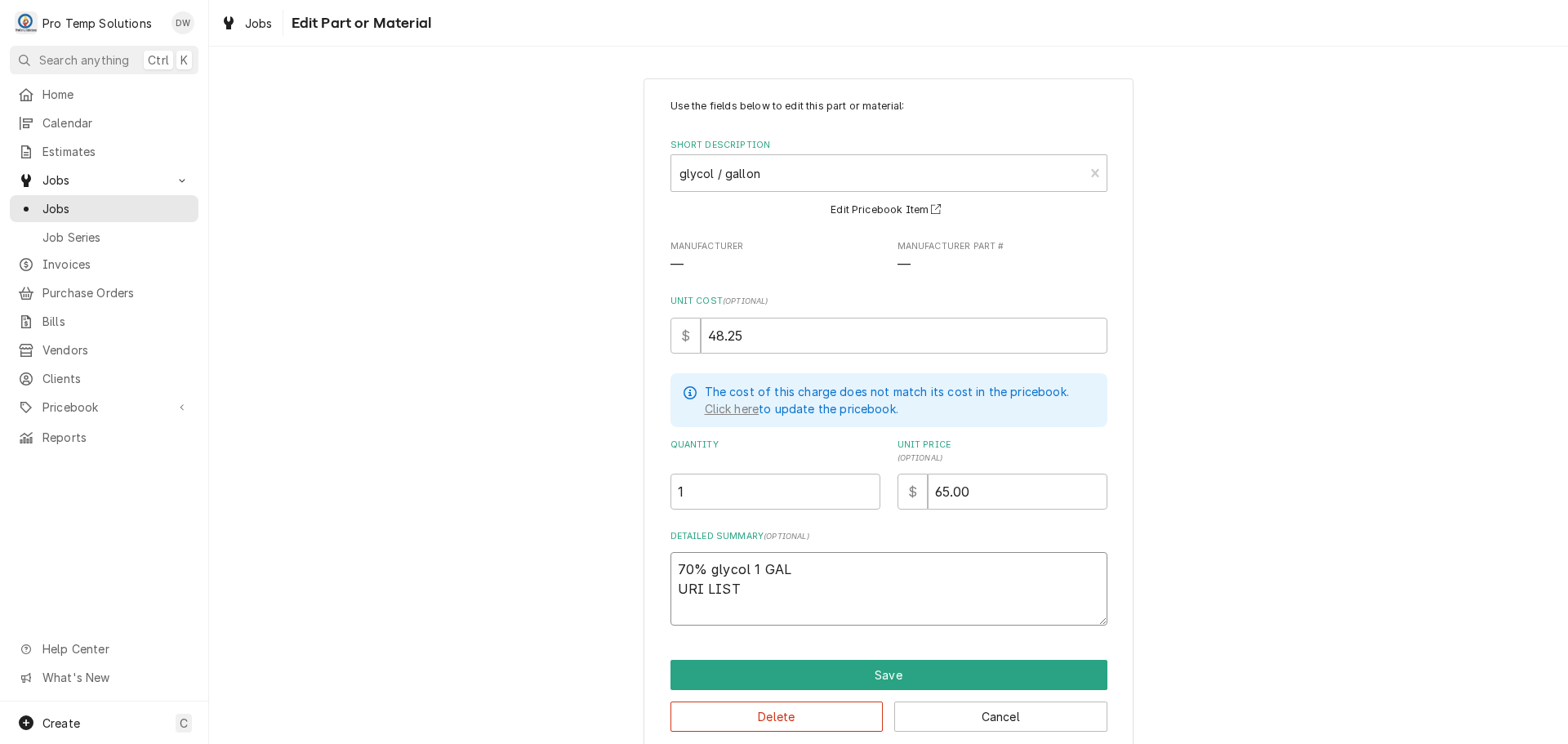
type textarea "x"
type textarea "70% glycol 1 GAL URI LIST $"
type textarea "x"
type textarea "70% glycol 1 GAL URI LIST $4"
type textarea "x"
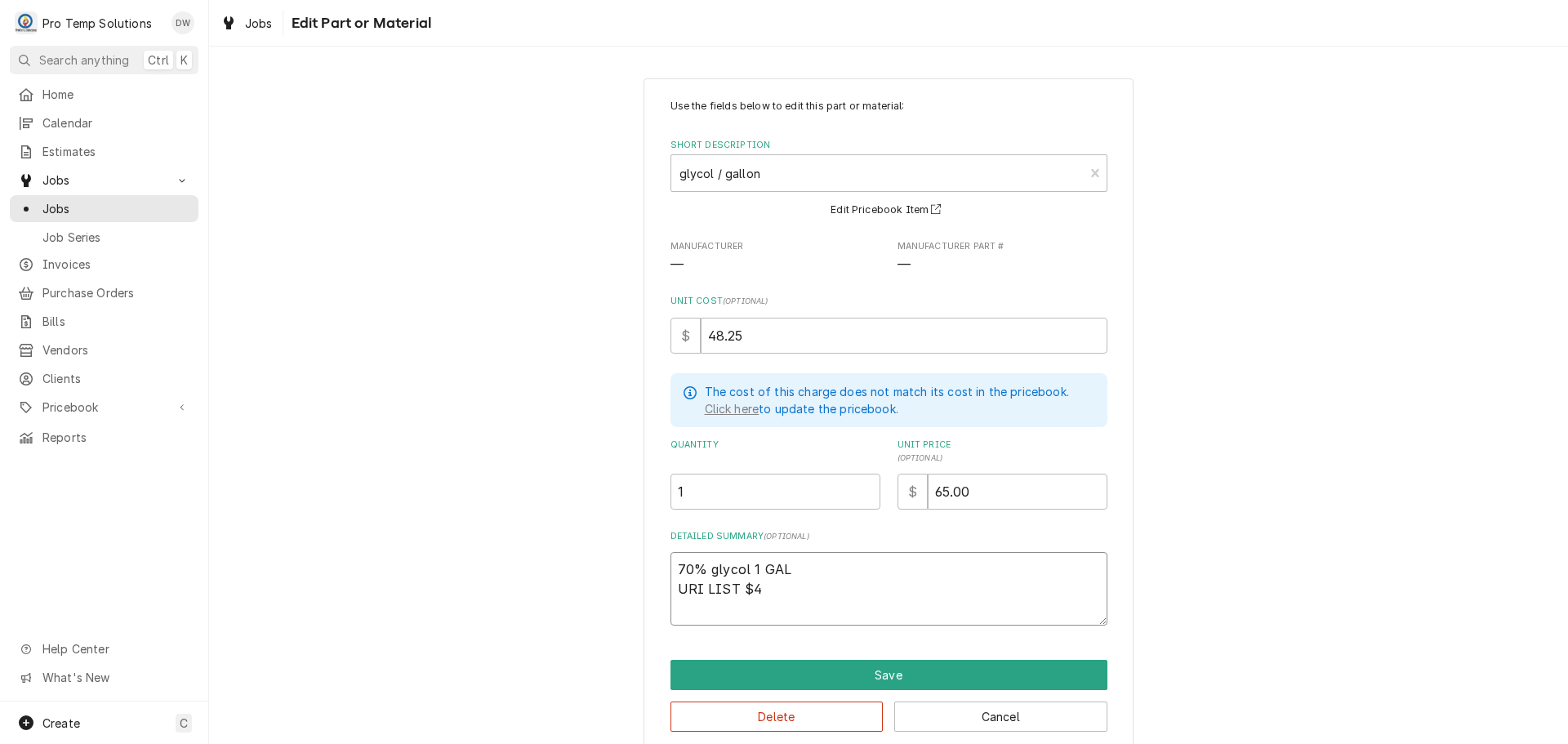
type textarea "70% glycol 1 GAL URI LIST $48"
type textarea "x"
type textarea "70% glycol 1 GAL URI LIST $48."
type textarea "x"
type textarea "70% glycol 1 GAL URI LIST $48.2"
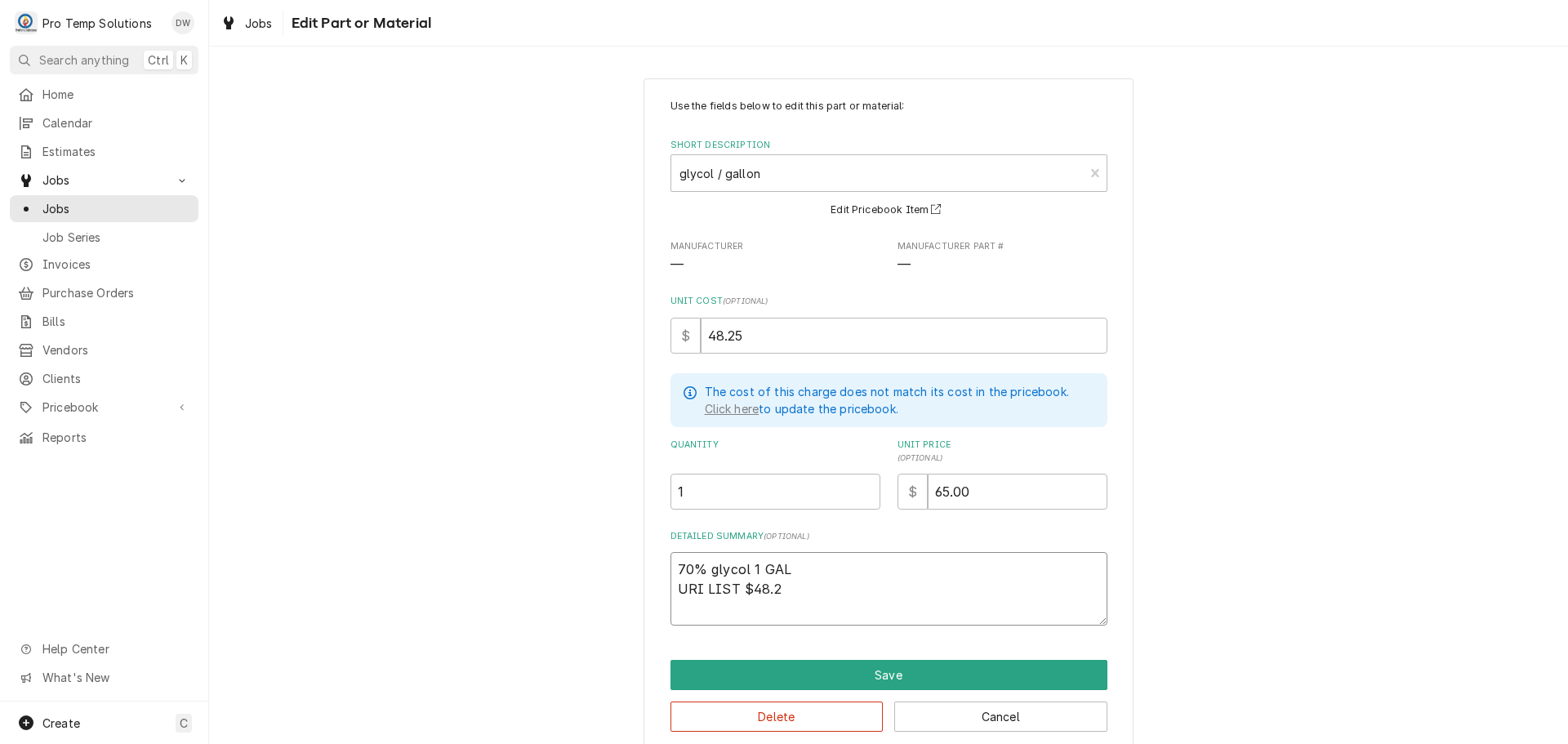
type textarea "x"
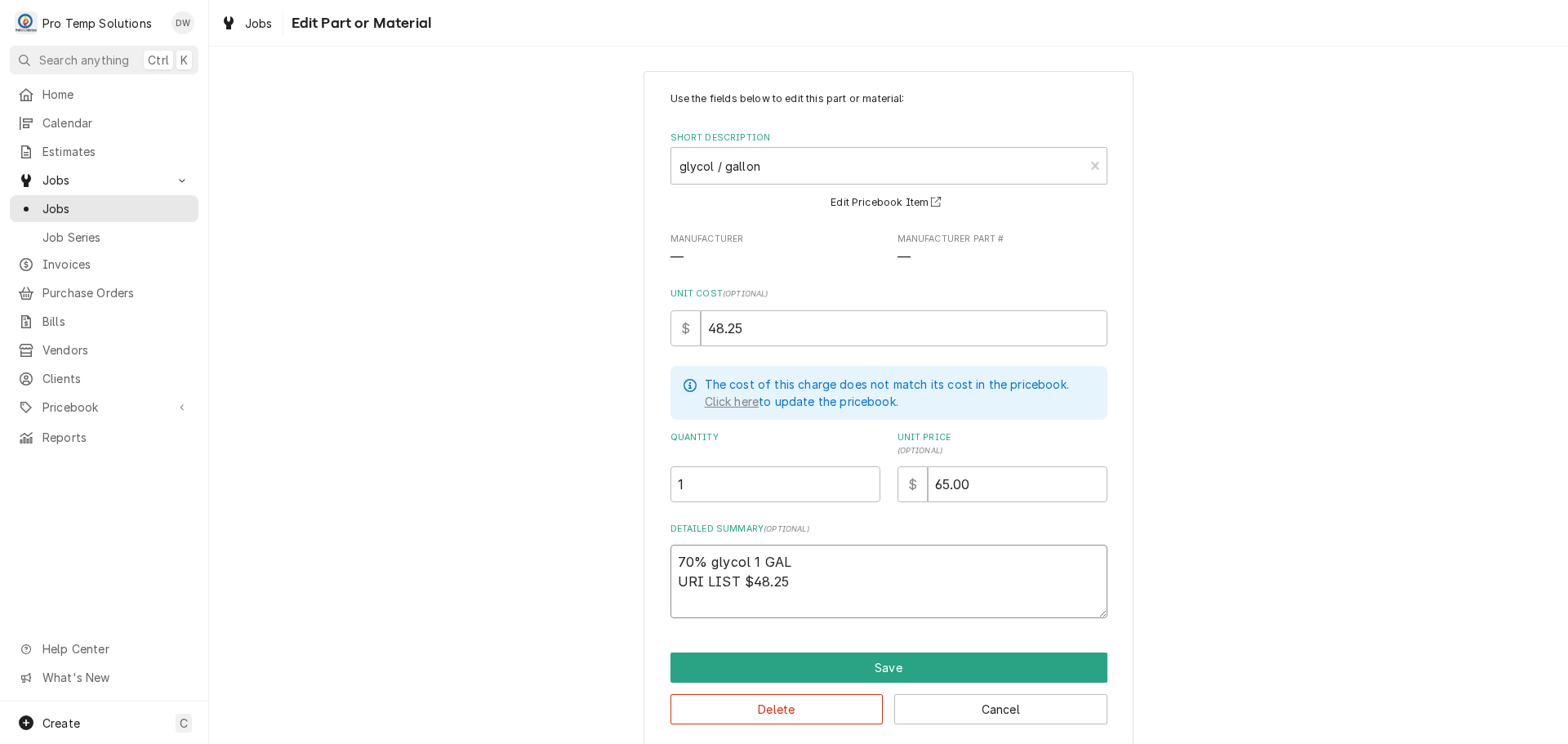
scroll to position [21, 0]
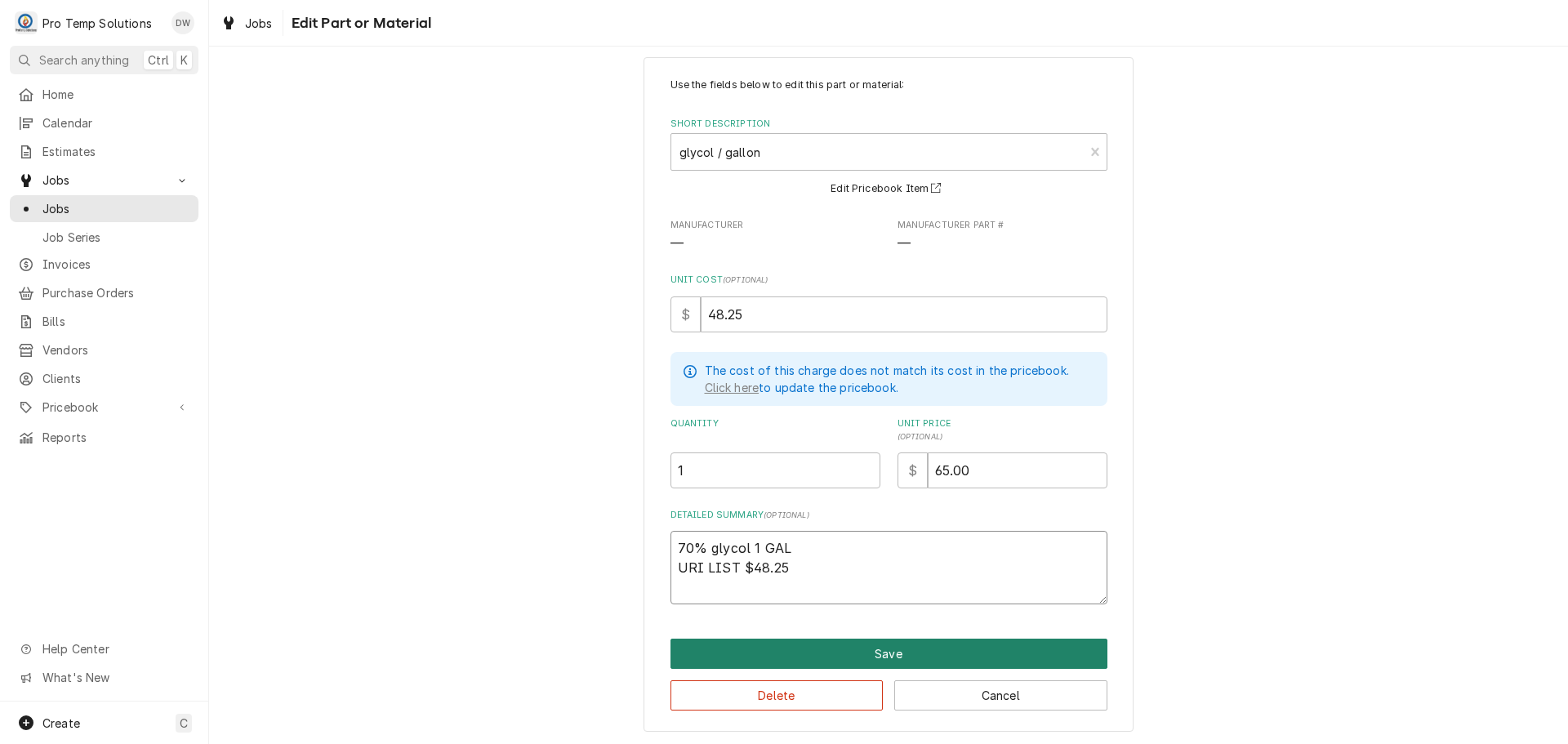
type textarea "70% glycol 1 GAL URI LIST $48.25"
click at [882, 655] on button "Save" at bounding box center [889, 653] width 437 height 30
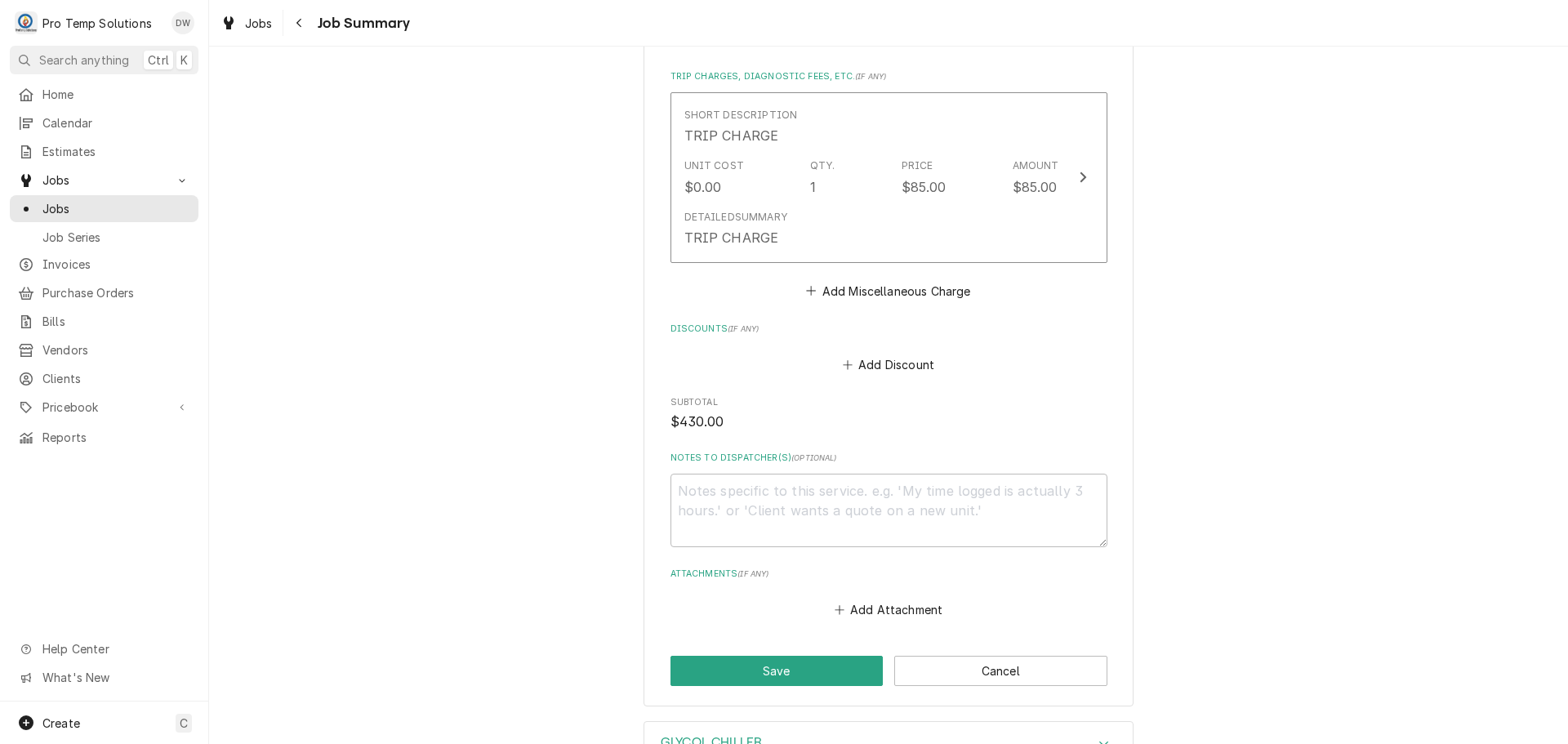
scroll to position [1143, 0]
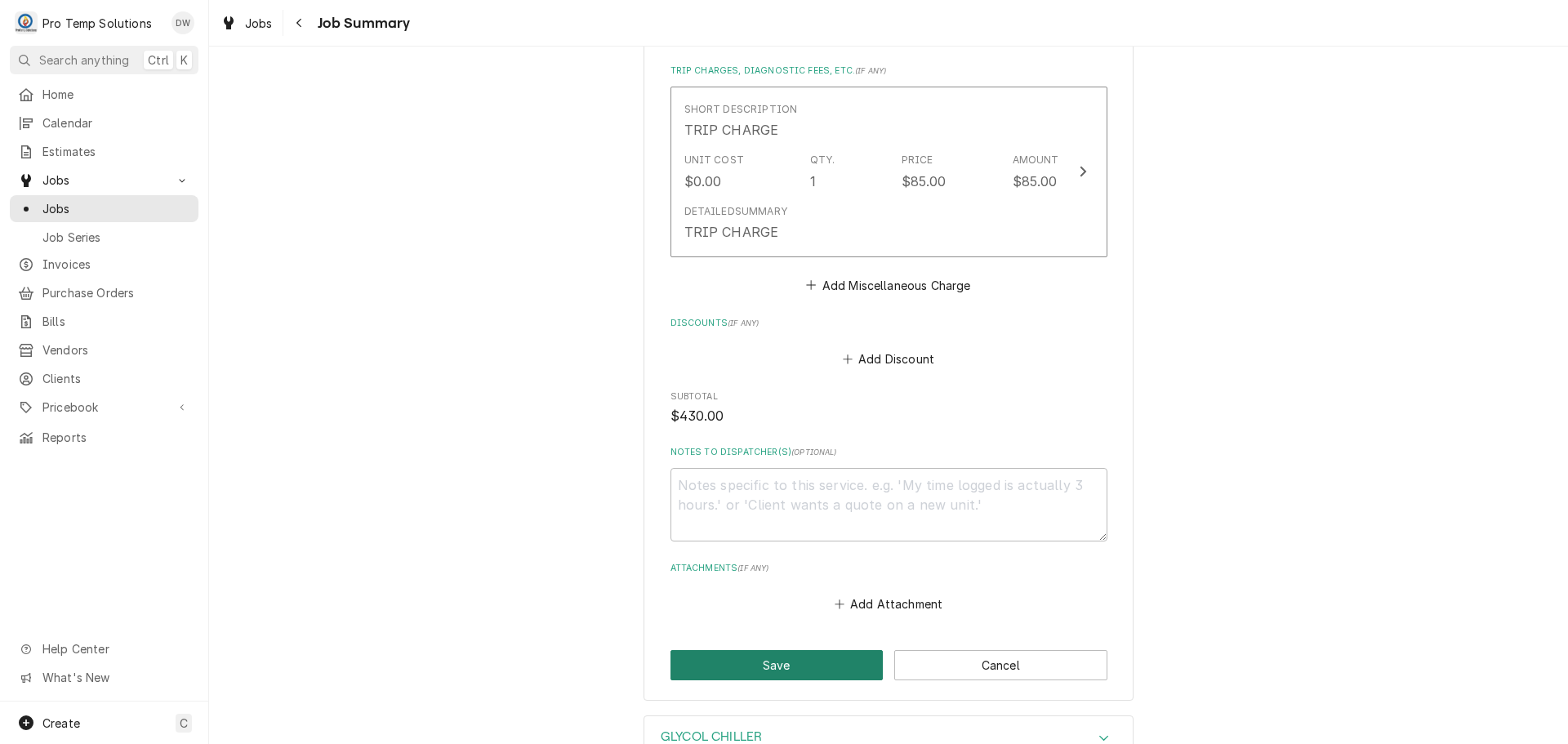
click at [773, 667] on button "Save" at bounding box center [777, 664] width 214 height 30
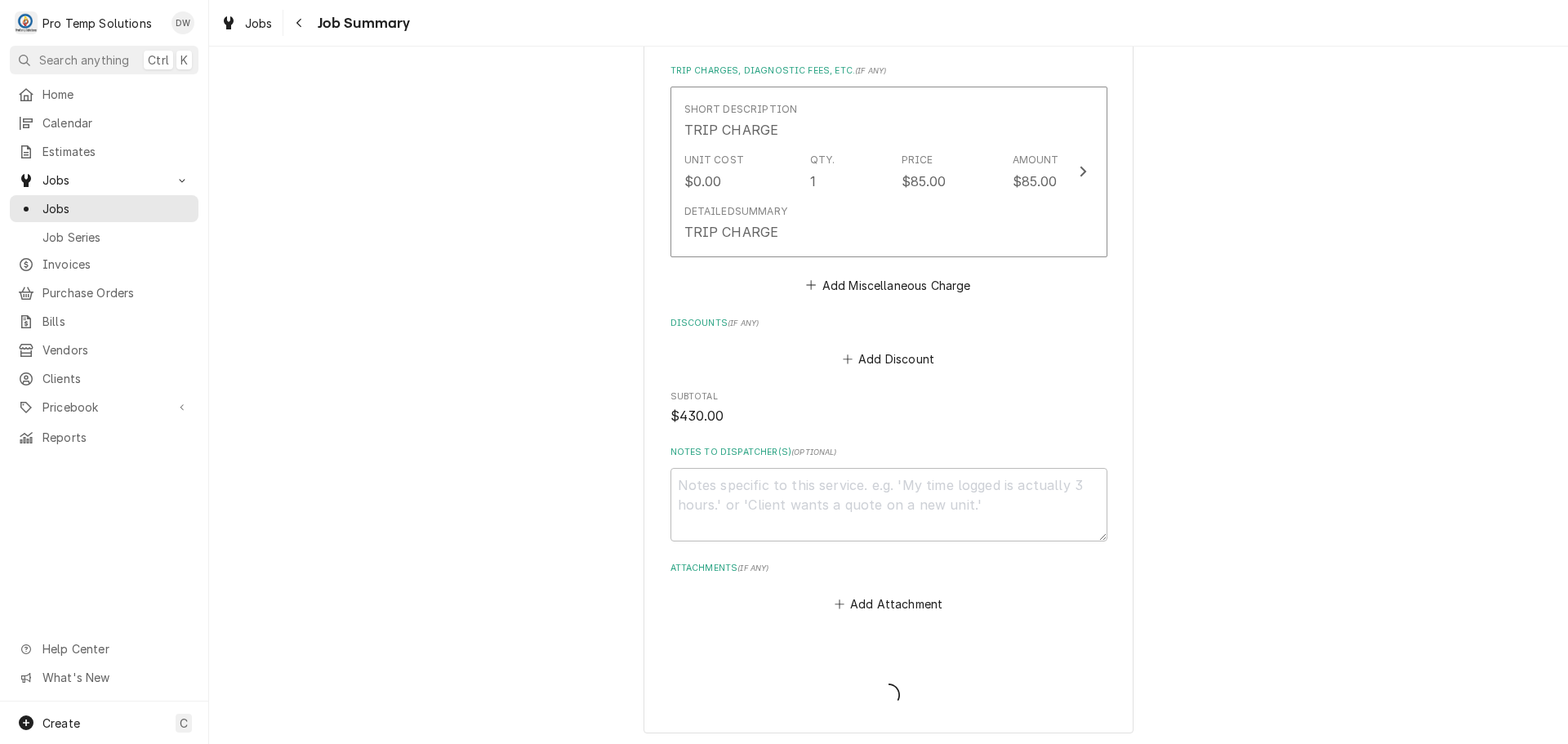
type textarea "x"
